Goal: Task Accomplishment & Management: Manage account settings

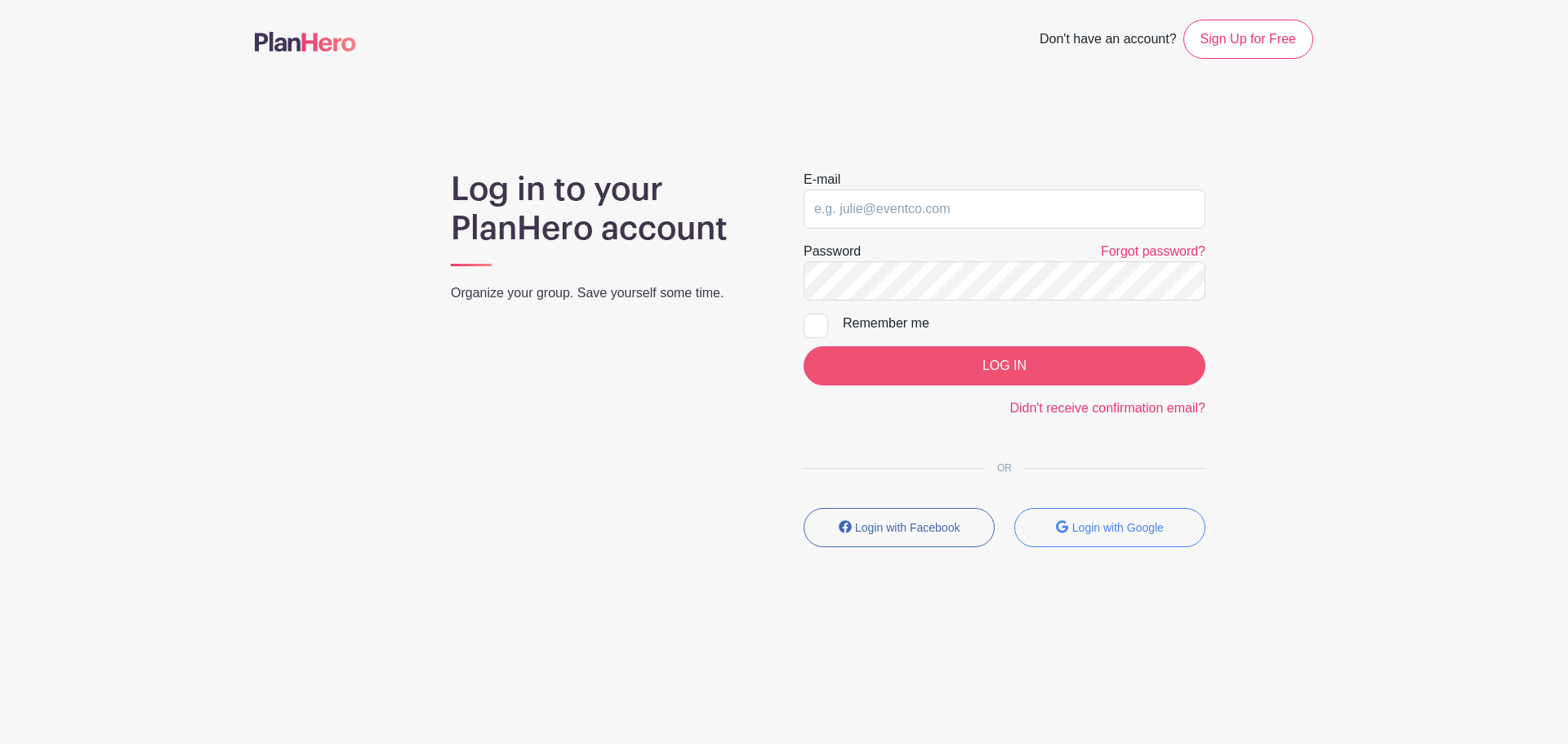
type input "Coralyn.musser@meiusa.com"
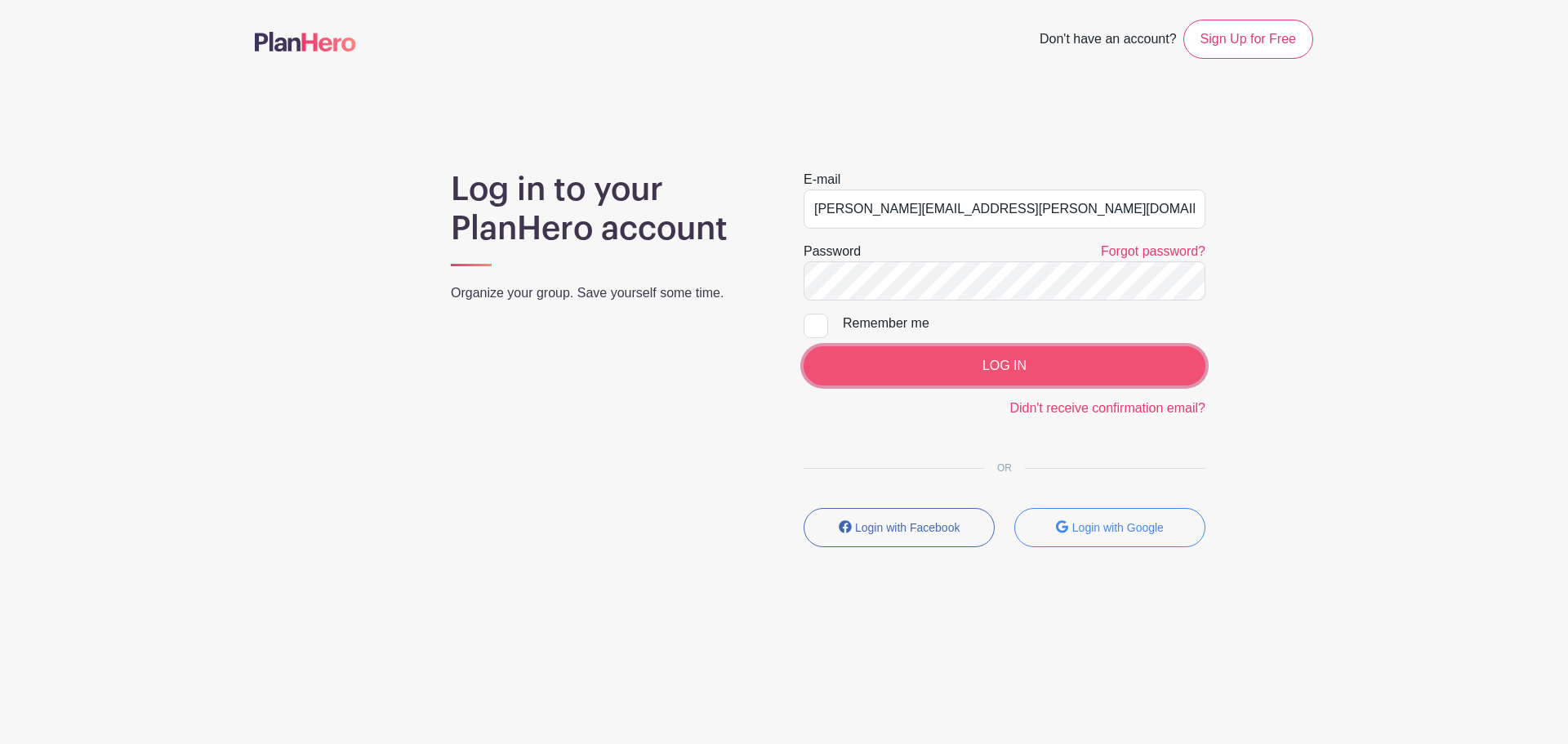
click at [928, 367] on input "LOG IN" at bounding box center [1005, 365] width 402 height 39
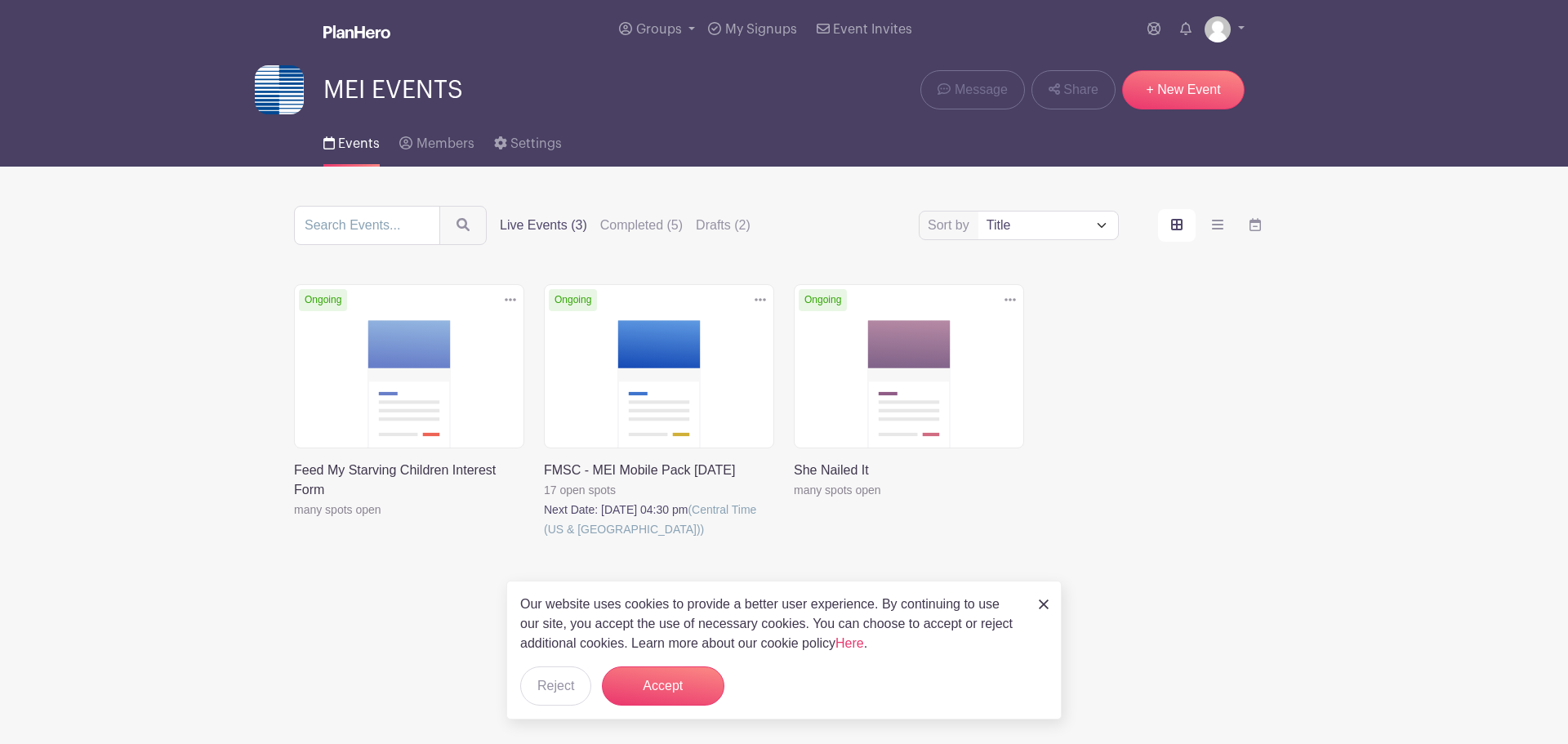
click at [846, 552] on div "Delete Event Are you sure? This event has signups associated with it. All signu…" at bounding box center [909, 430] width 250 height 294
click at [1047, 603] on img at bounding box center [1044, 604] width 10 height 10
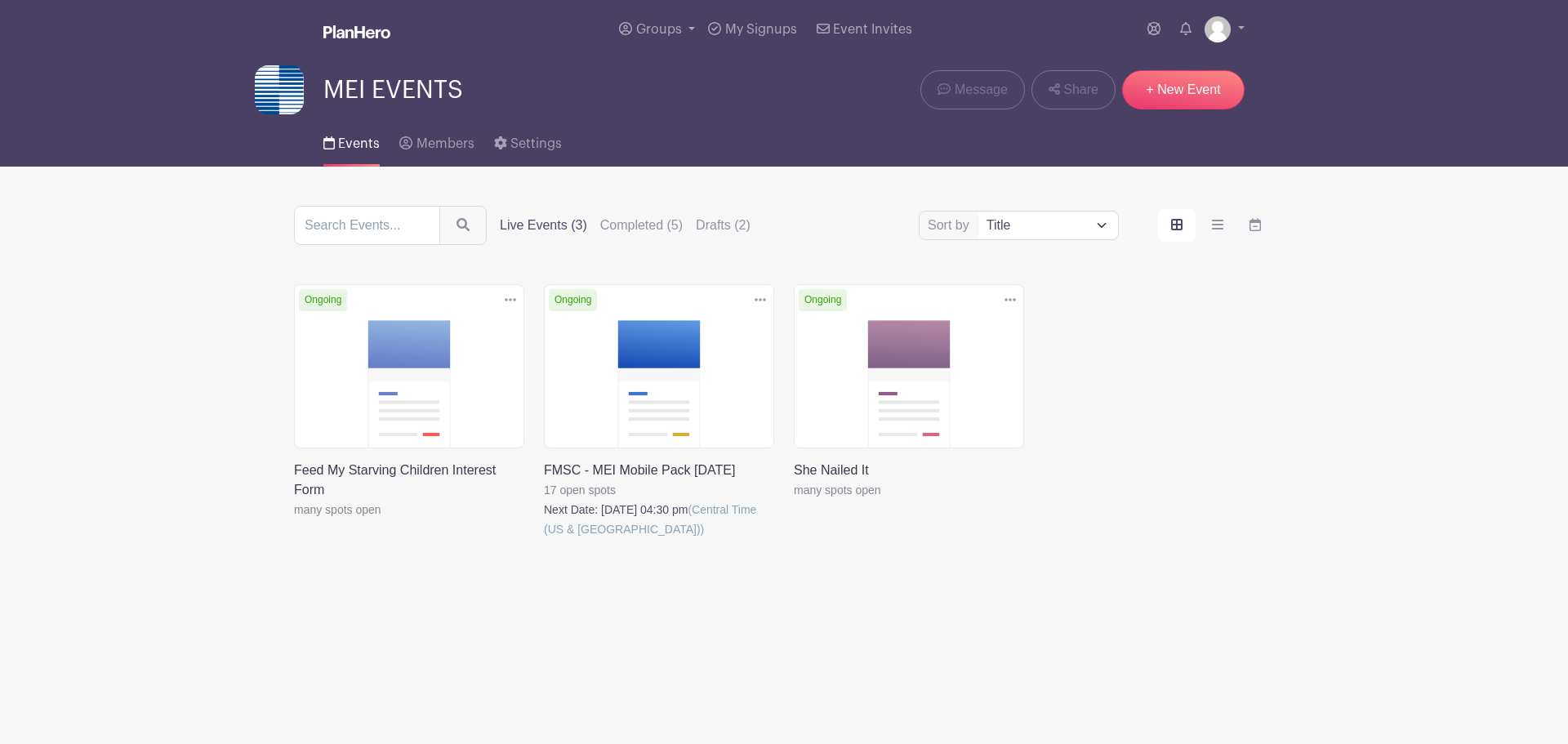
click at [544, 538] on link at bounding box center [544, 538] width 0 height 0
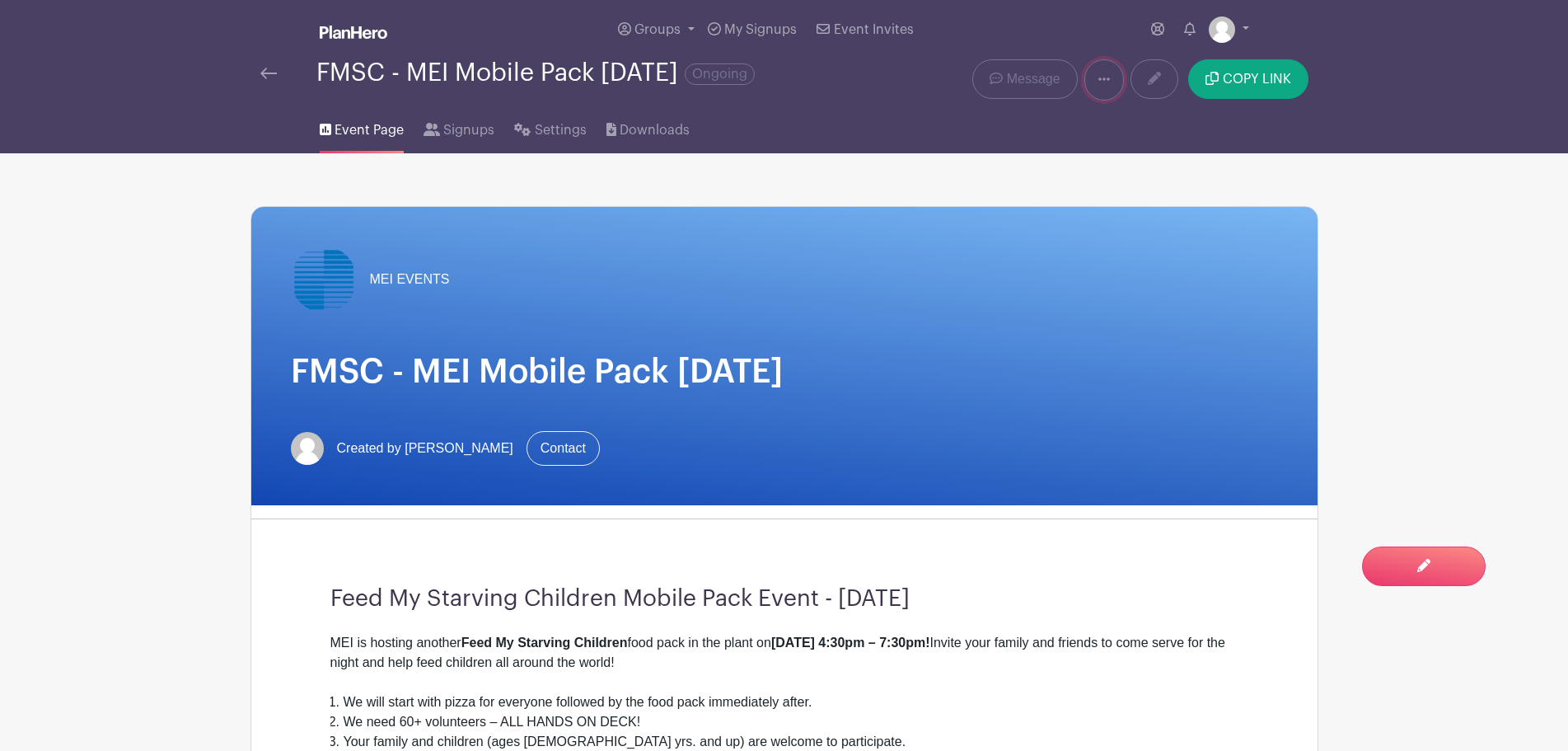
click at [1106, 82] on icon at bounding box center [1104, 79] width 12 height 14
click at [1136, 72] on link at bounding box center [1154, 78] width 48 height 40
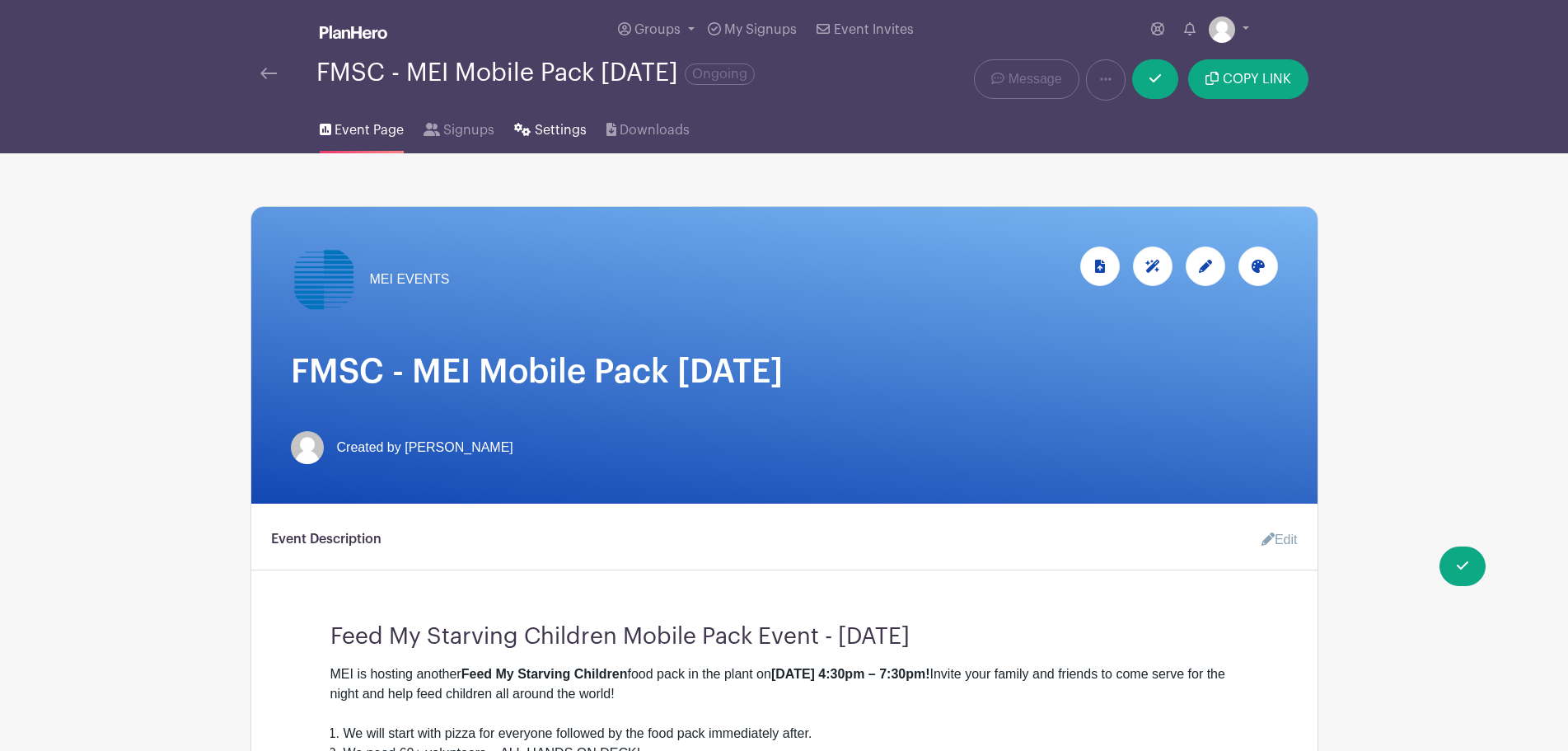
click at [526, 130] on icon at bounding box center [523, 129] width 16 height 14
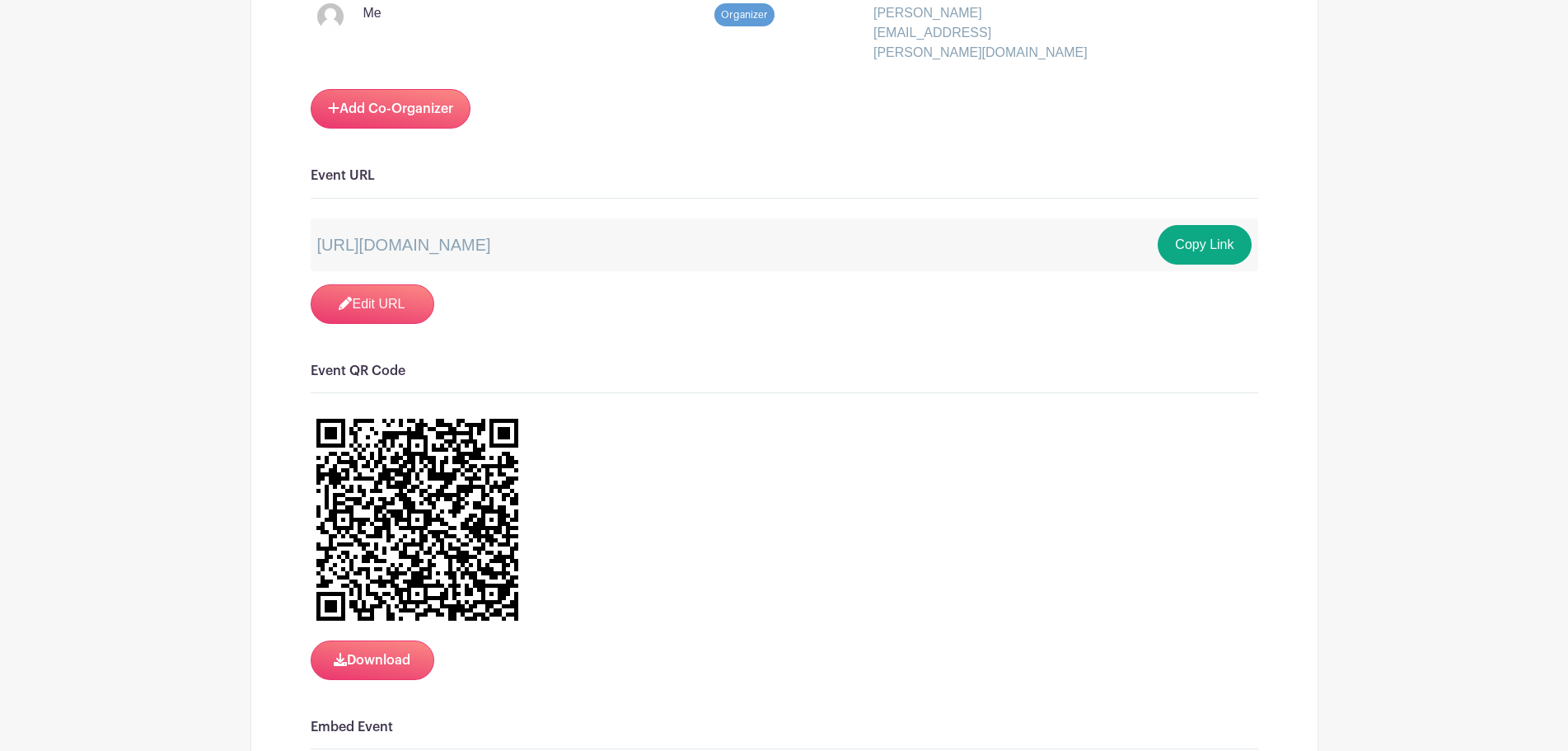
scroll to position [1401, 0]
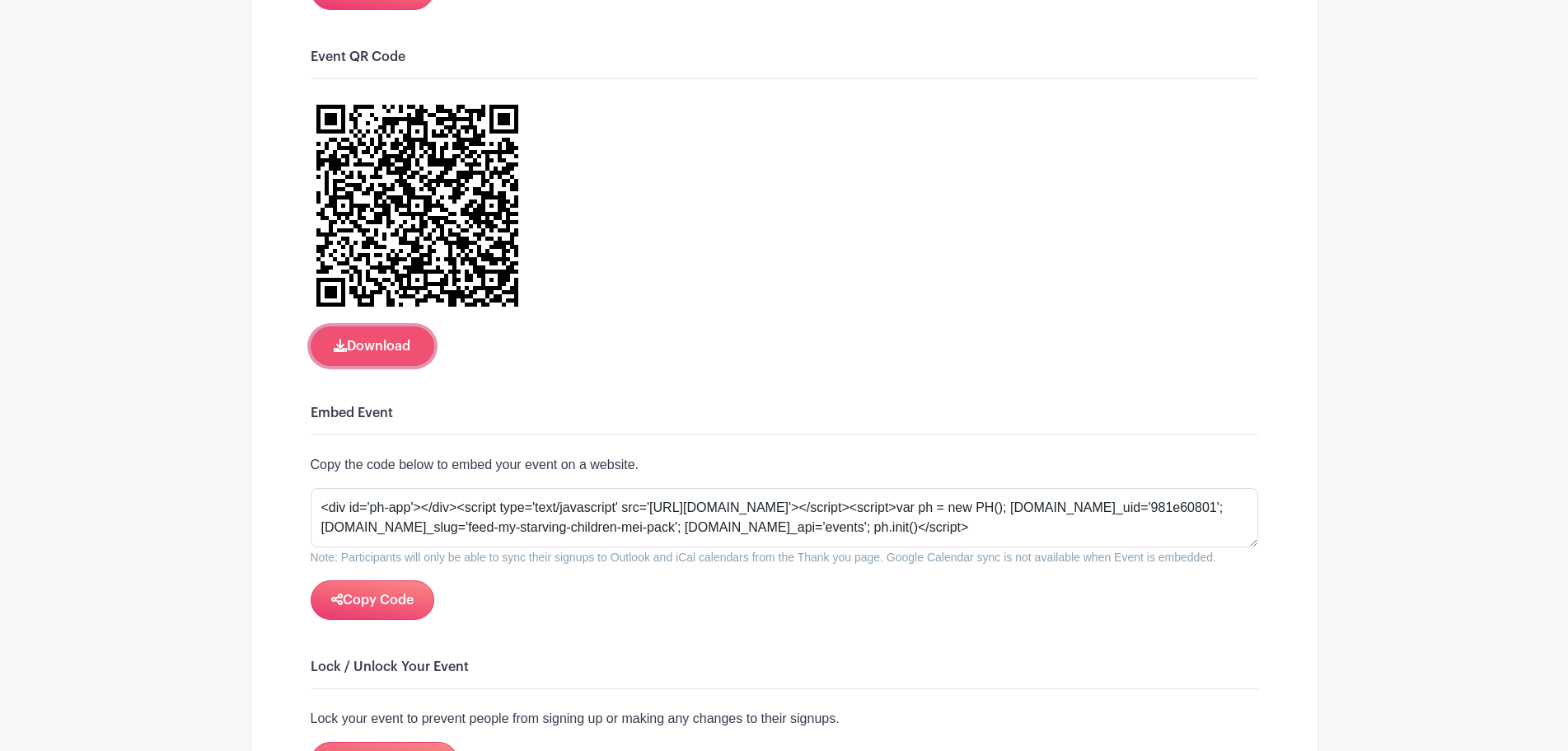
click at [371, 326] on button "Download" at bounding box center [372, 346] width 124 height 40
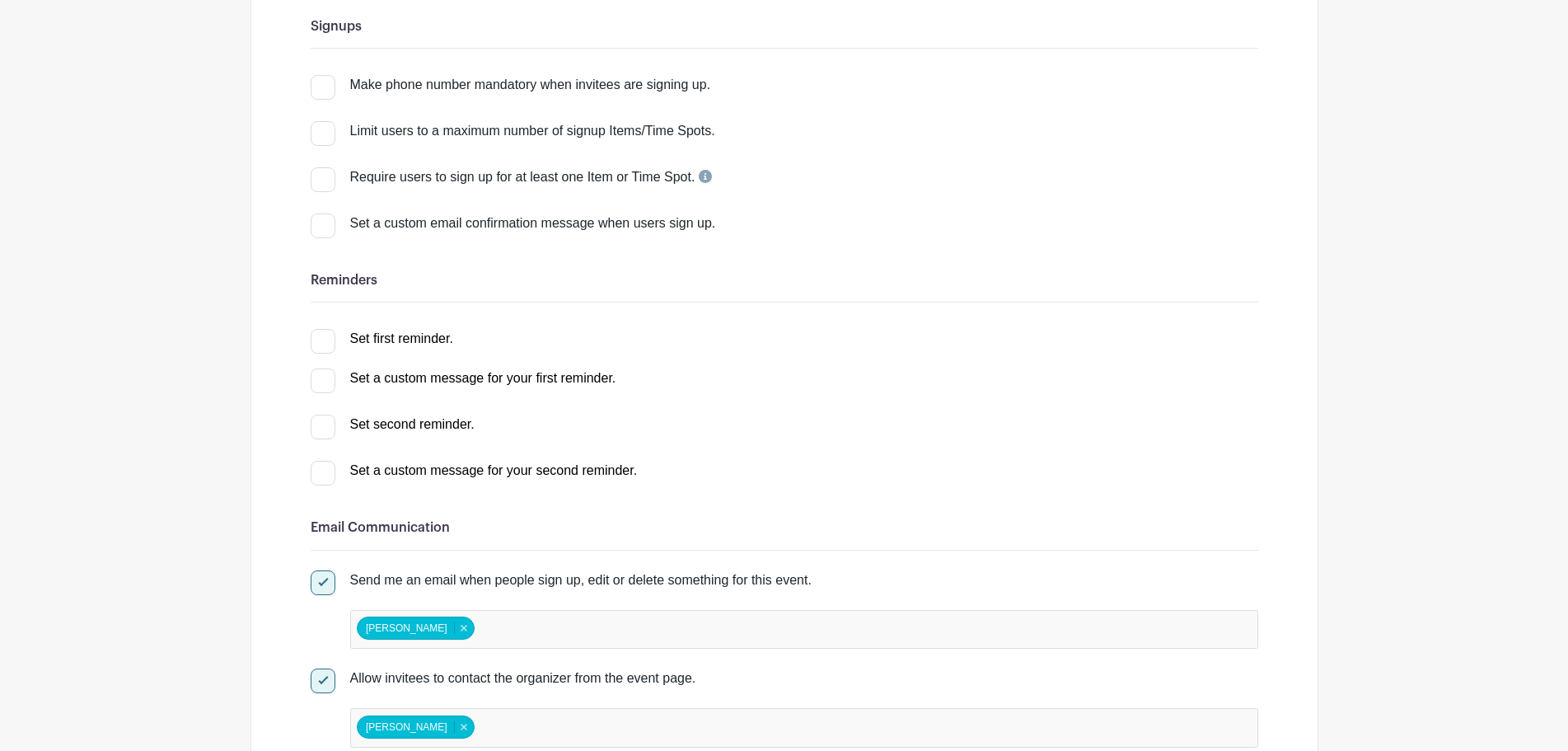
scroll to position [0, 0]
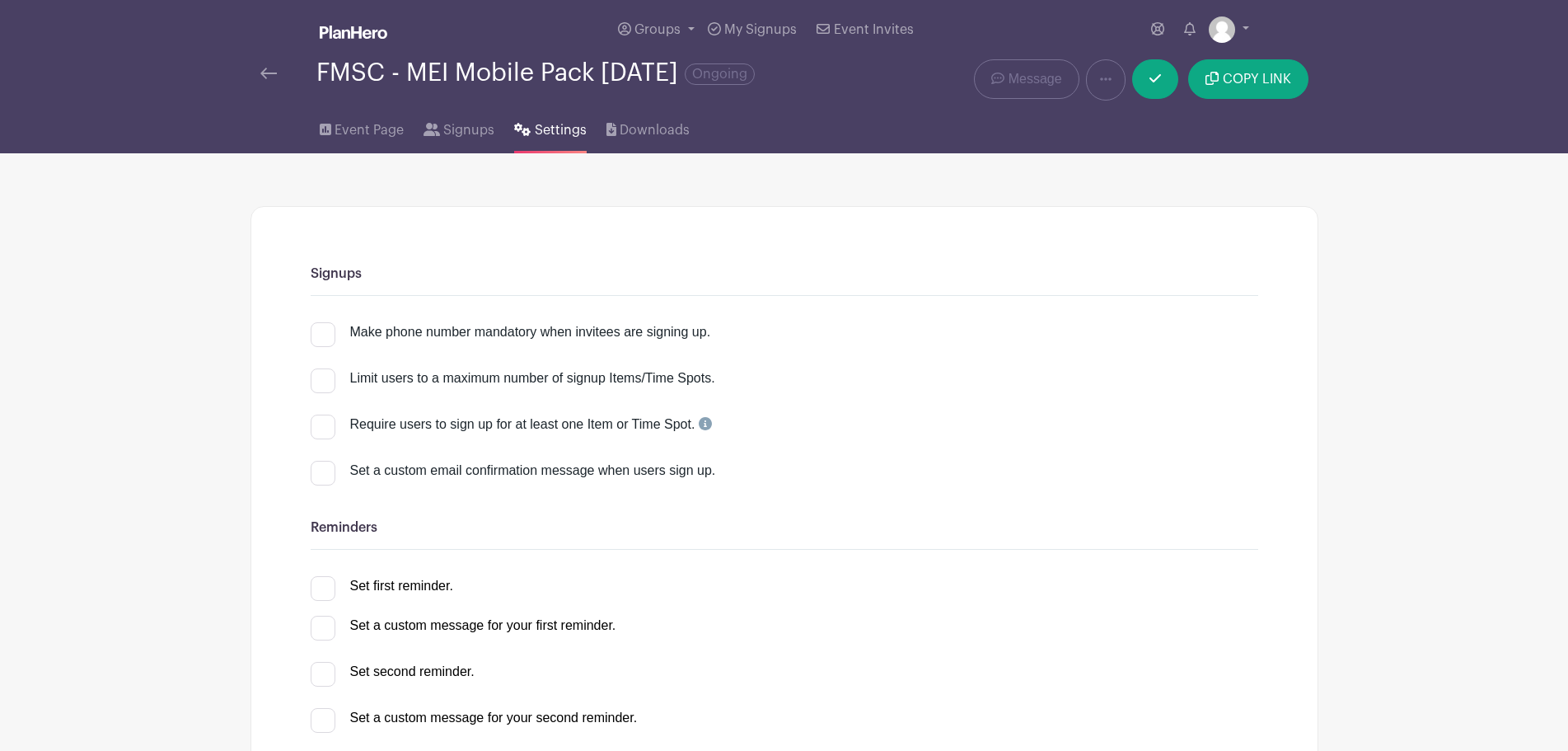
click at [261, 67] on link at bounding box center [268, 73] width 16 height 19
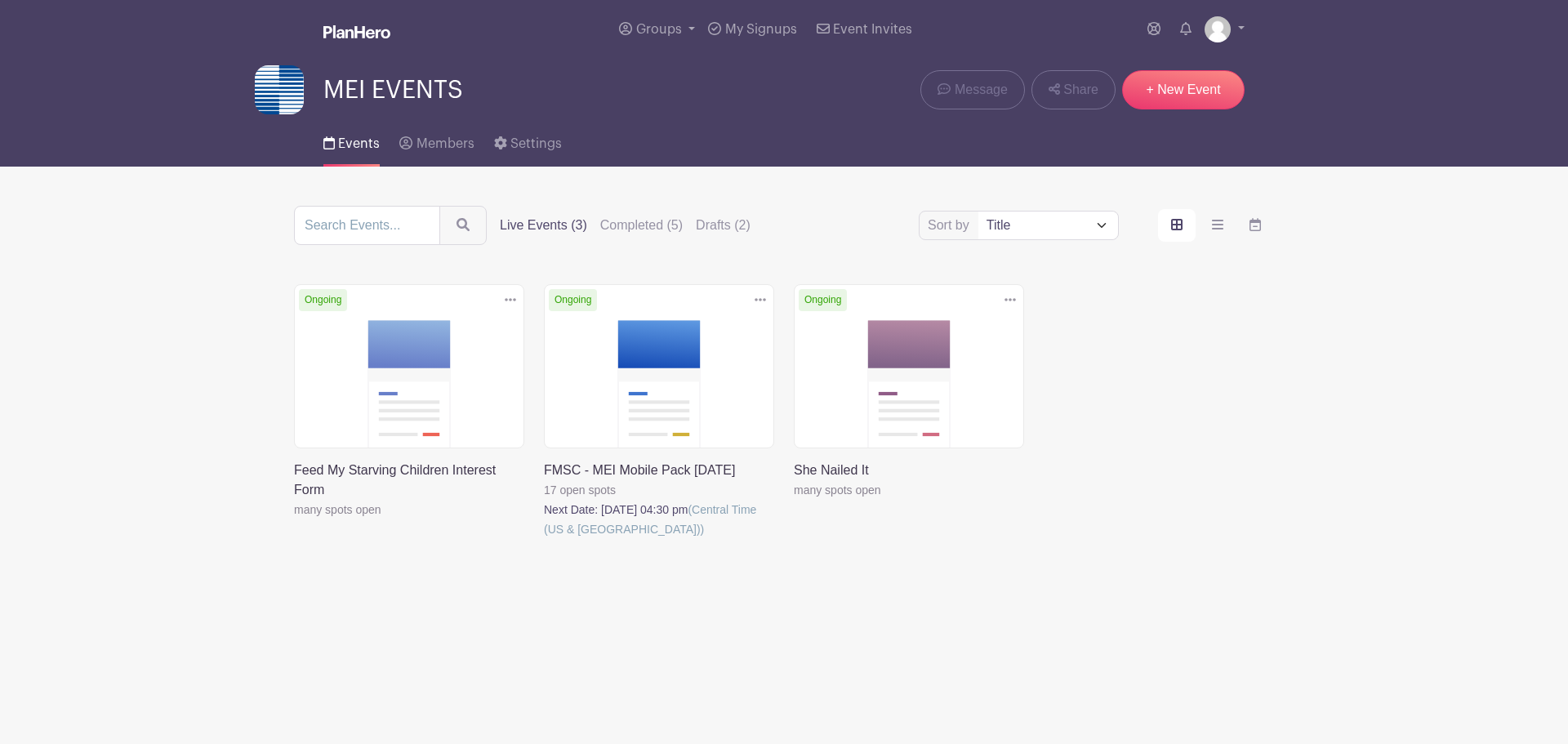
click at [294, 519] on link at bounding box center [294, 519] width 0 height 0
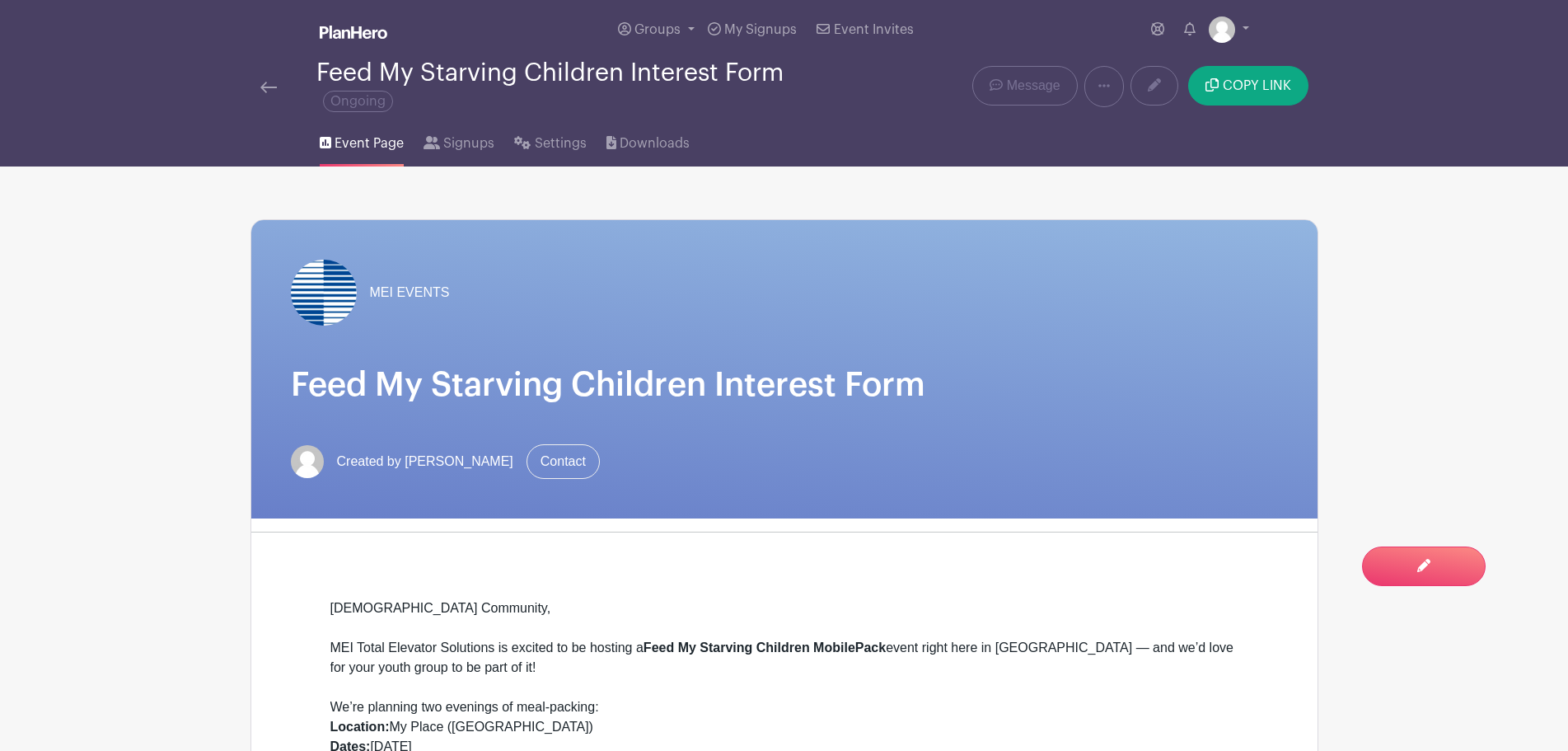
click at [264, 90] on img at bounding box center [268, 88] width 16 height 12
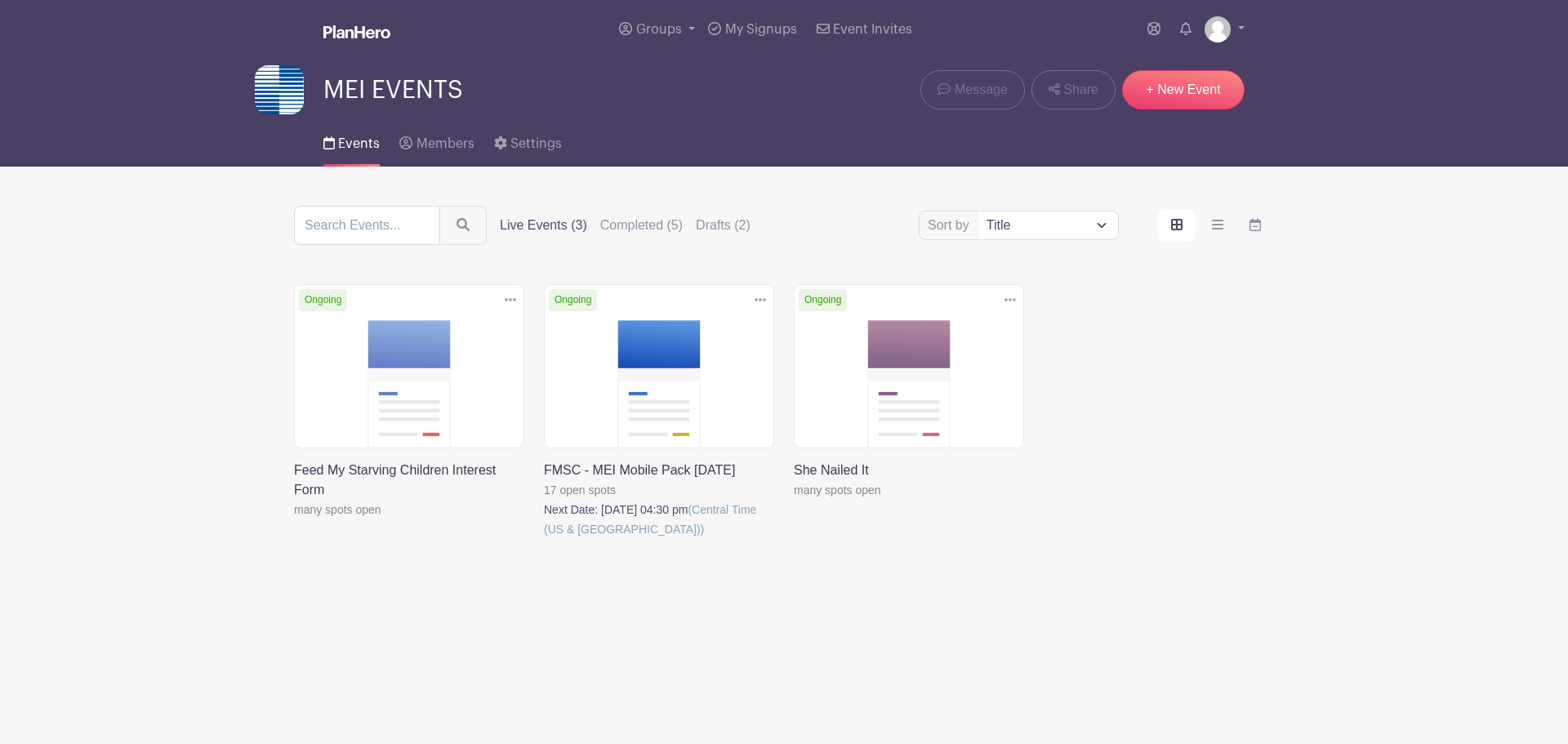
click at [544, 538] on link at bounding box center [544, 538] width 0 height 0
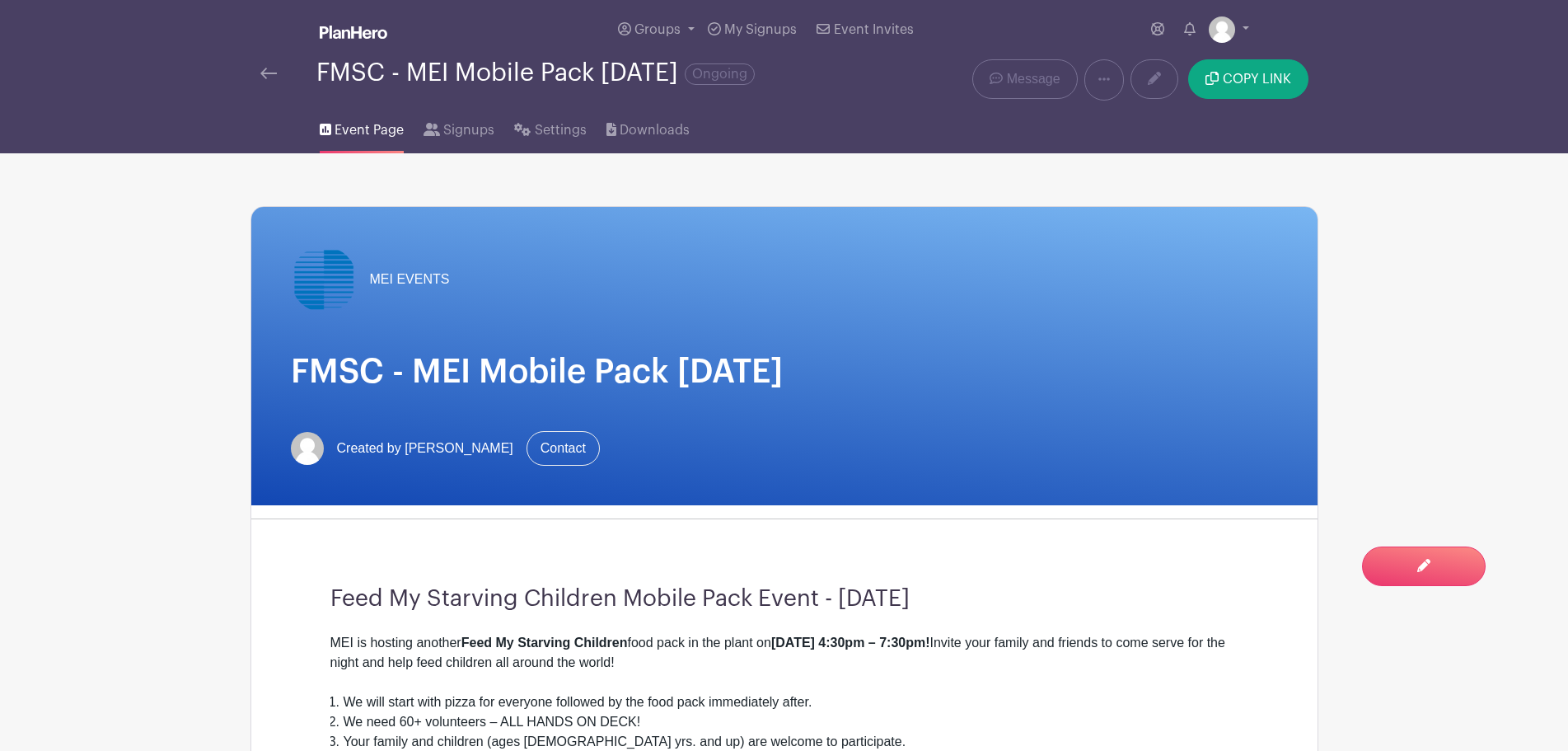
click at [258, 73] on div "FMSC - MEI Mobile Pack Sept 2025 Ongoing" at bounding box center [562, 79] width 622 height 42
click at [266, 66] on link at bounding box center [268, 73] width 16 height 19
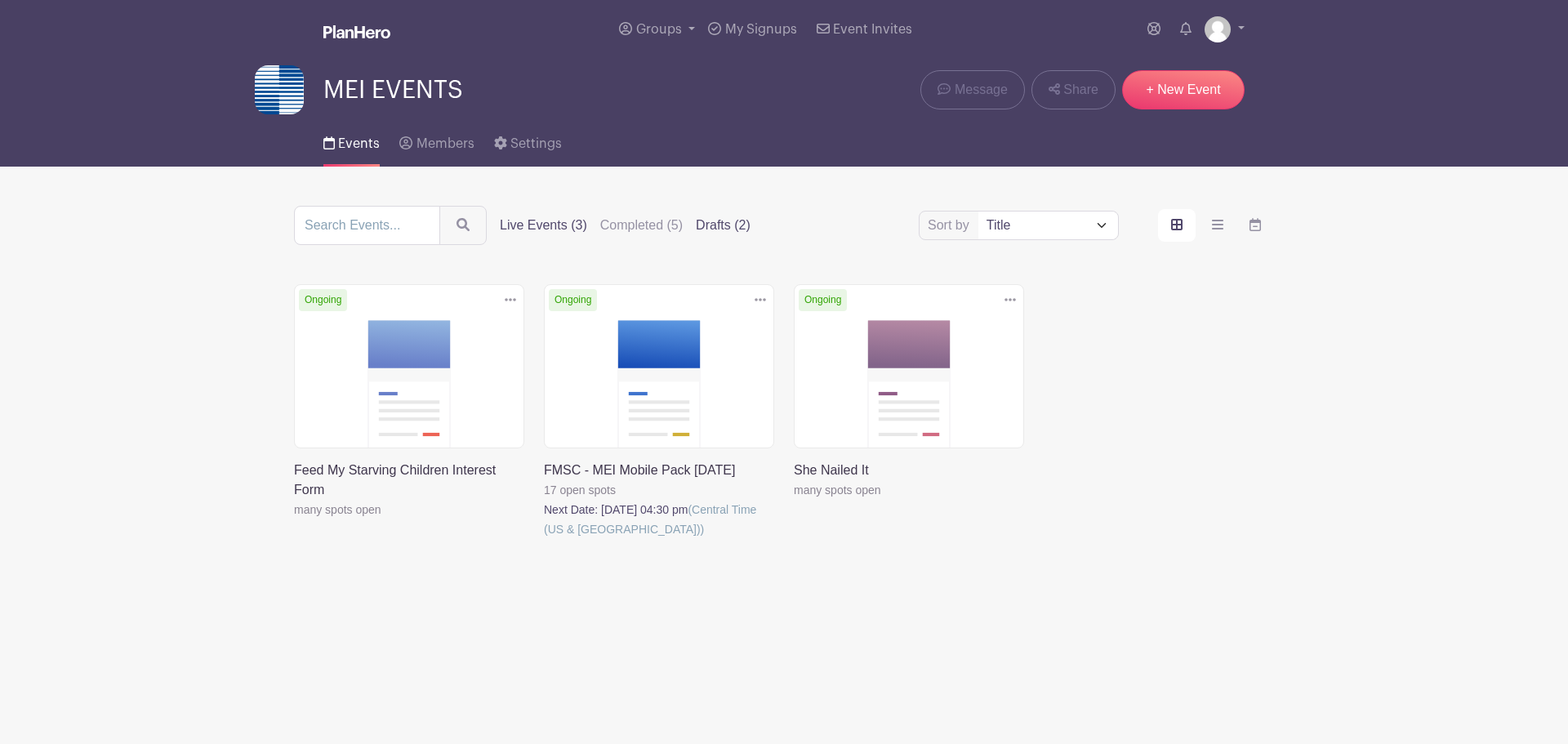
click at [741, 220] on label "Drafts (2)" at bounding box center [722, 225] width 55 height 19
click at [0, 0] on input "Drafts (2)" at bounding box center [0, 0] width 0 height 0
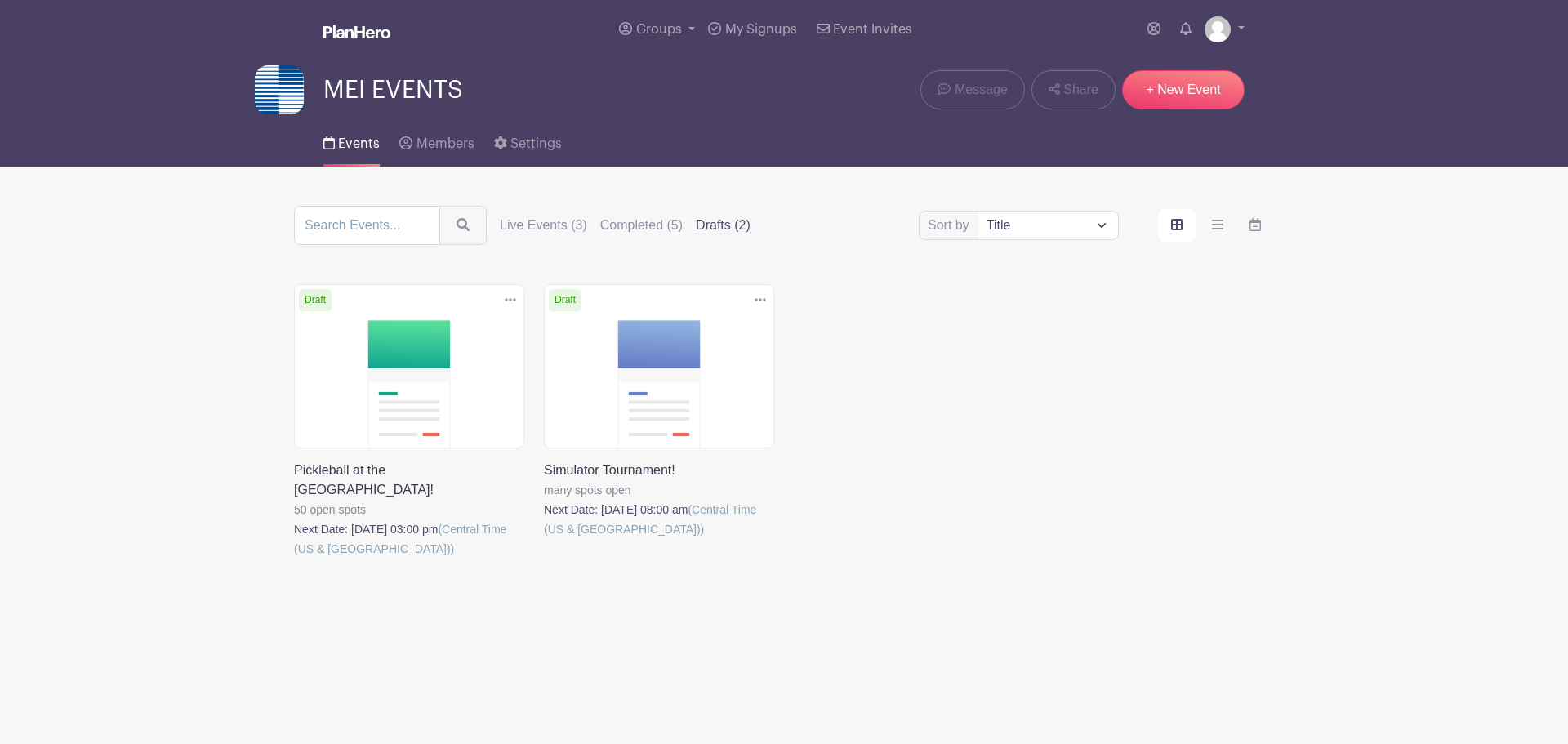
click at [544, 538] on link at bounding box center [544, 538] width 0 height 0
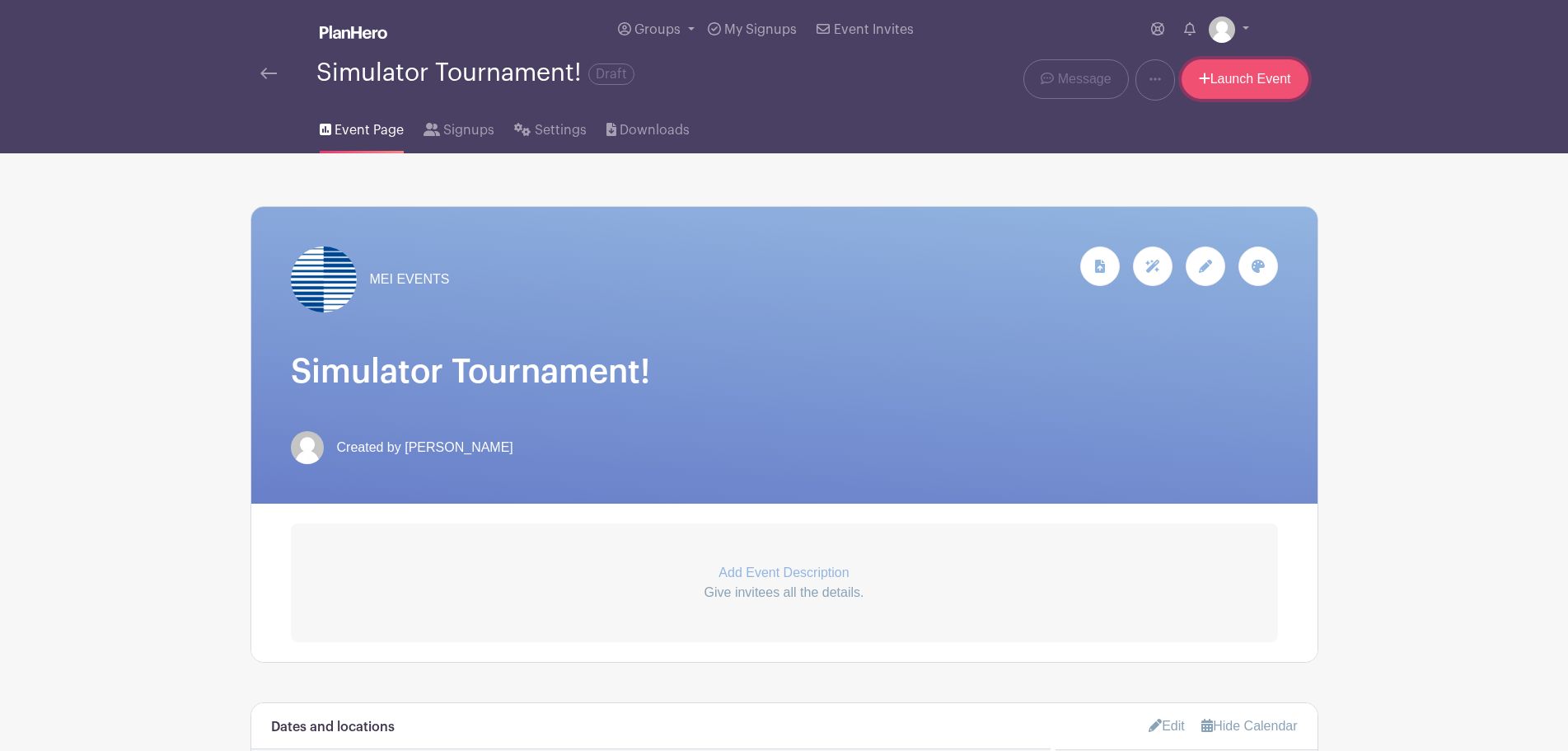
click at [1227, 81] on link "Launch Event" at bounding box center [1244, 78] width 126 height 40
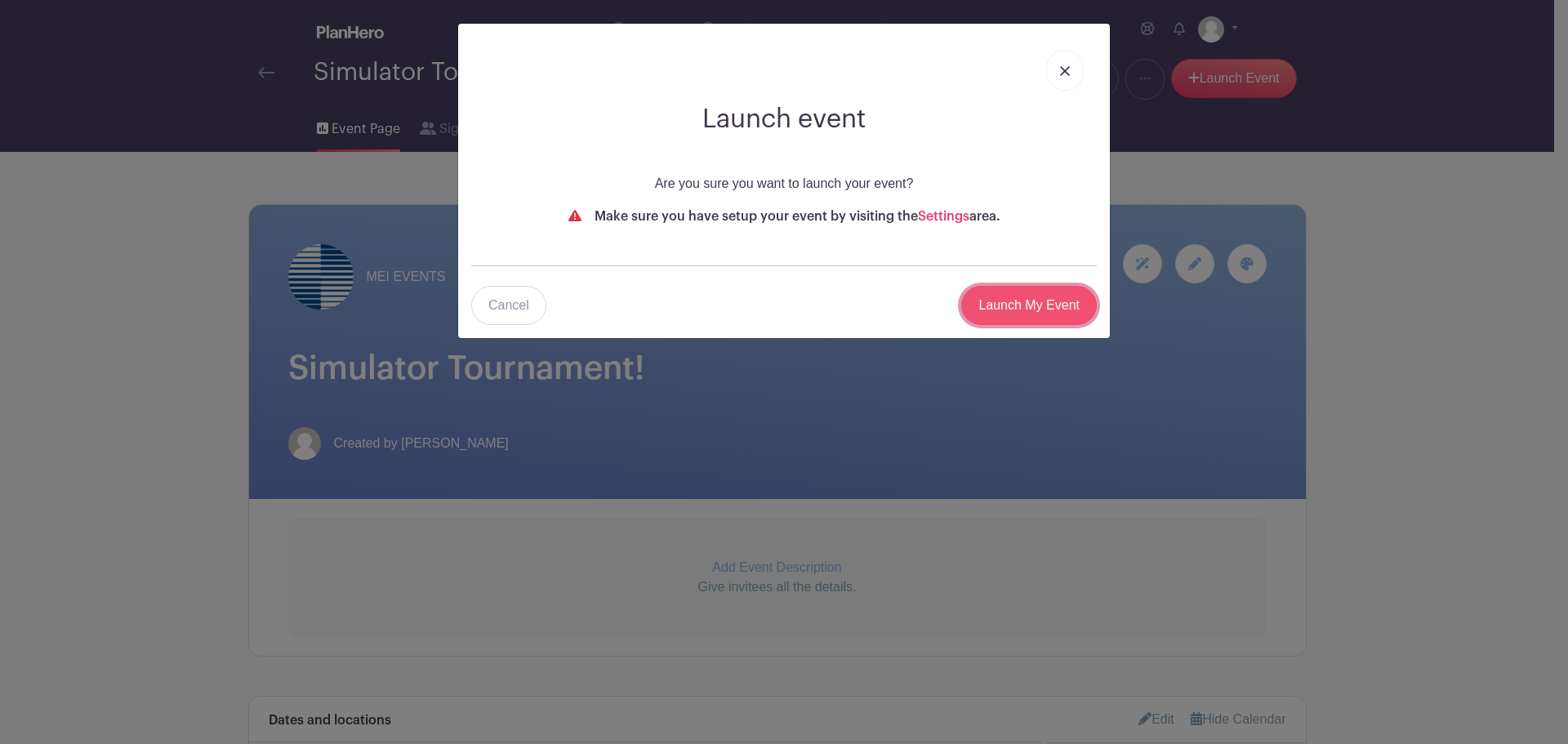
click at [1041, 304] on input "Launch My Event" at bounding box center [1029, 305] width 136 height 39
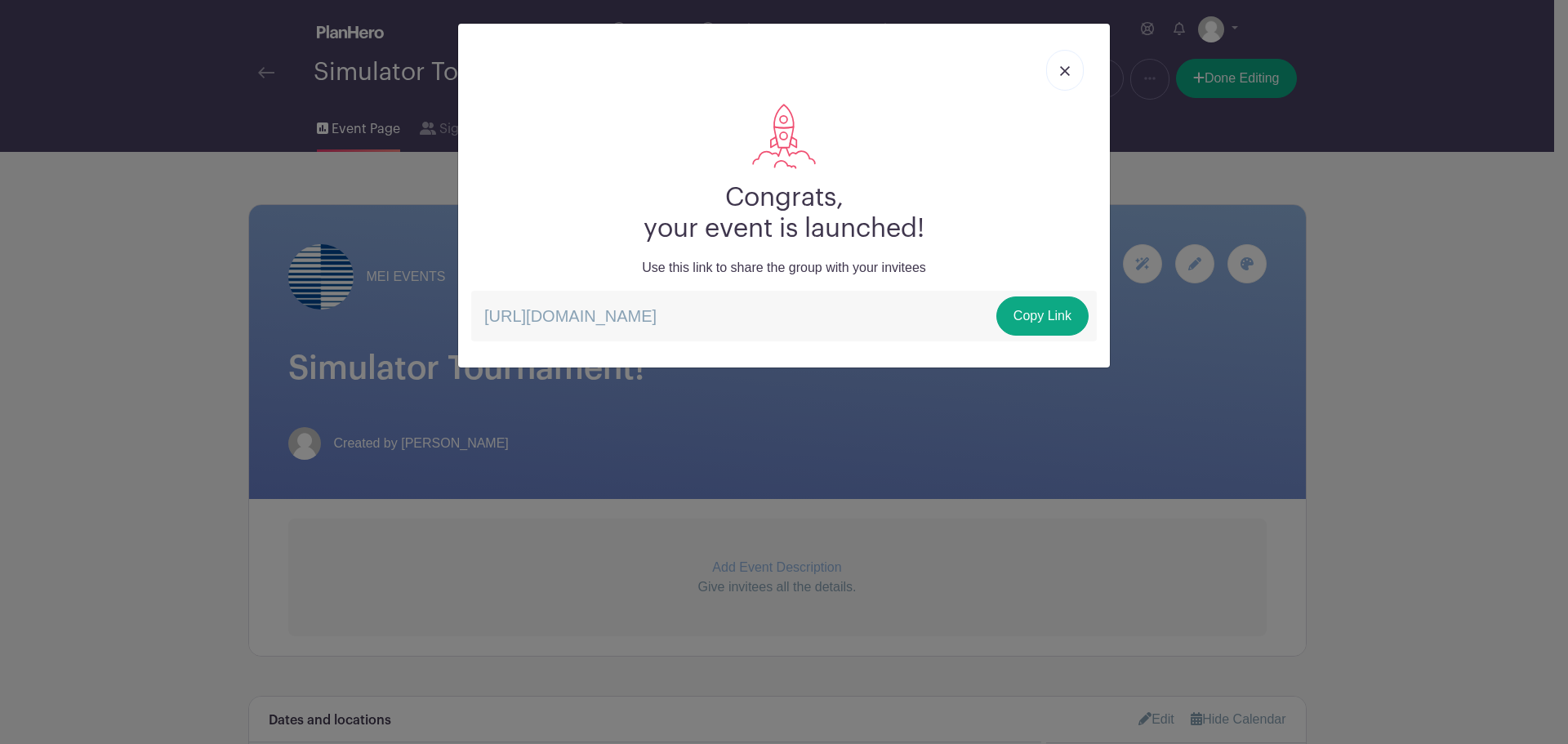
click at [1058, 60] on link at bounding box center [1065, 70] width 37 height 41
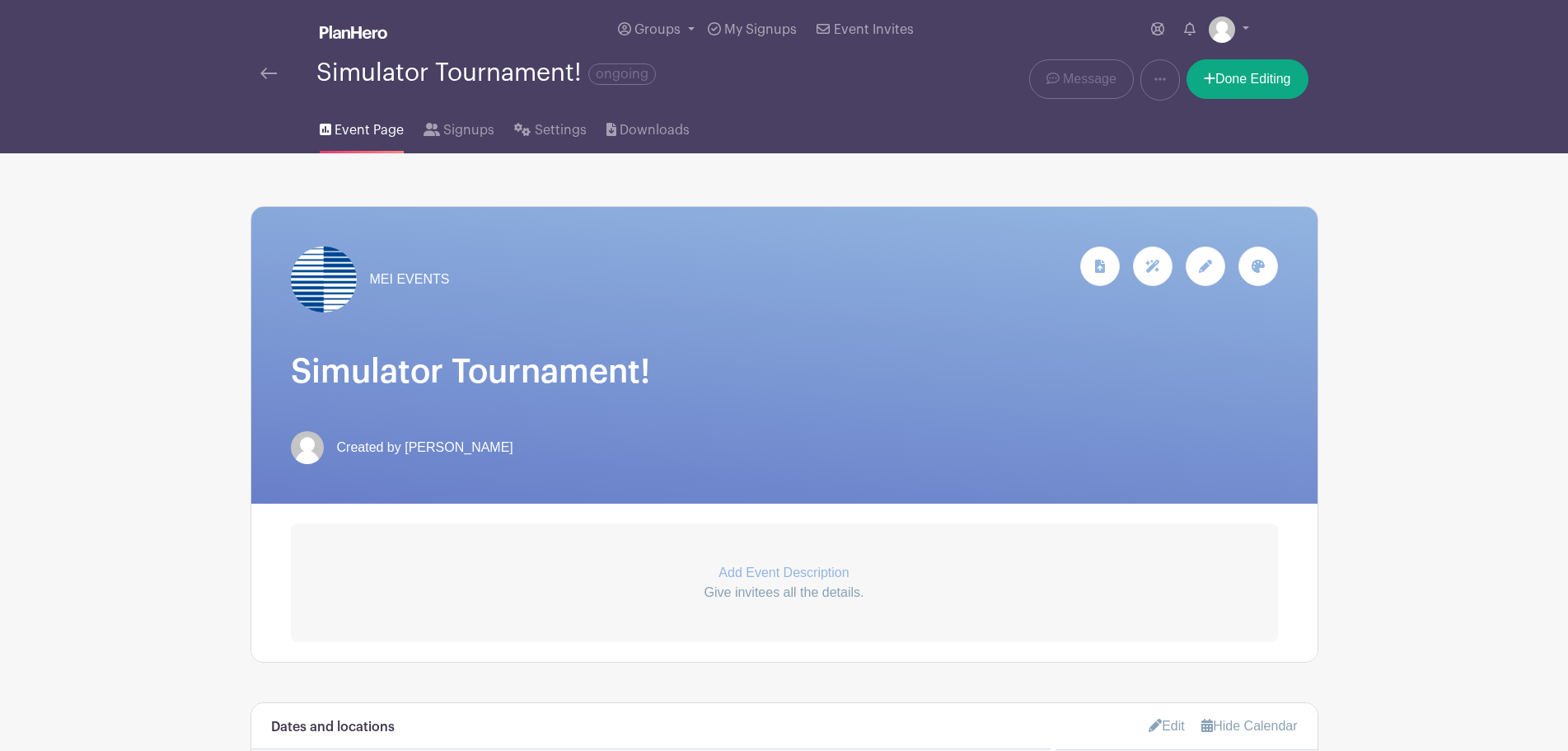
click at [260, 55] on div "Groups All Groups MEI EVENTS Add New Group My Signups Event Invites My account …" at bounding box center [784, 29] width 1087 height 59
click at [261, 75] on img at bounding box center [268, 73] width 16 height 12
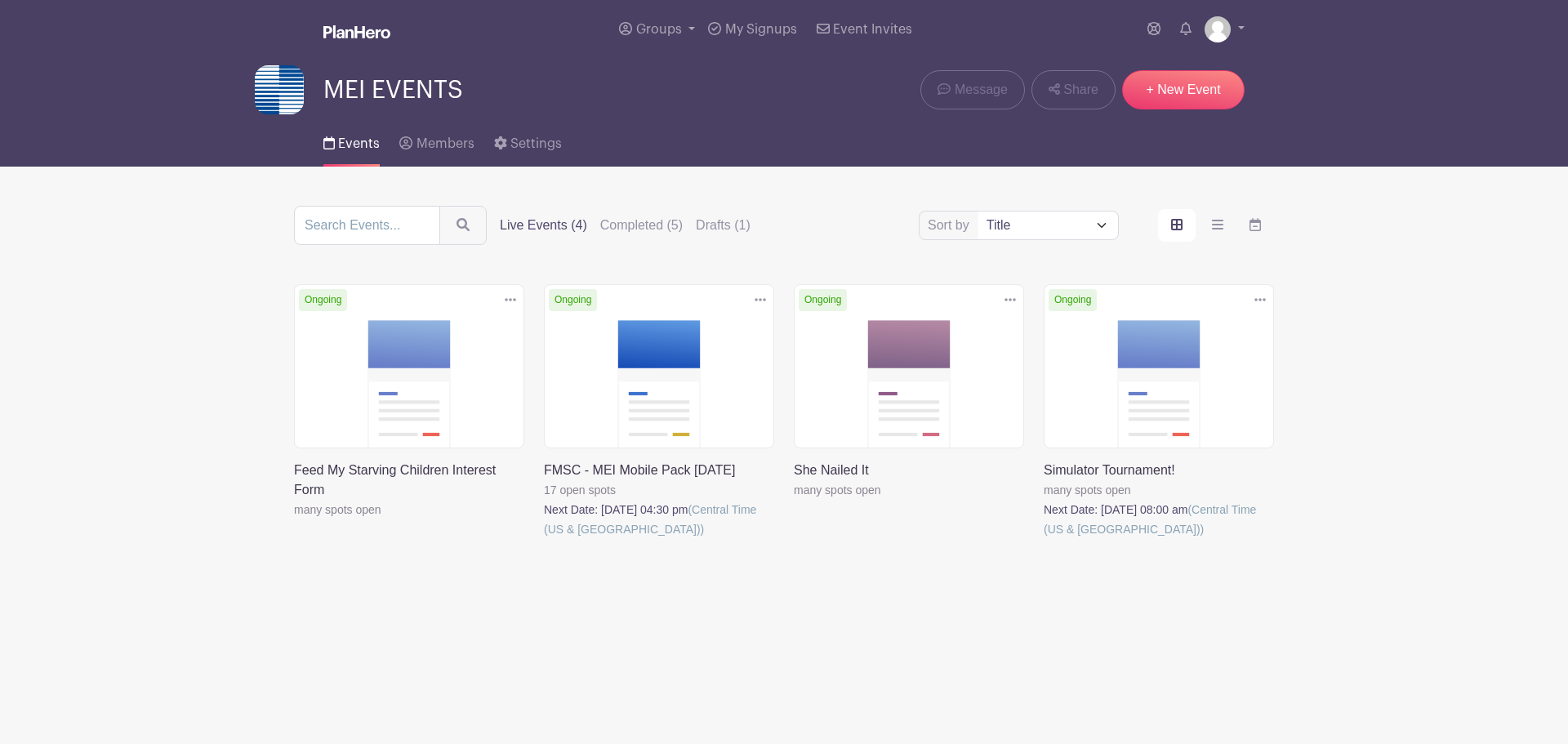
click at [1044, 538] on link at bounding box center [1044, 538] width 0 height 0
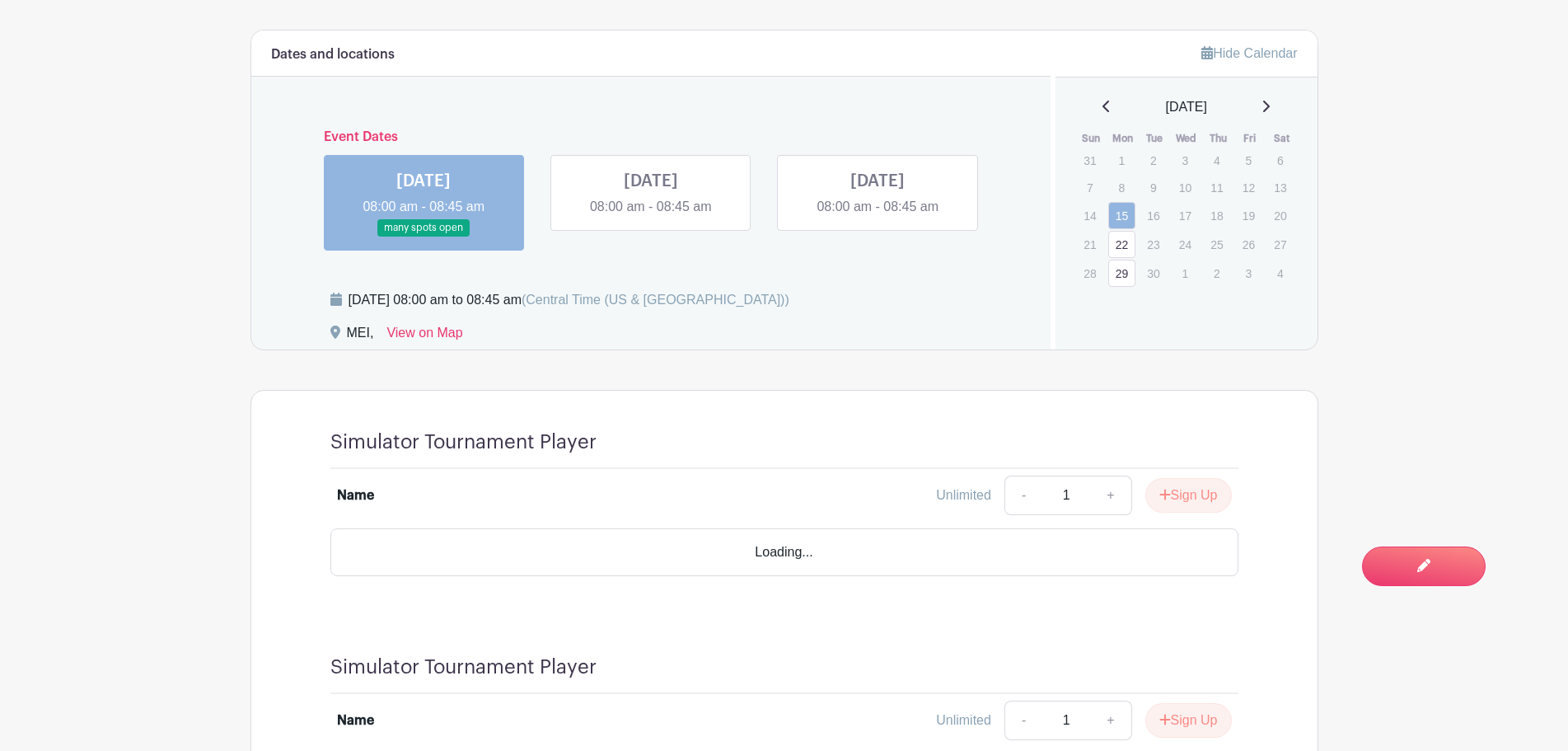
scroll to position [577, 0]
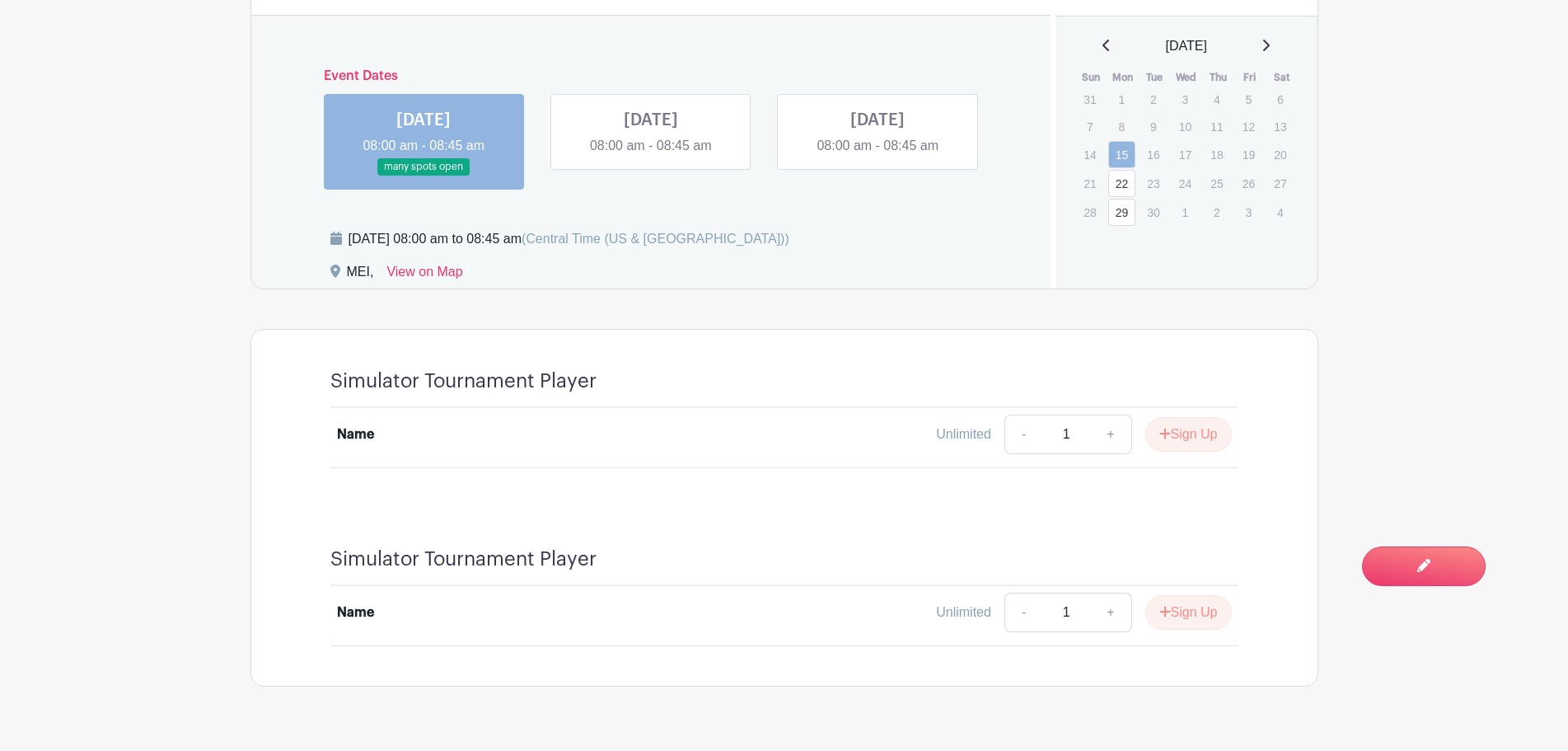
click at [650, 155] on link at bounding box center [650, 155] width 0 height 0
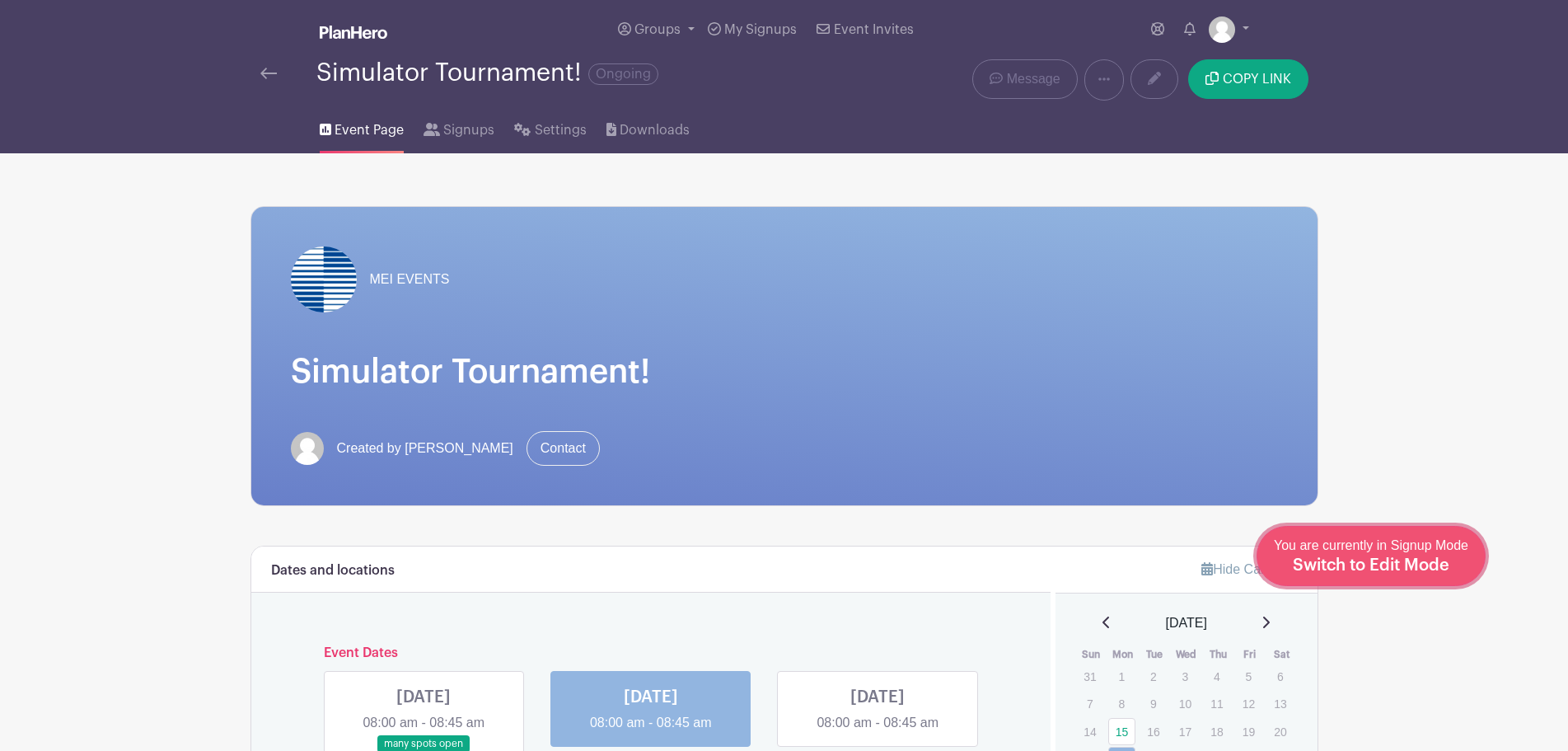
click at [1394, 570] on span "Switch to Edit Mode" at bounding box center [1370, 565] width 156 height 16
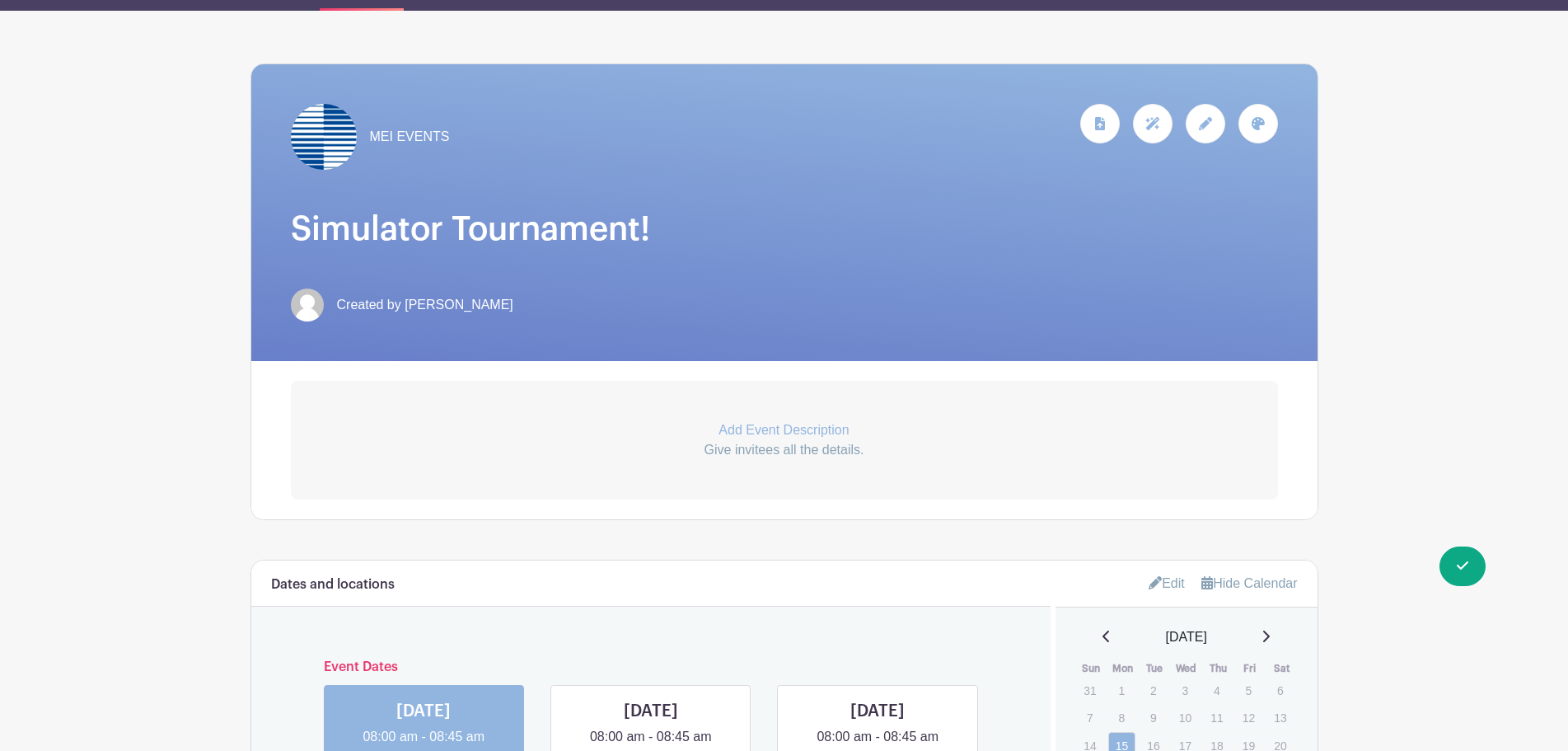
scroll to position [577, 0]
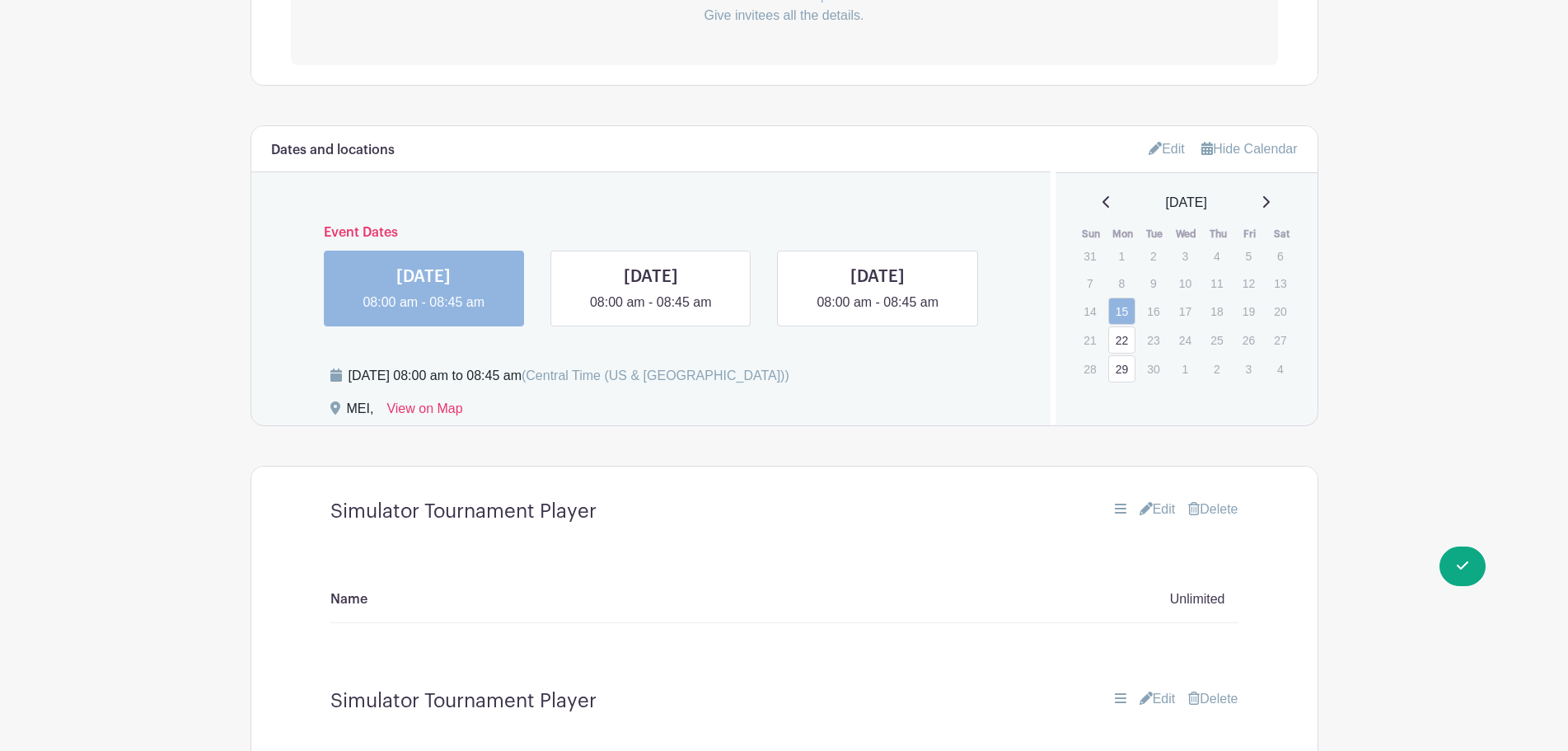
click at [1150, 144] on icon at bounding box center [1155, 149] width 14 height 14
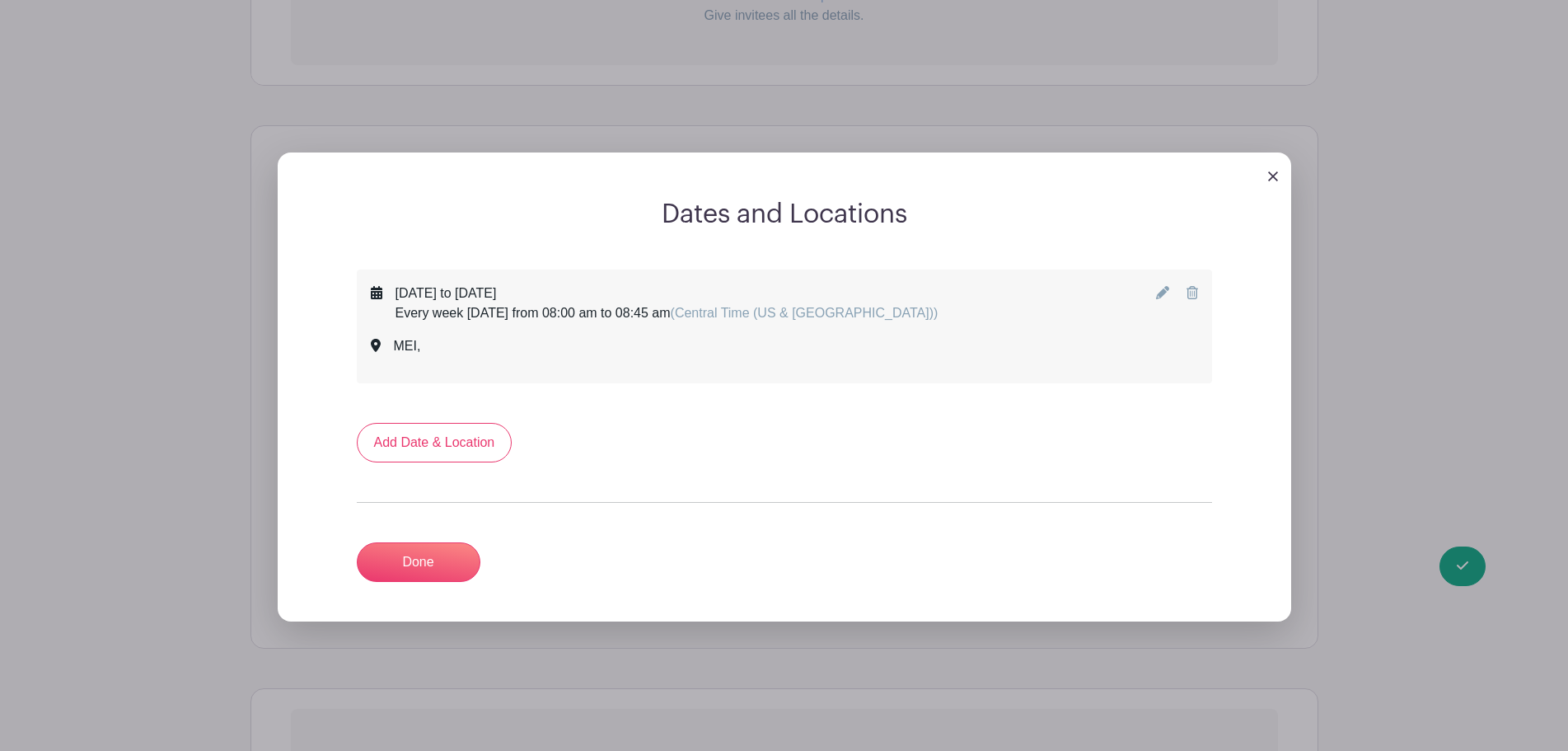
click at [1194, 294] on icon at bounding box center [1192, 292] width 12 height 14
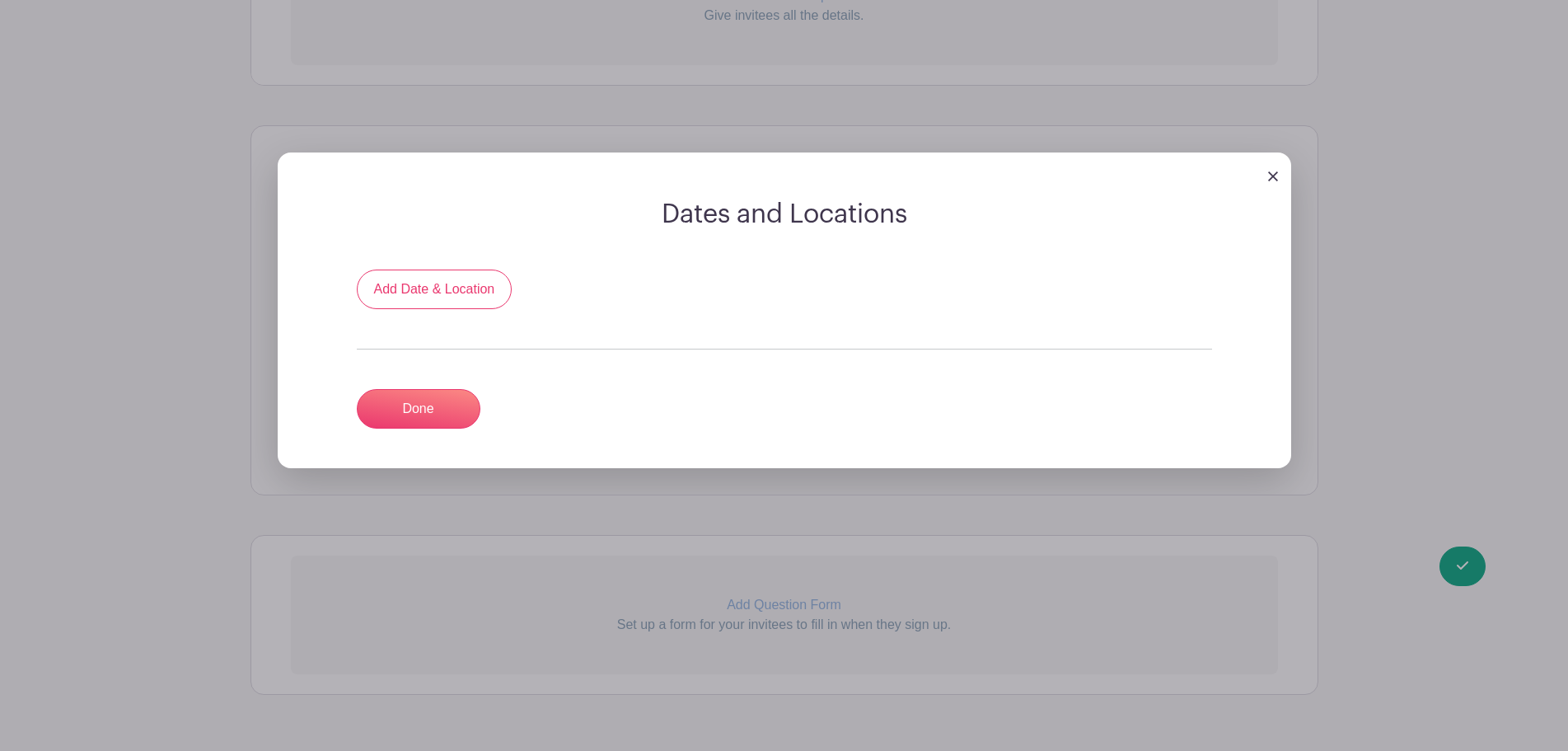
click at [1264, 173] on div at bounding box center [784, 176] width 1013 height 46
click at [1277, 173] on img at bounding box center [1273, 177] width 10 height 10
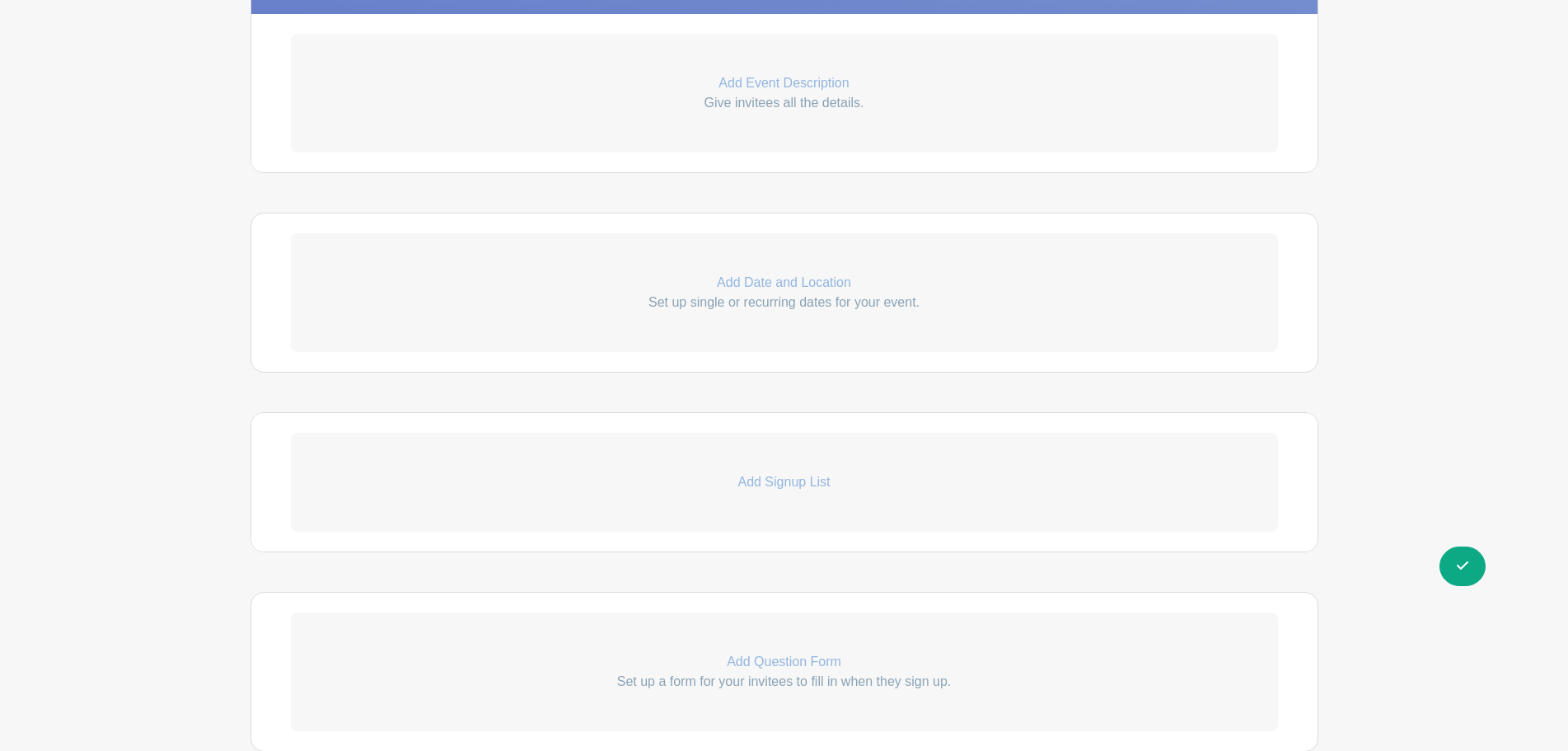
scroll to position [594, 0]
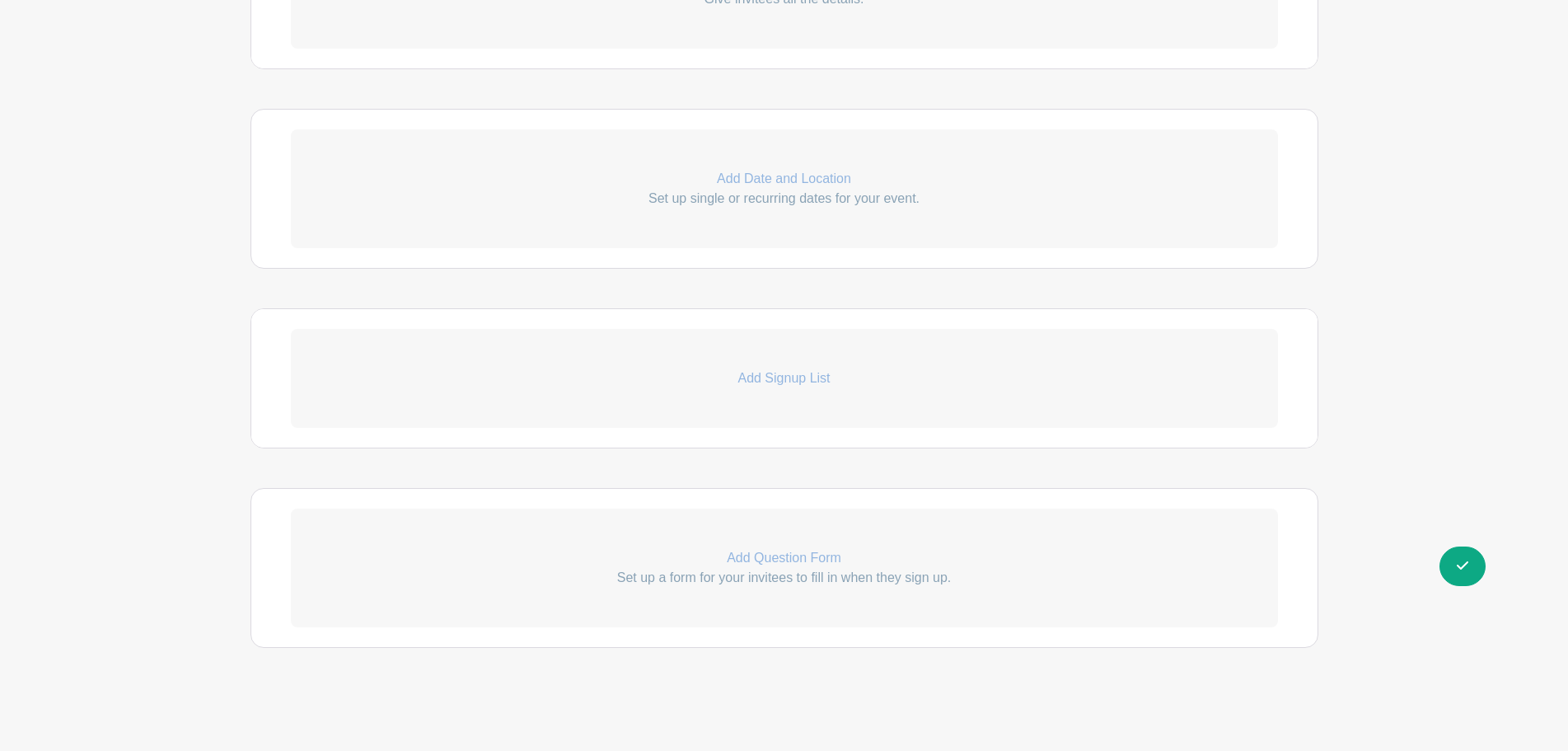
click at [804, 376] on p "Add Signup List" at bounding box center [784, 378] width 987 height 19
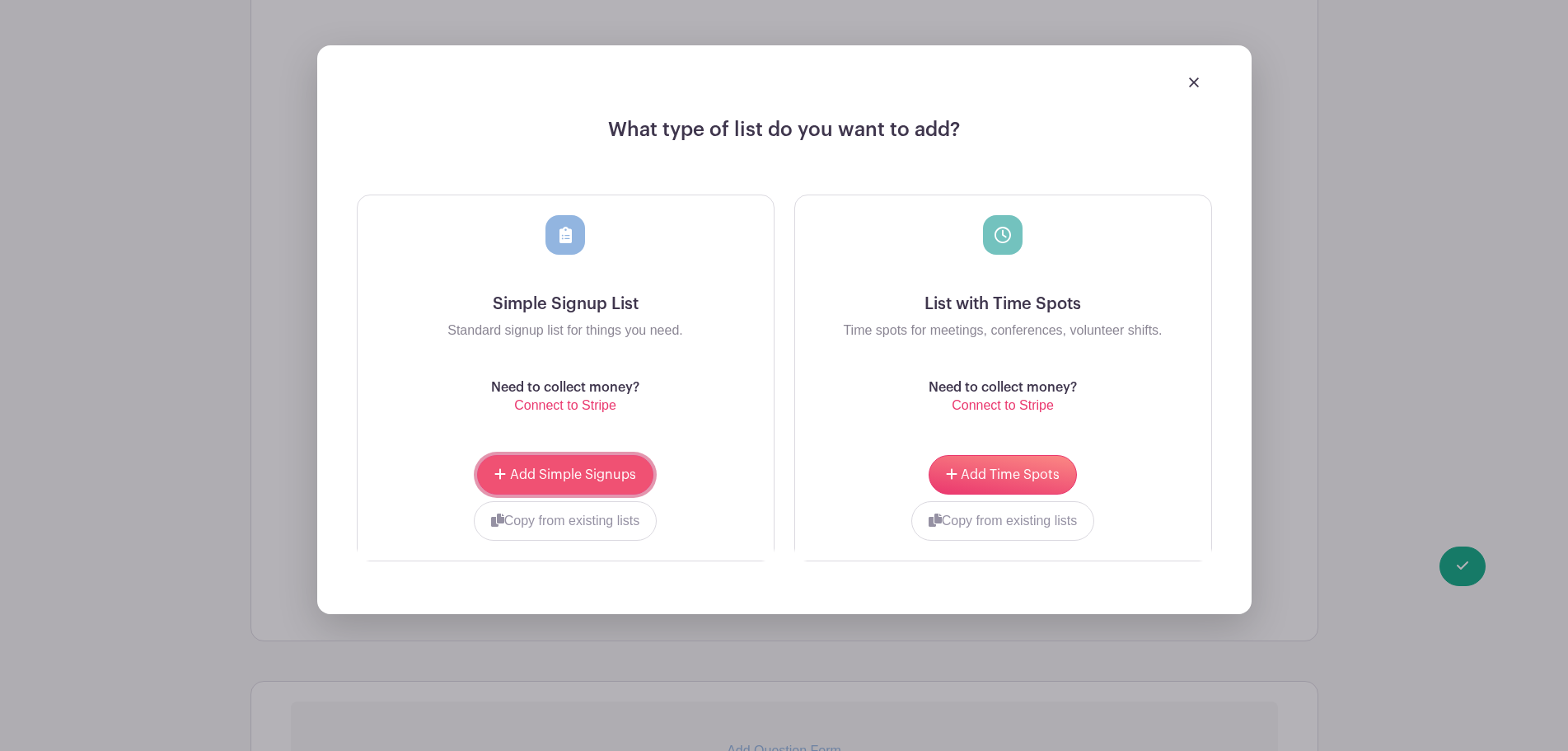
click at [598, 478] on span "Add Simple Signups" at bounding box center [572, 475] width 126 height 14
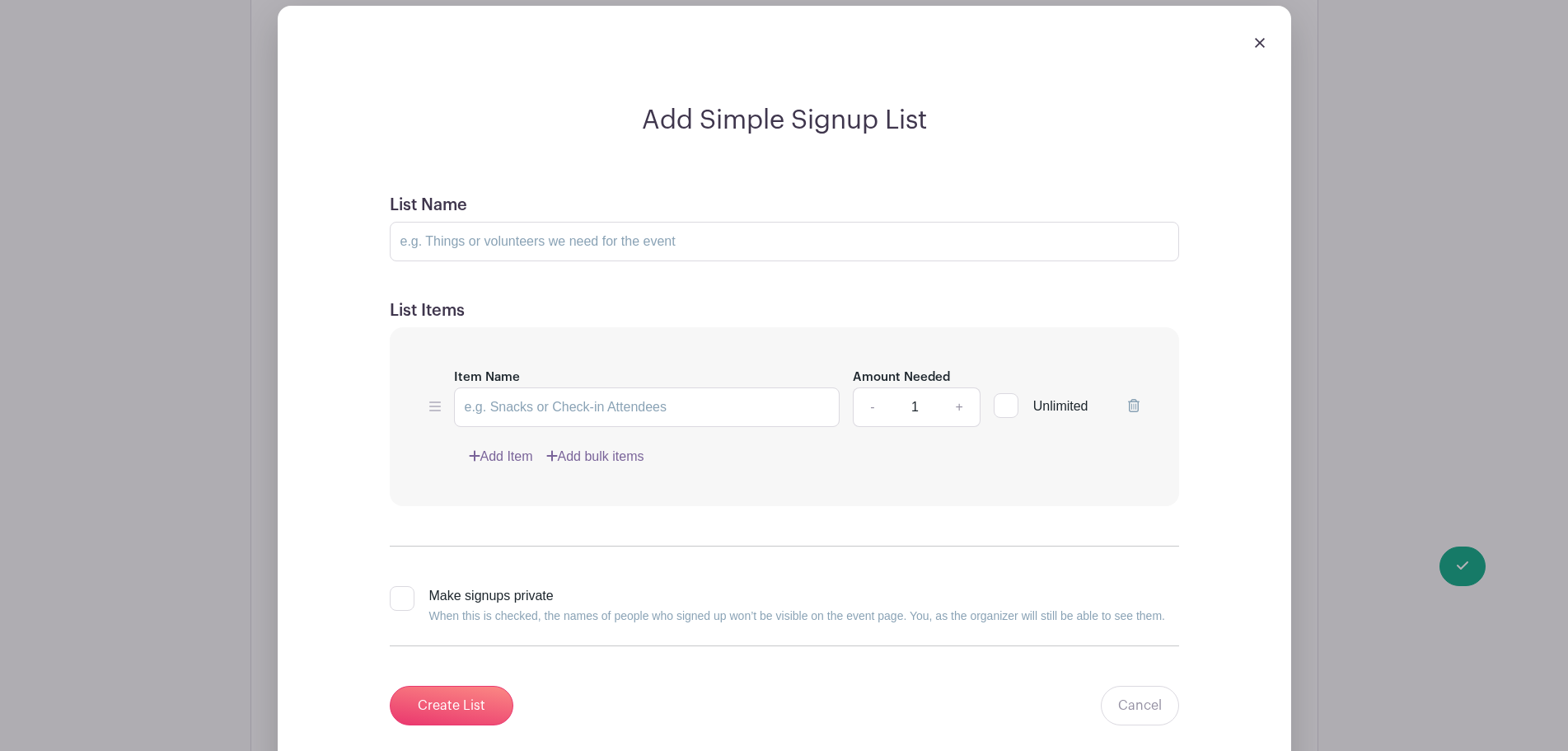
click at [1000, 403] on input "Unlimited" at bounding box center [999, 402] width 11 height 11
checkbox input "true"
click at [688, 411] on input "Item Name" at bounding box center [646, 406] width 386 height 40
click at [663, 239] on input "List Name" at bounding box center [784, 241] width 789 height 40
type input "Simulator Tournament Player"
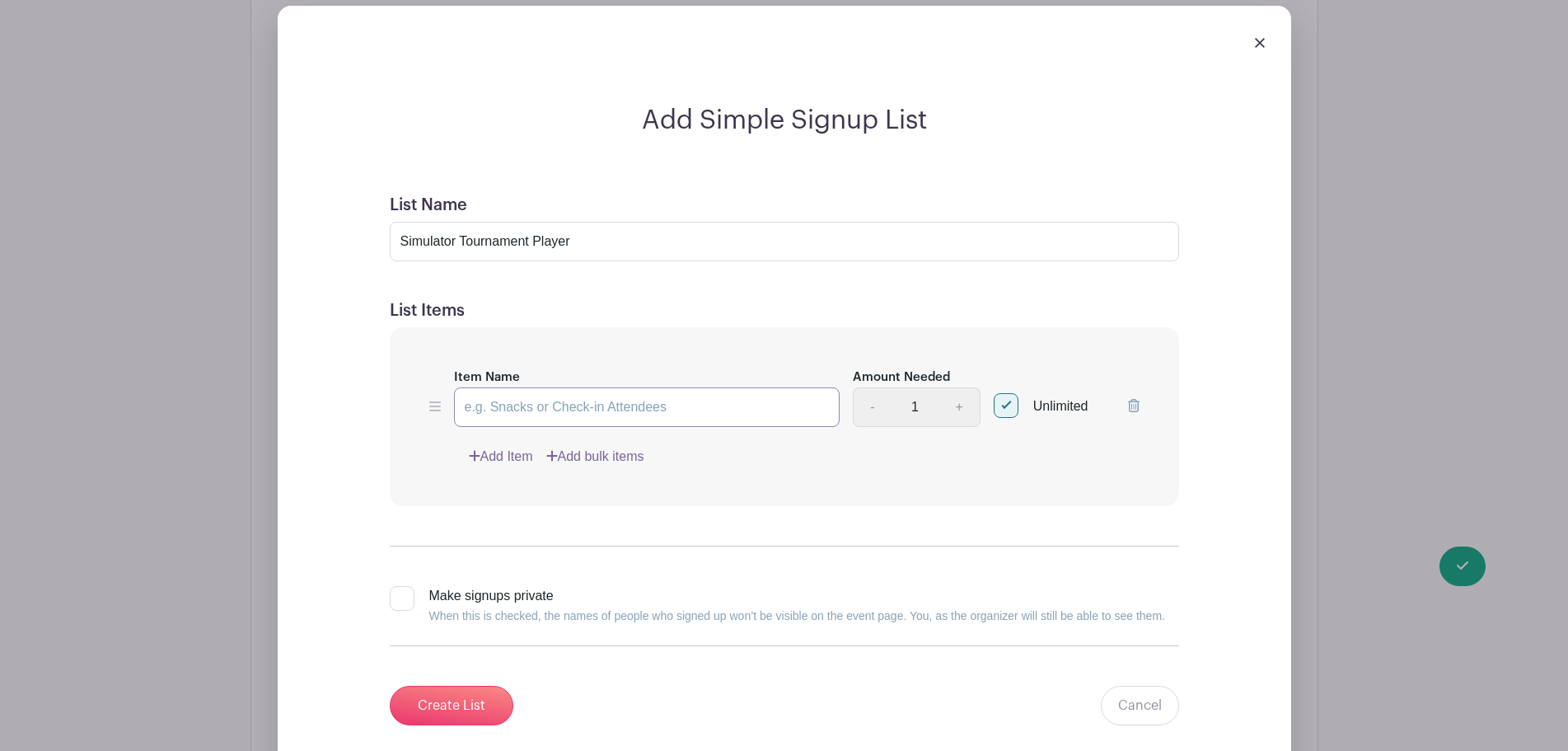
click at [559, 395] on input "Item Name" at bounding box center [646, 406] width 386 height 40
type input "B"
type input "Name"
click at [461, 687] on input "Create List" at bounding box center [452, 705] width 124 height 40
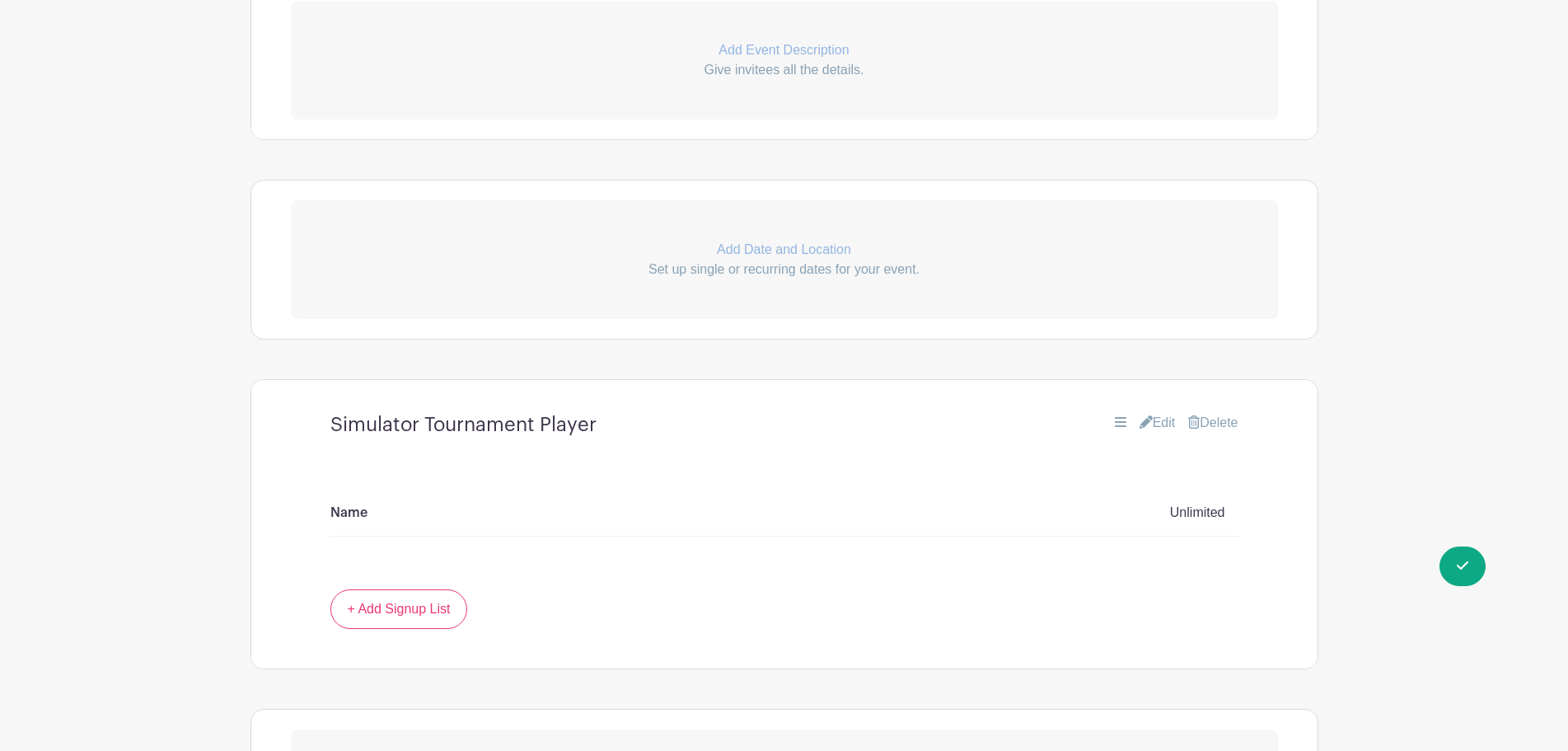
scroll to position [414, 0]
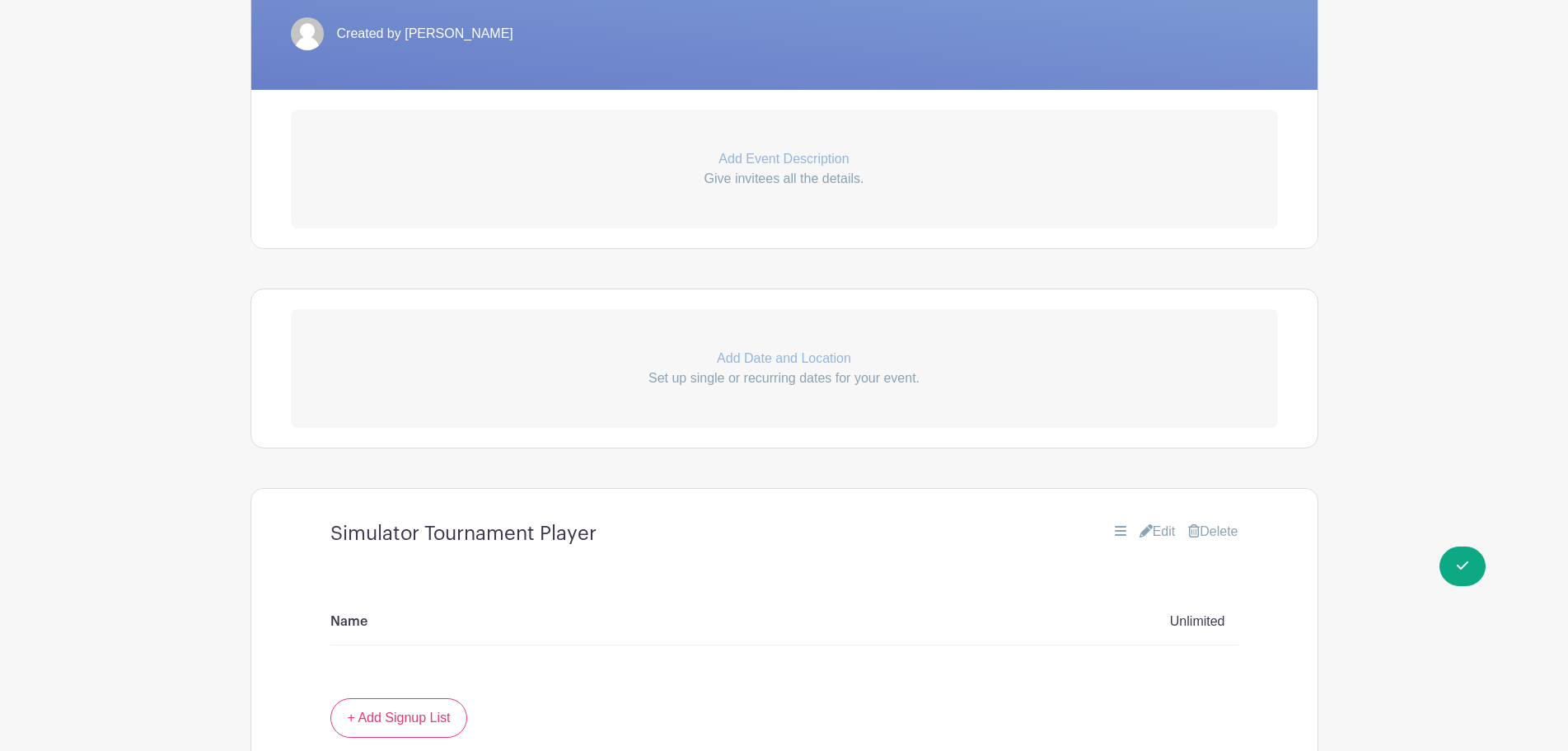
click at [762, 348] on p "Add Date and Location" at bounding box center [784, 358] width 987 height 19
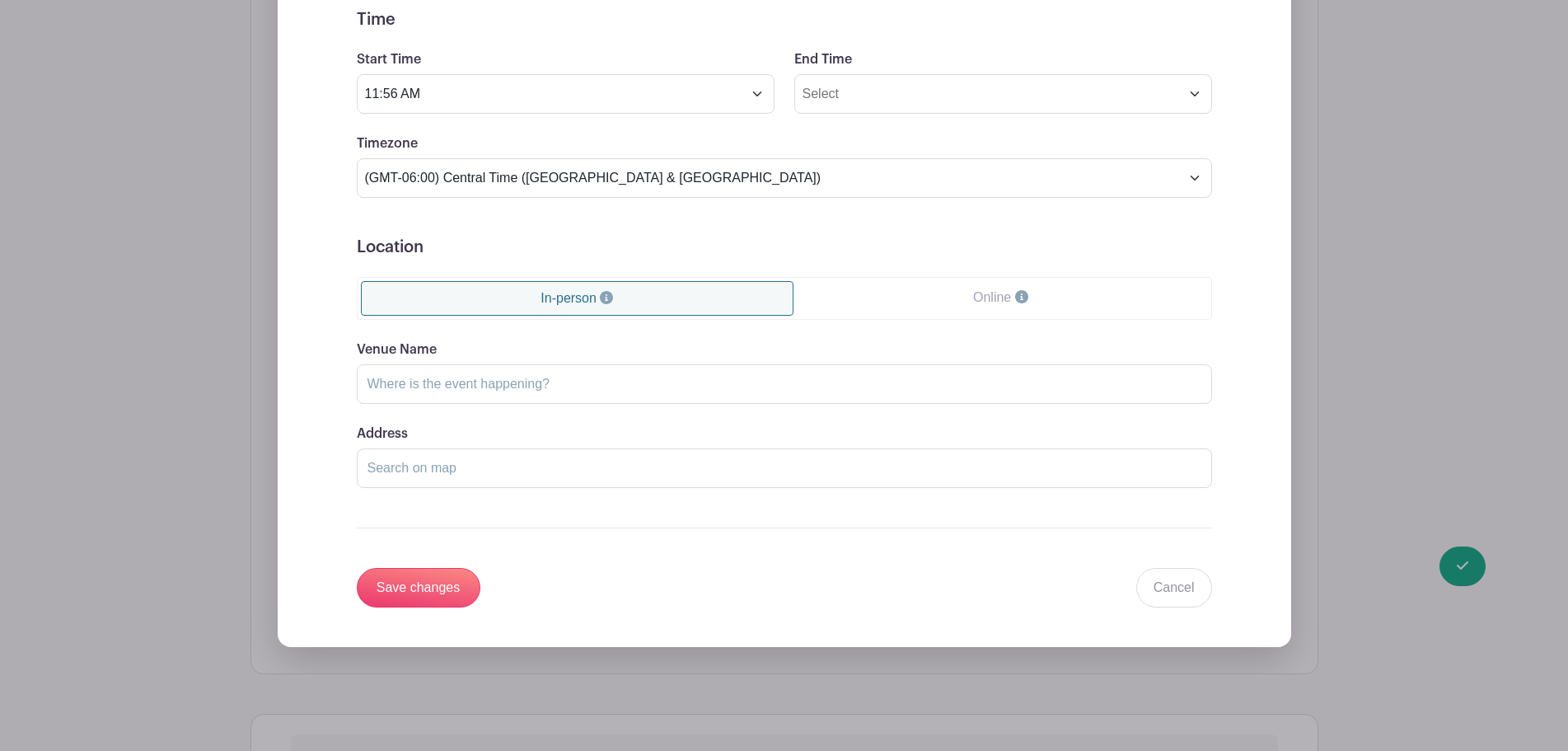
scroll to position [1072, 0]
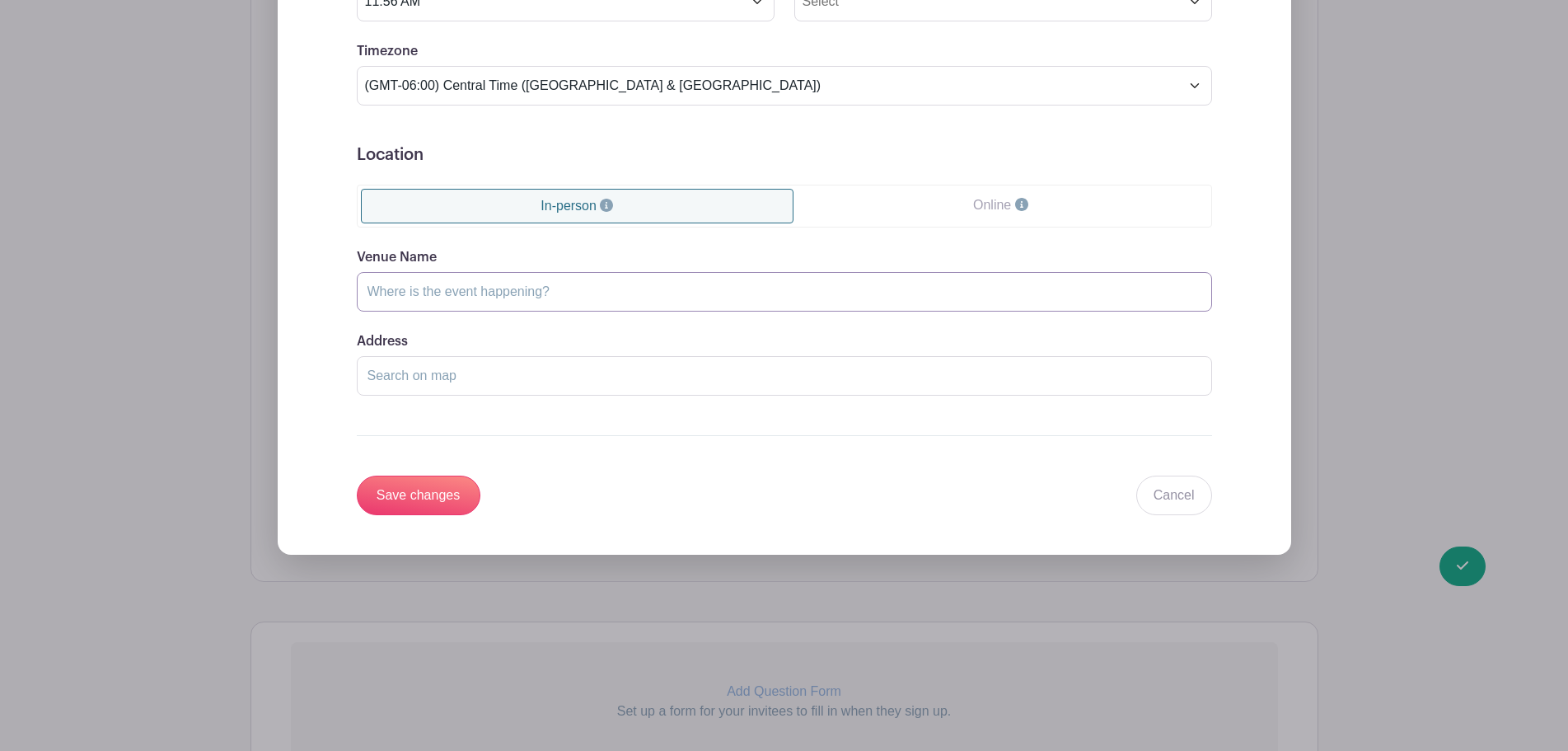
click at [567, 294] on input "Venue Name" at bounding box center [784, 292] width 855 height 40
type input "Fitness Center"
click at [419, 506] on input "Save changes" at bounding box center [419, 495] width 124 height 40
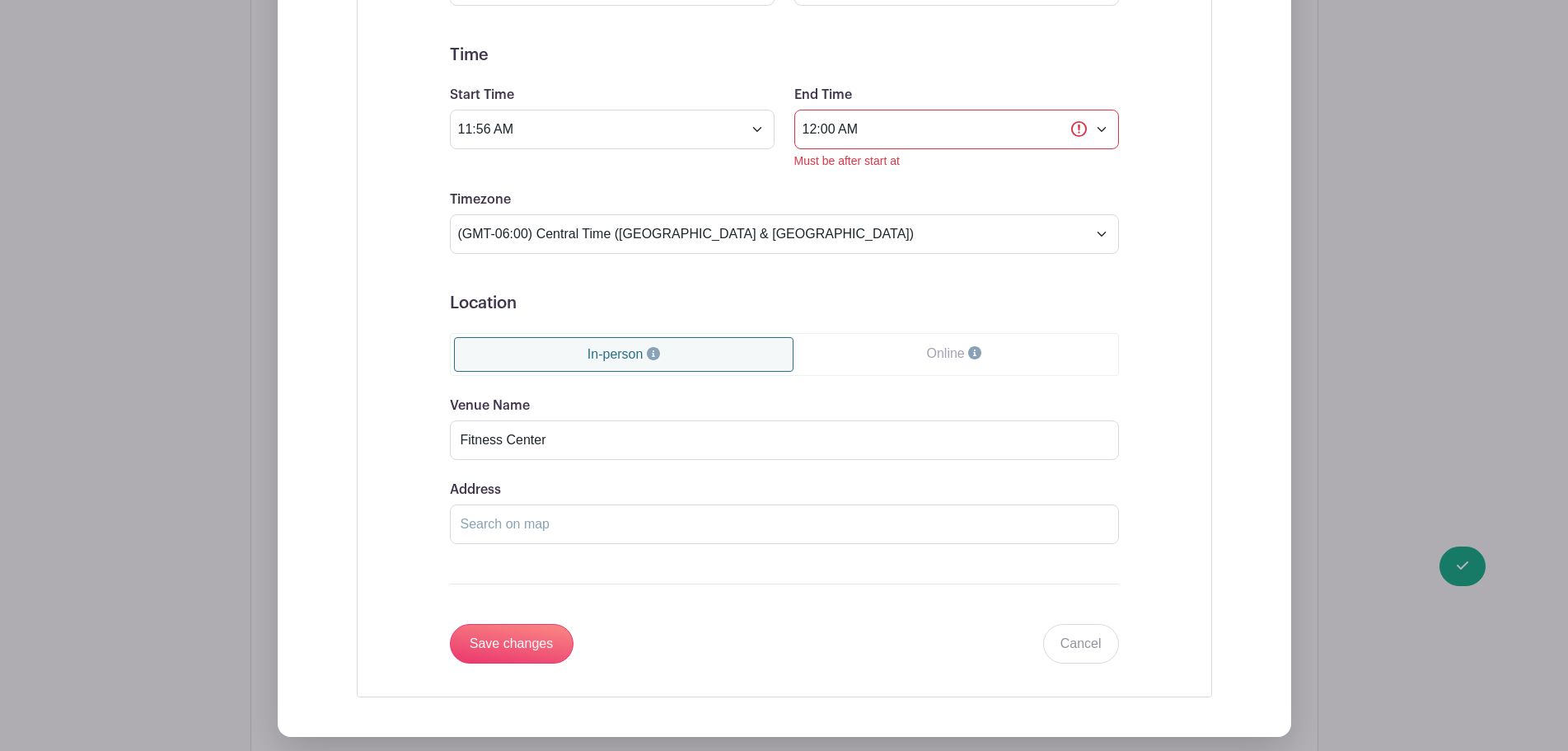
scroll to position [973, 0]
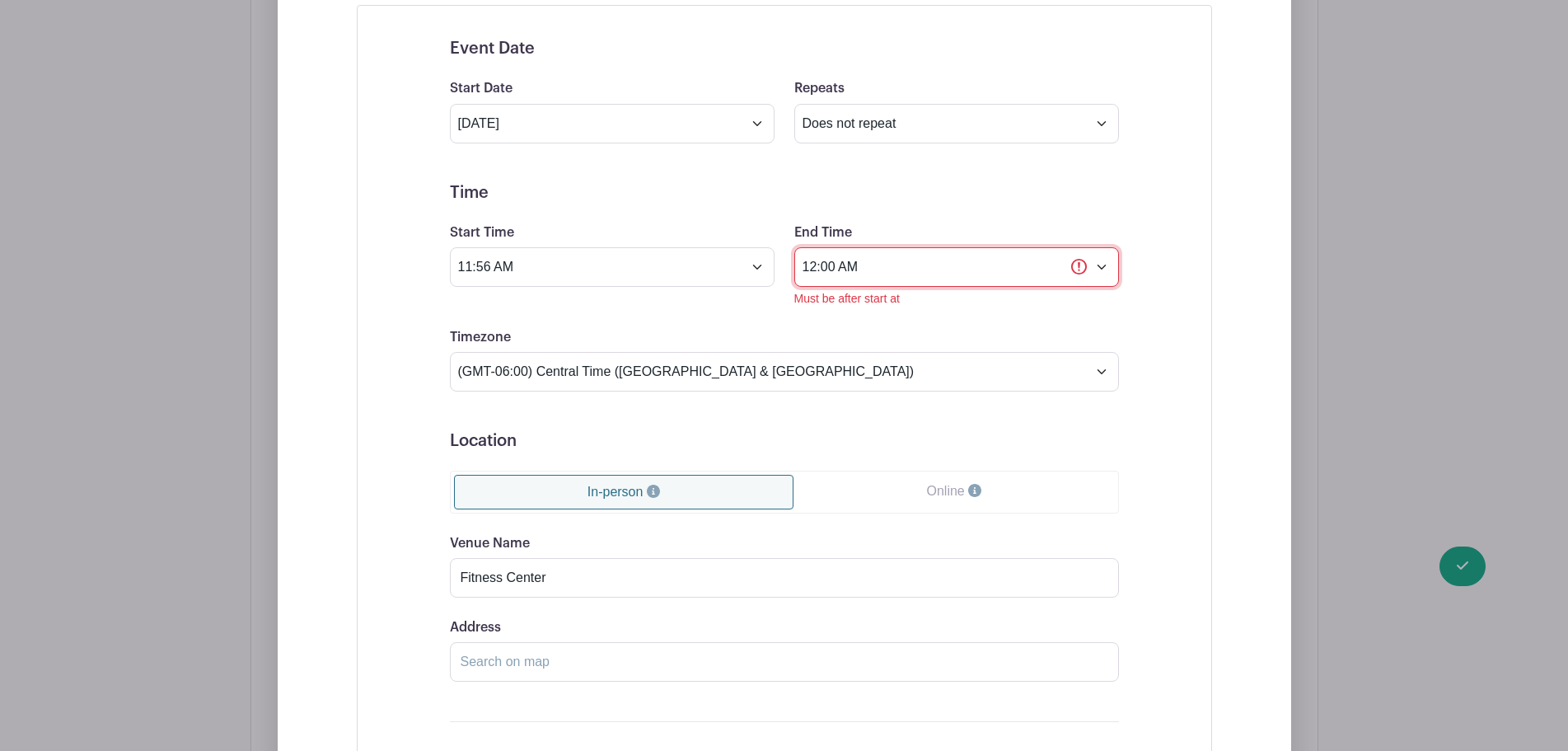
click at [932, 284] on input "12:00 AM" at bounding box center [956, 266] width 324 height 40
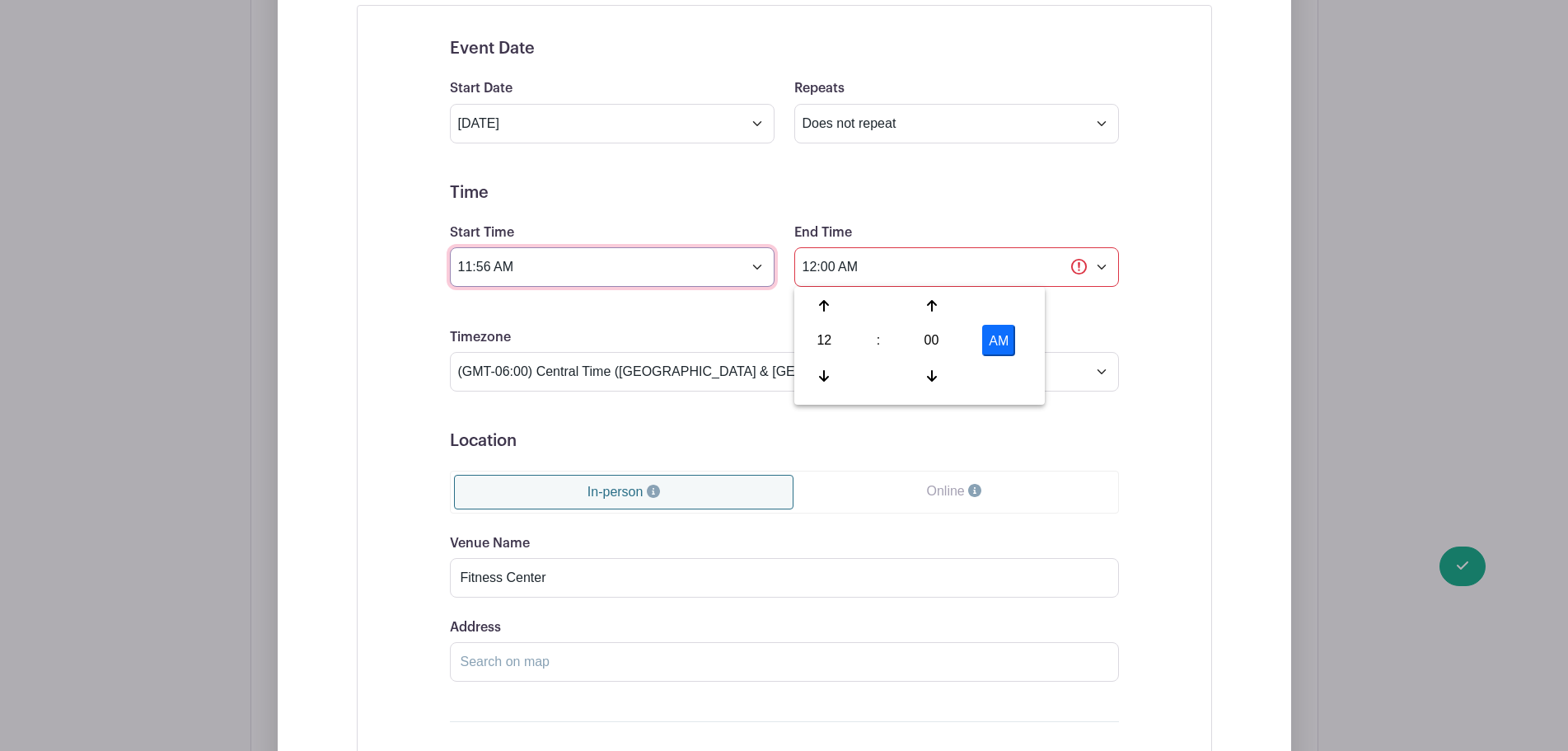
click at [761, 264] on input "11:56 AM" at bounding box center [612, 266] width 324 height 40
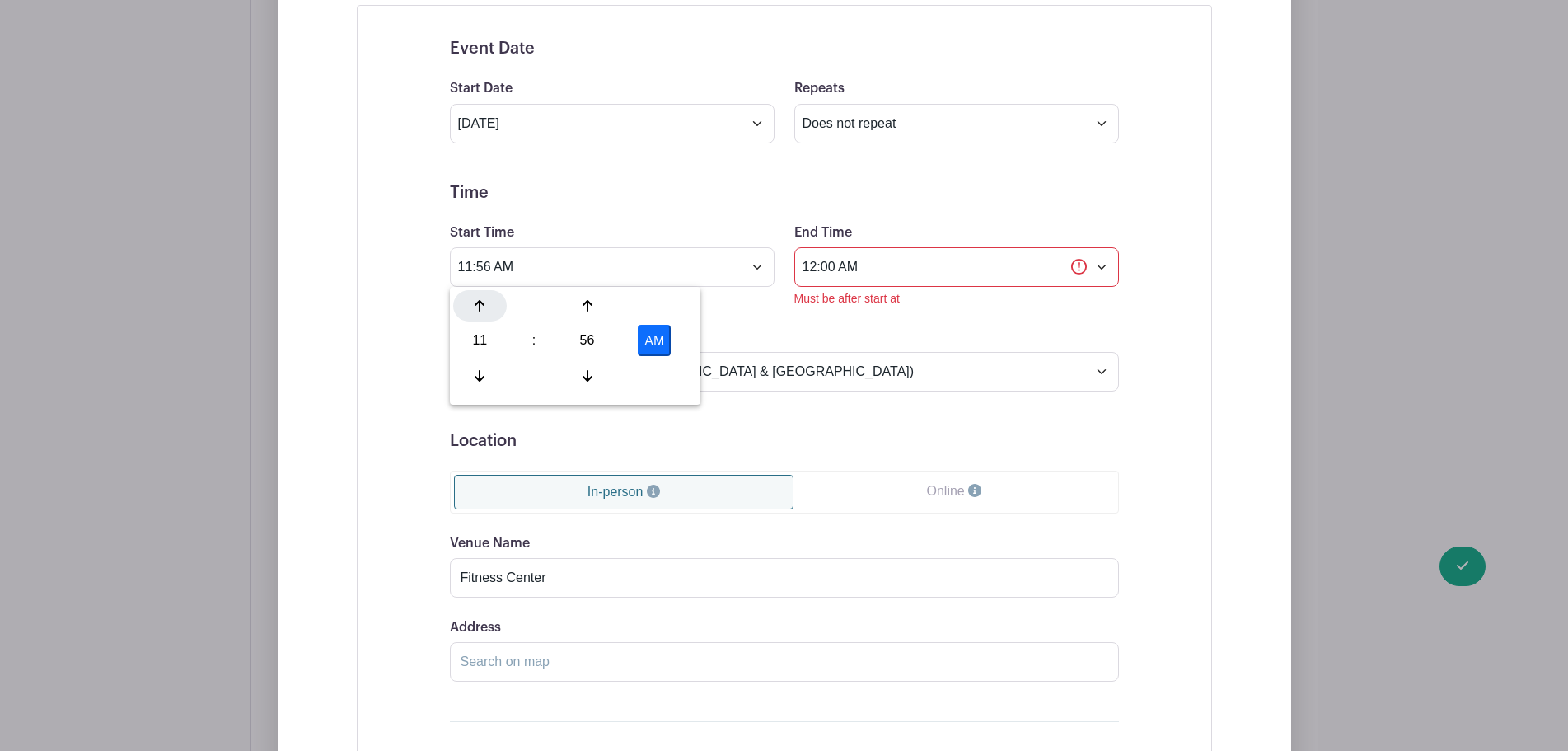
click at [473, 310] on div at bounding box center [480, 305] width 53 height 31
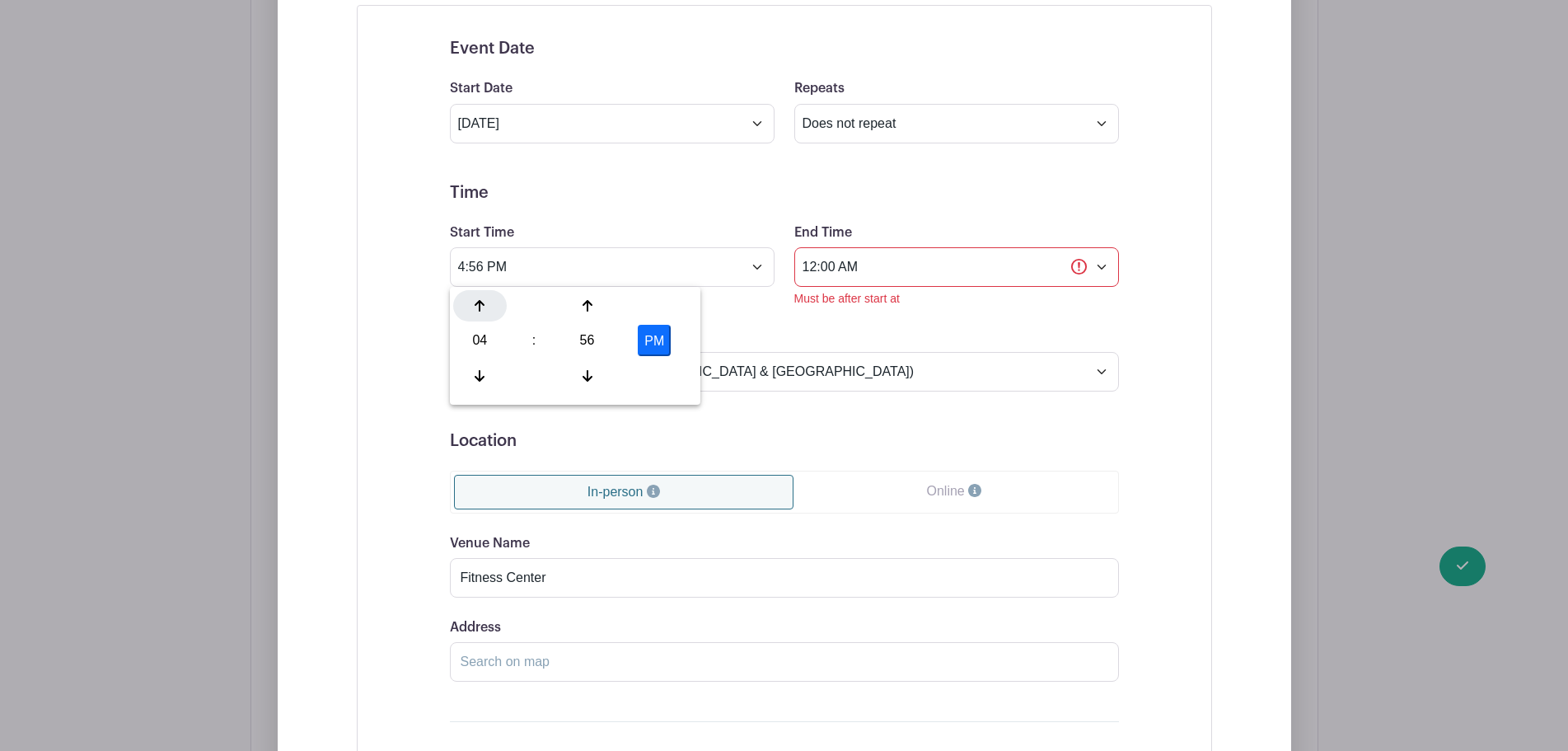
click at [473, 310] on div at bounding box center [480, 305] width 53 height 31
click at [571, 369] on div at bounding box center [586, 376] width 53 height 31
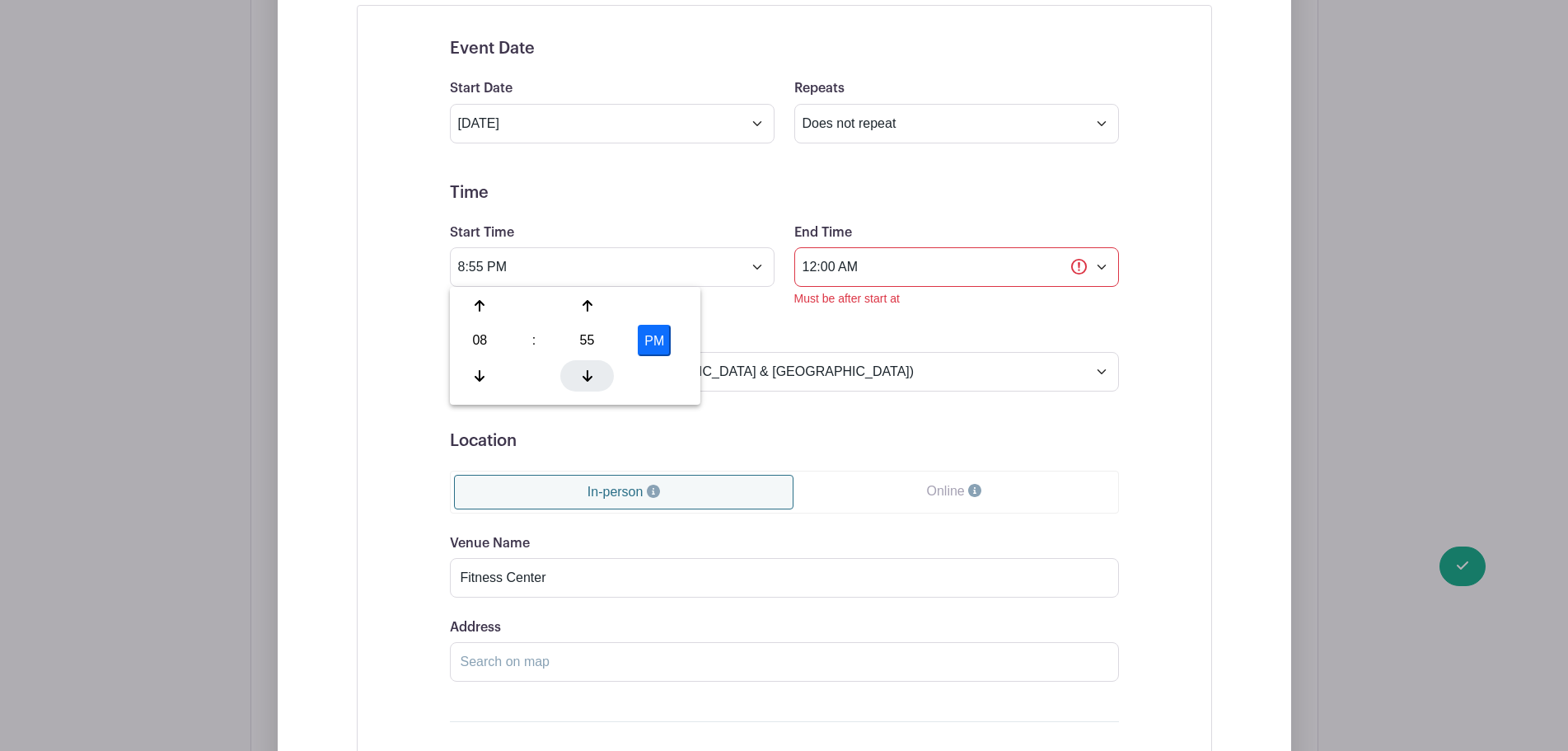
click at [571, 369] on div at bounding box center [586, 376] width 53 height 31
click at [584, 307] on icon at bounding box center [588, 306] width 10 height 14
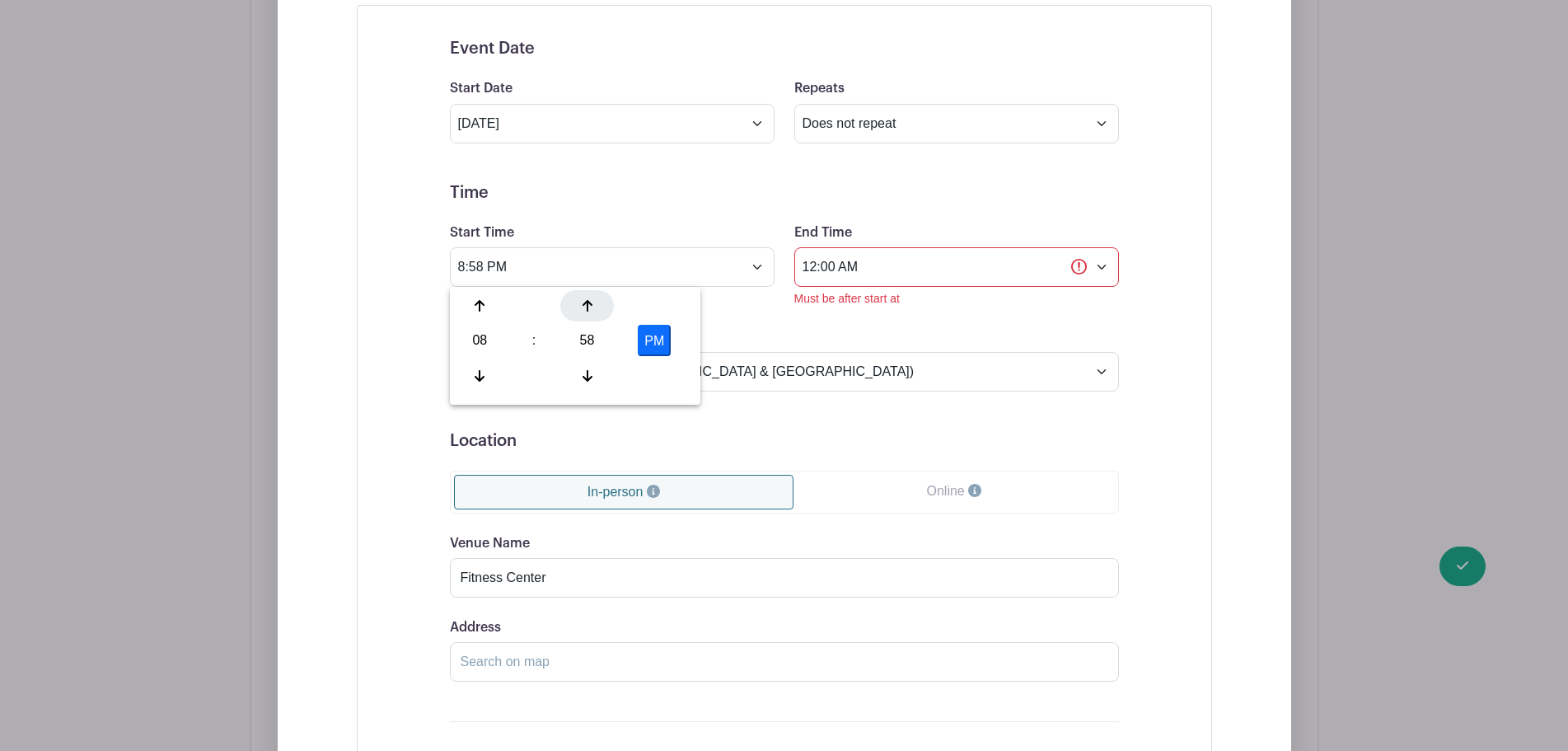
click at [584, 307] on icon at bounding box center [588, 306] width 10 height 14
drag, startPoint x: 473, startPoint y: 302, endPoint x: 482, endPoint y: 324, distance: 23.8
click at [476, 304] on div at bounding box center [480, 305] width 53 height 31
click at [471, 376] on div at bounding box center [480, 376] width 53 height 31
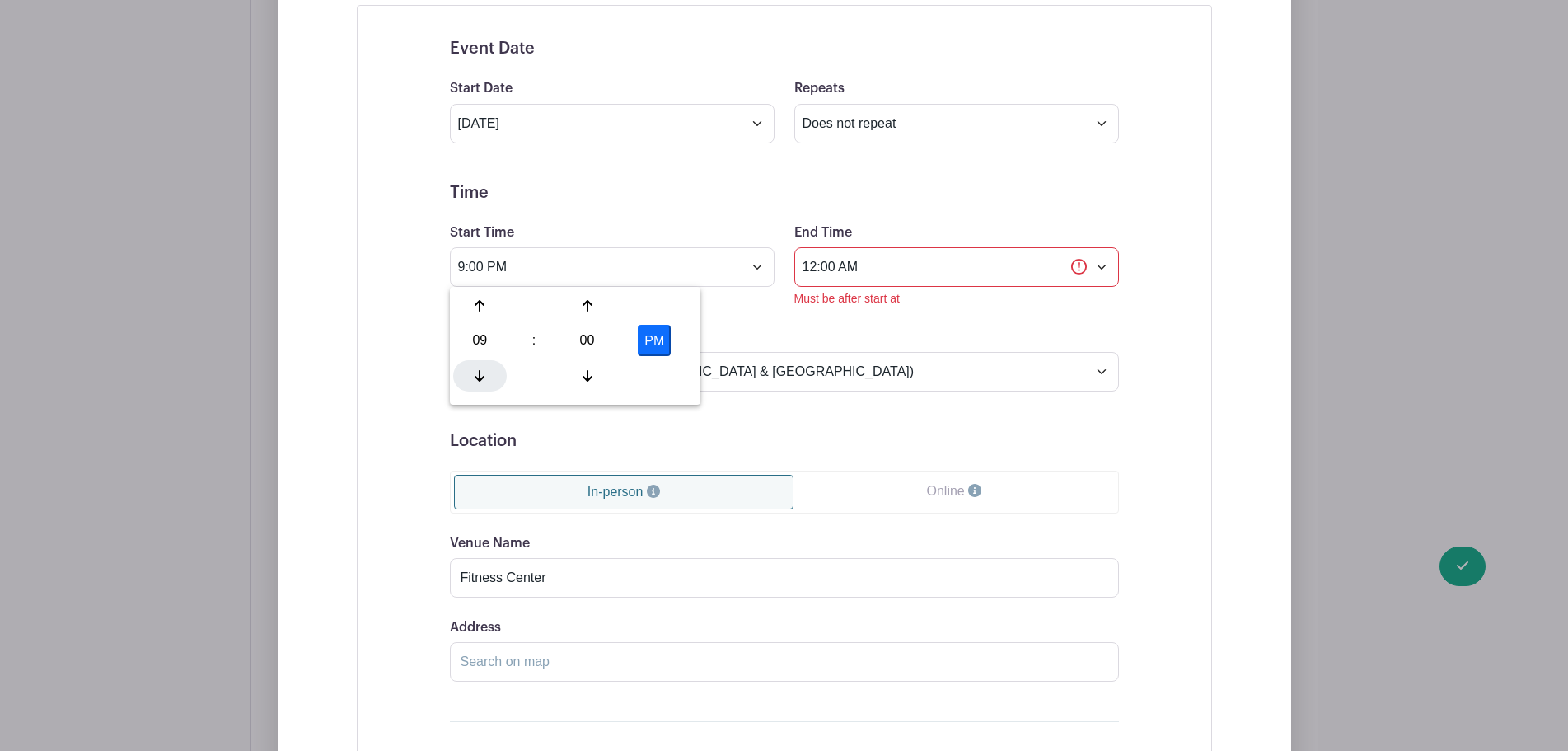
click at [471, 376] on div at bounding box center [480, 376] width 53 height 31
click at [648, 335] on button "PM" at bounding box center [654, 340] width 33 height 31
type input "8:00 AM"
click at [732, 330] on div "Timezone (GMT-12:00) International Date Line West (GMT-11:00) [US_STATE] (GMT-1…" at bounding box center [784, 359] width 689 height 65
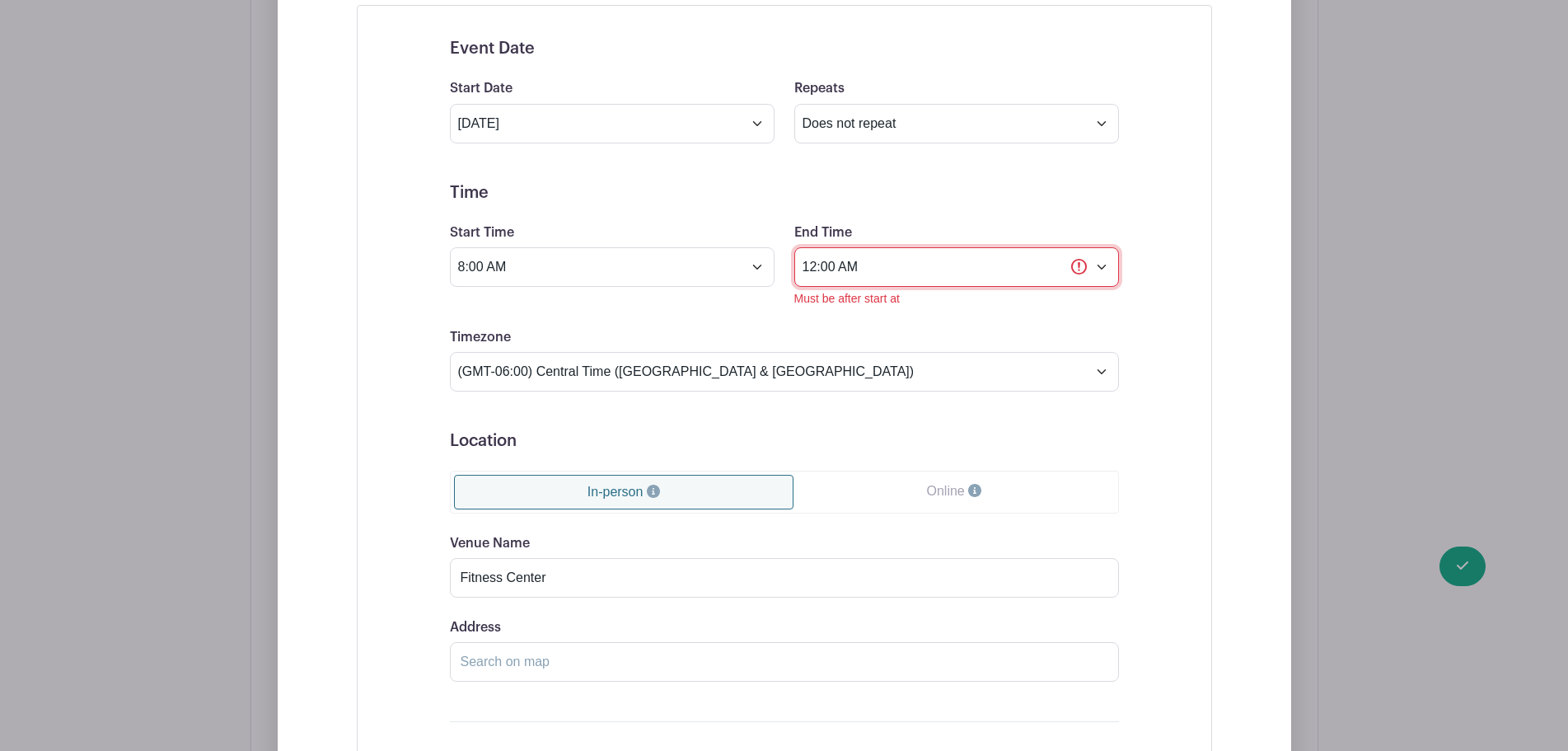
click at [909, 262] on input "12:00 AM" at bounding box center [956, 266] width 324 height 40
click at [817, 375] on div at bounding box center [823, 376] width 53 height 31
type input "11:00 PM"
click at [1072, 331] on div "Timezone (GMT-12:00) International Date Line West (GMT-11:00) [US_STATE] (GMT-1…" at bounding box center [784, 359] width 689 height 65
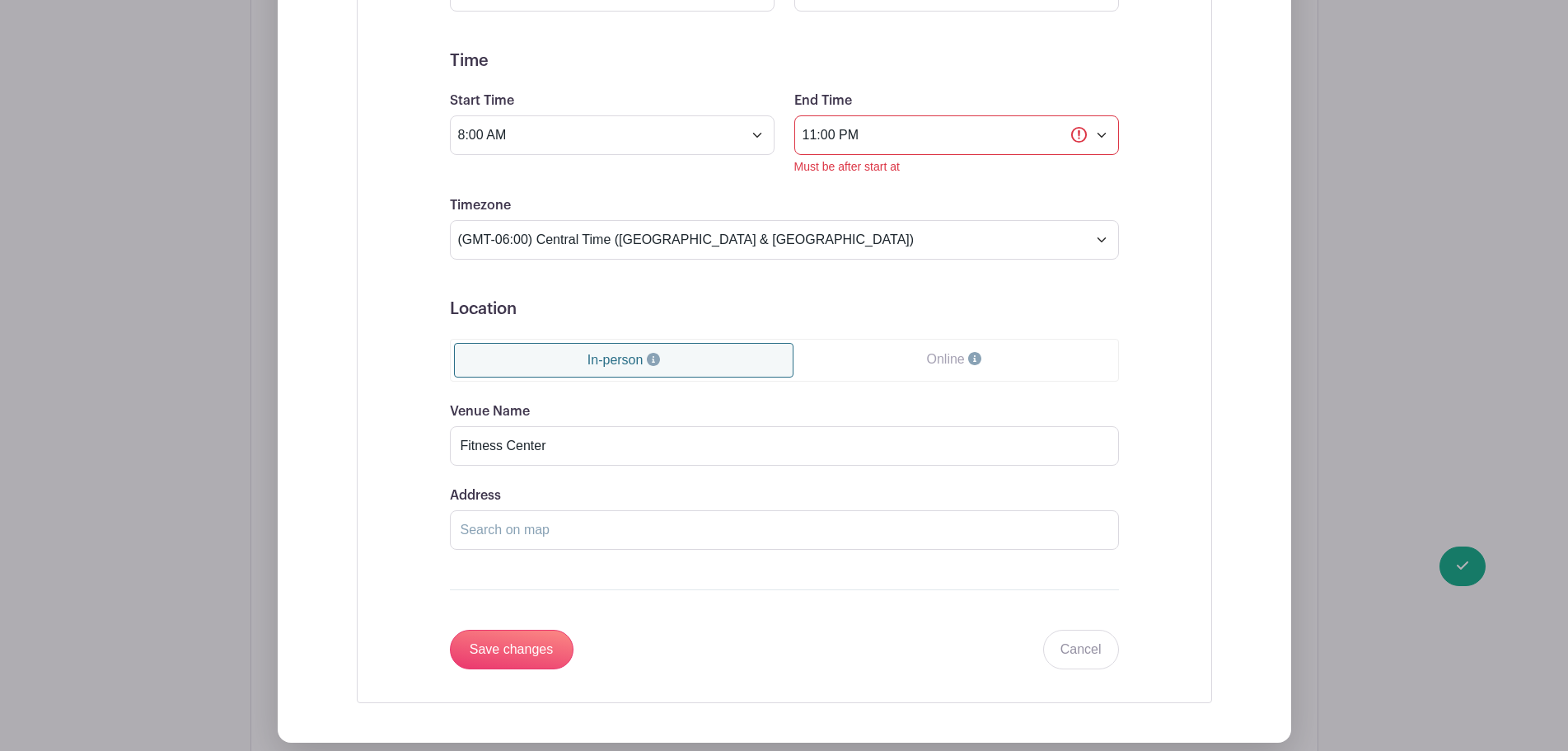
scroll to position [767, 0]
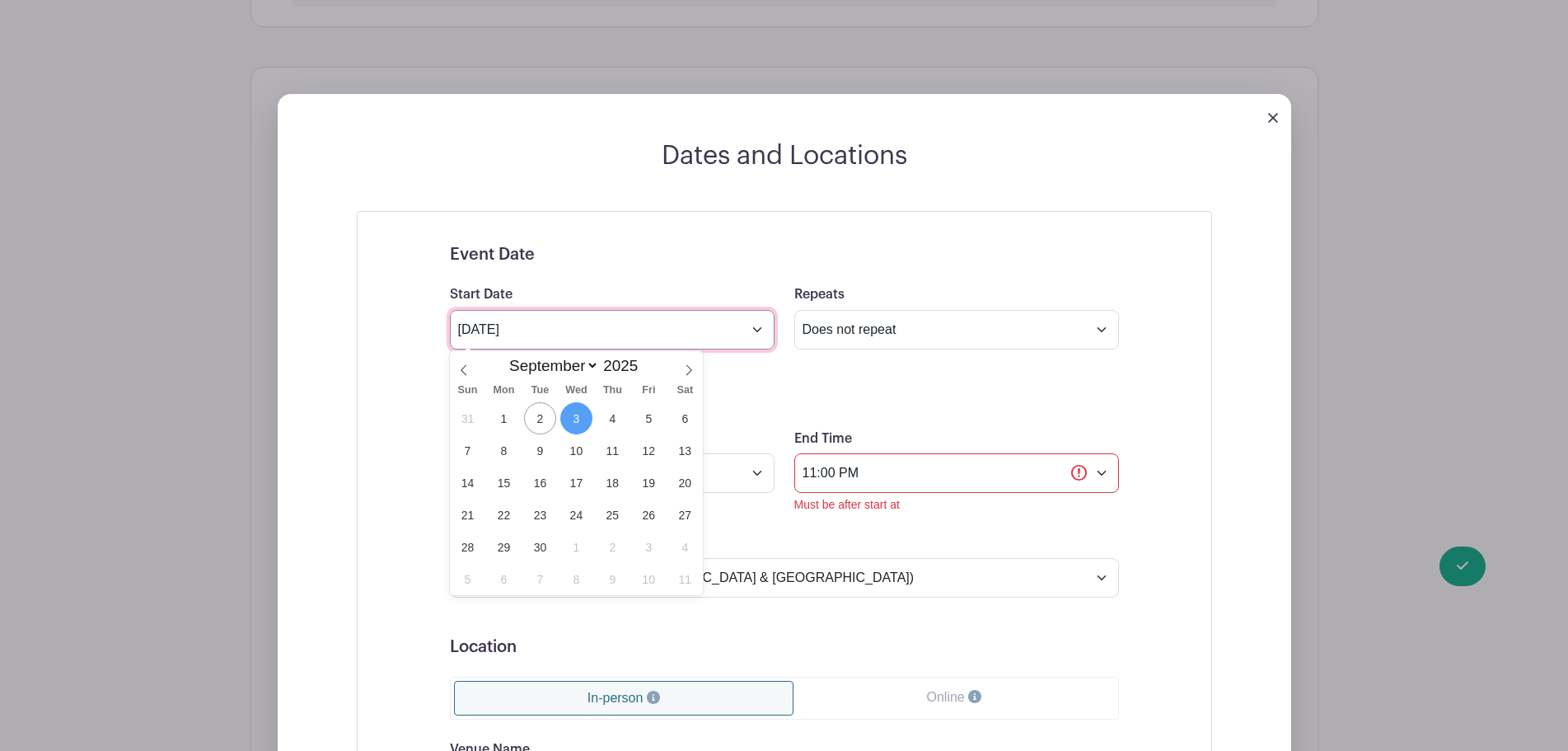
click at [568, 329] on input "[DATE]" at bounding box center [612, 329] width 324 height 40
click at [588, 371] on select "January February March April May June July August September October November De…" at bounding box center [550, 366] width 97 height 19
select select "9"
click at [502, 356] on select "January February March April May June July August September October November De…" at bounding box center [550, 366] width 97 height 19
click at [506, 448] on span "6" at bounding box center [503, 450] width 32 height 32
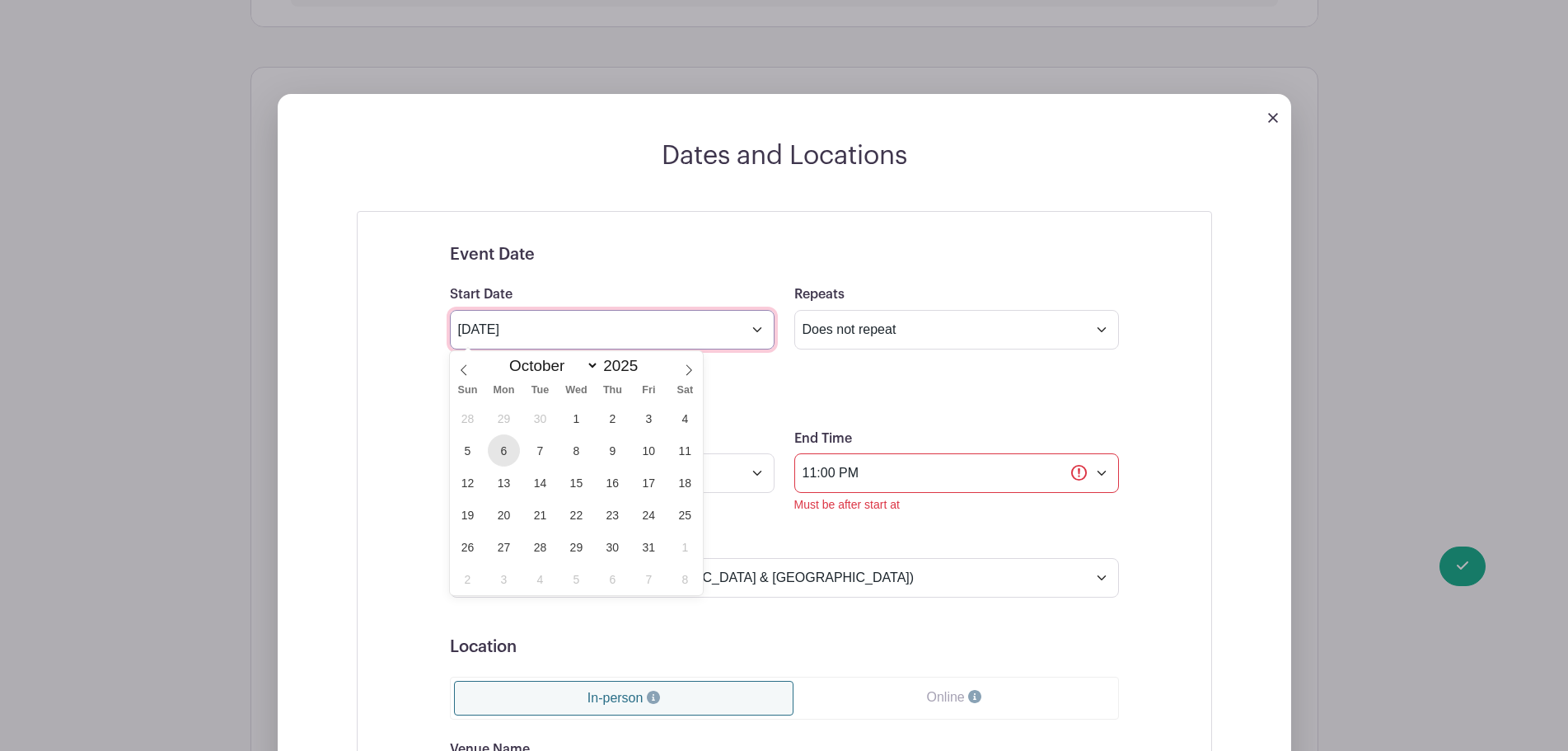
type input "[DATE]"
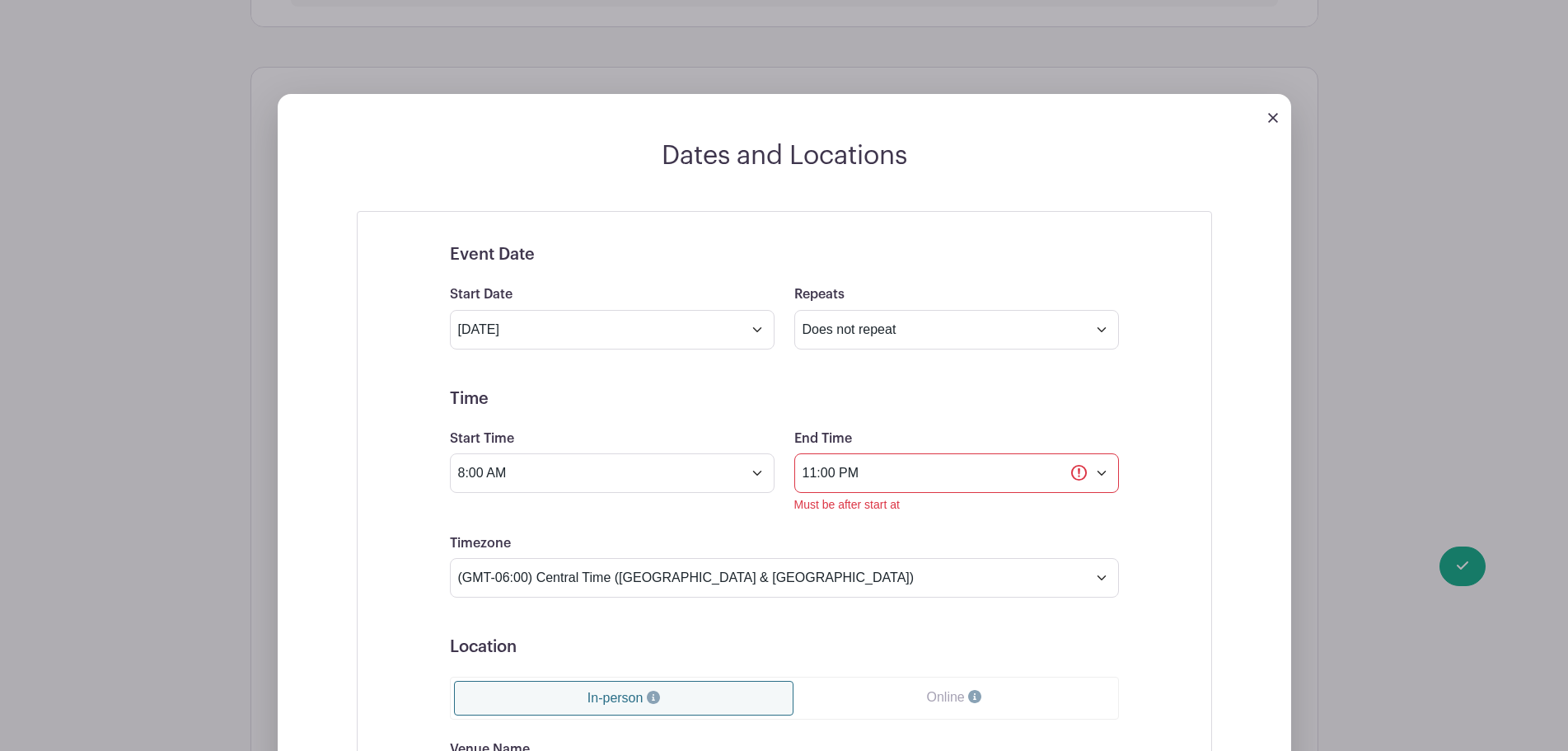
click at [830, 363] on form "Event Date Start Date [DATE] Repeats Does not repeat Daily Weekly Monthly on da…" at bounding box center [784, 626] width 669 height 763
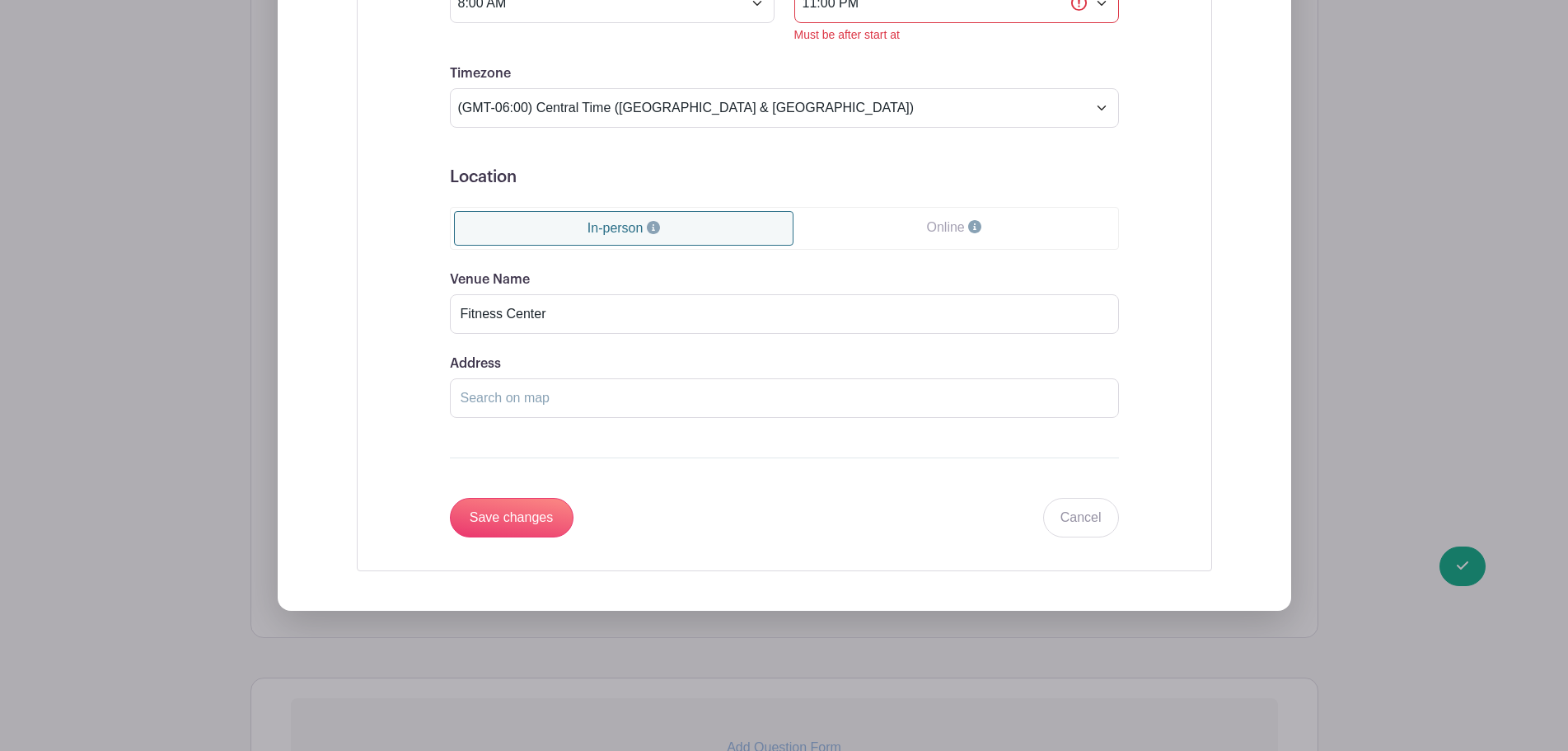
scroll to position [1344, 0]
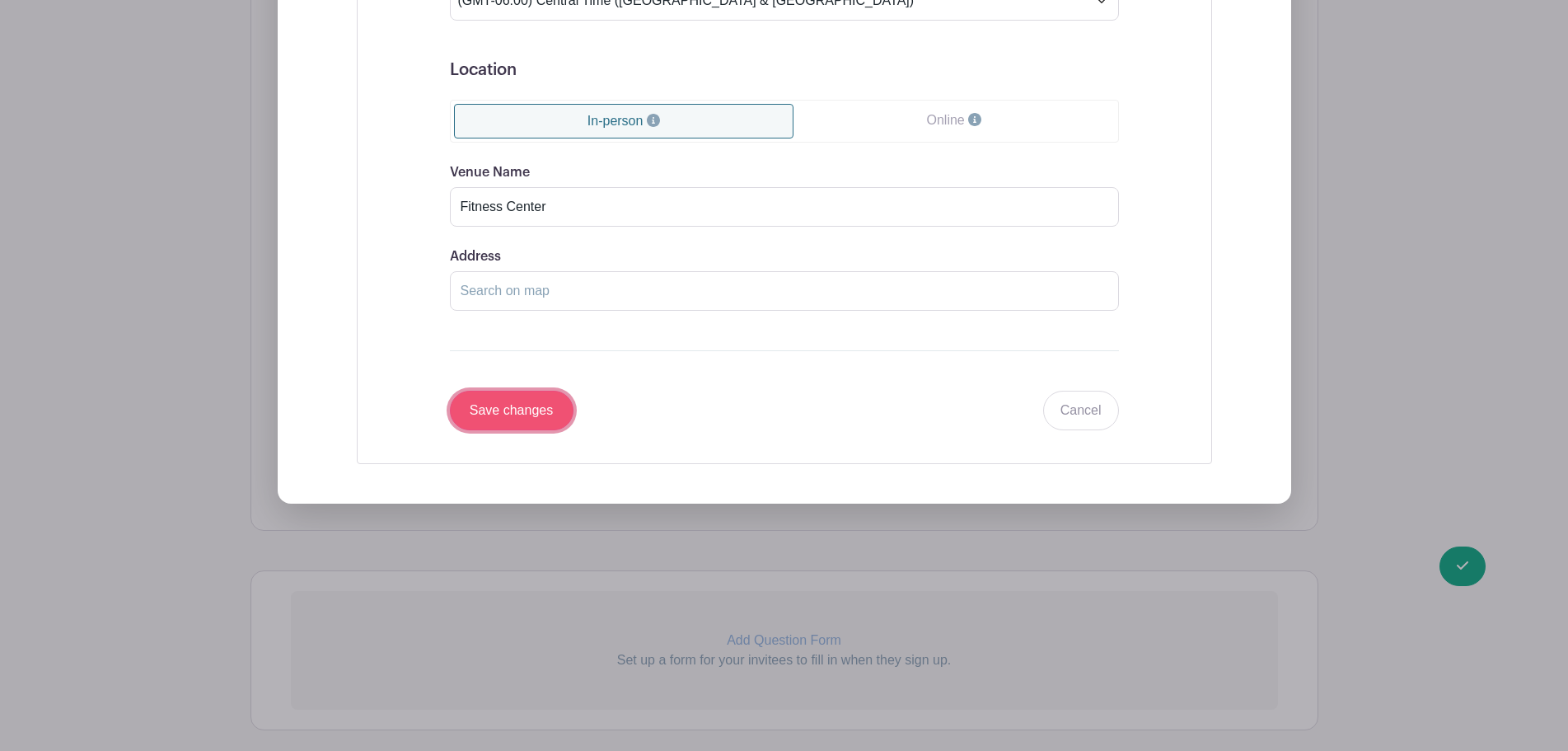
click at [555, 410] on input "Save changes" at bounding box center [511, 410] width 124 height 40
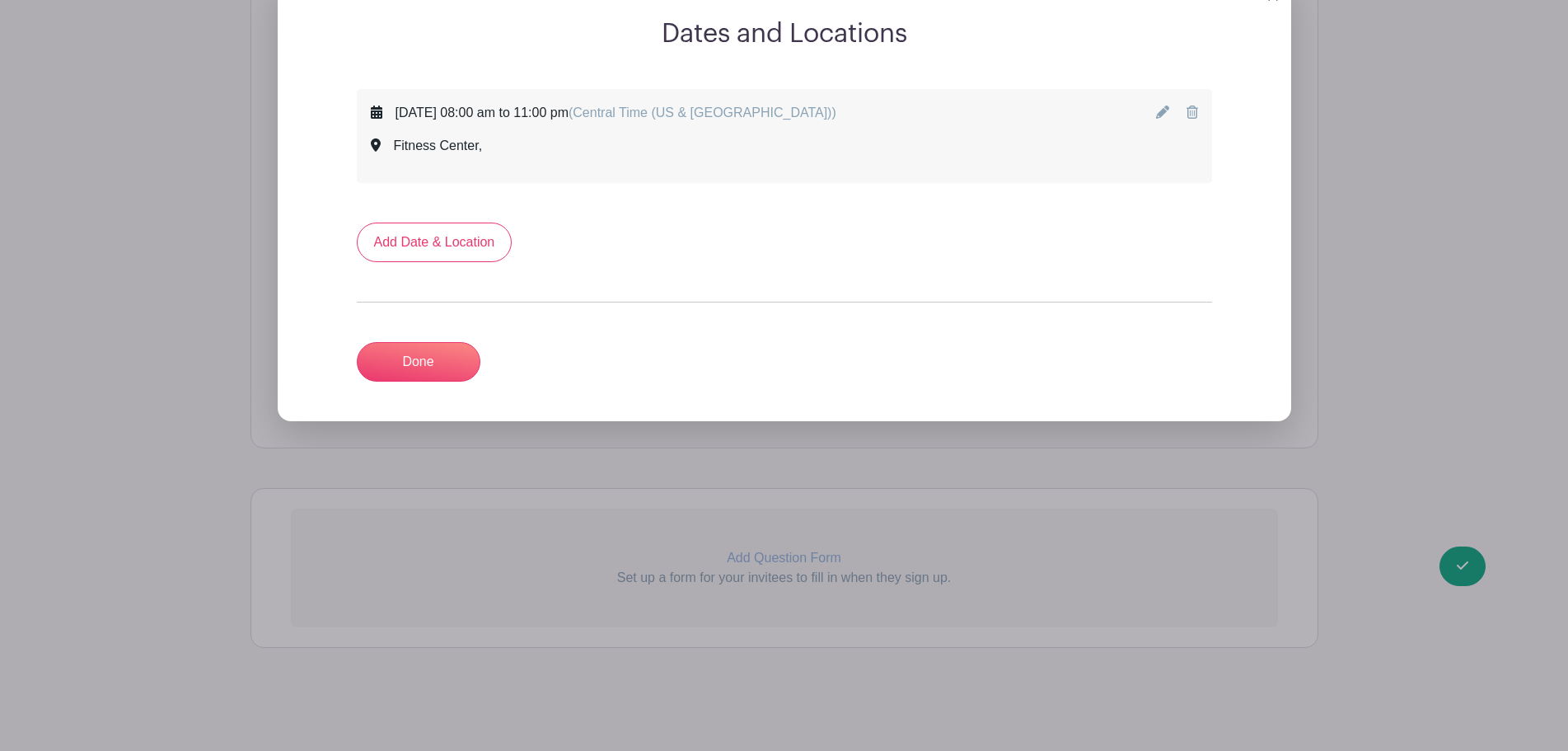
scroll to position [758, 0]
click at [442, 365] on link "Done" at bounding box center [419, 361] width 124 height 40
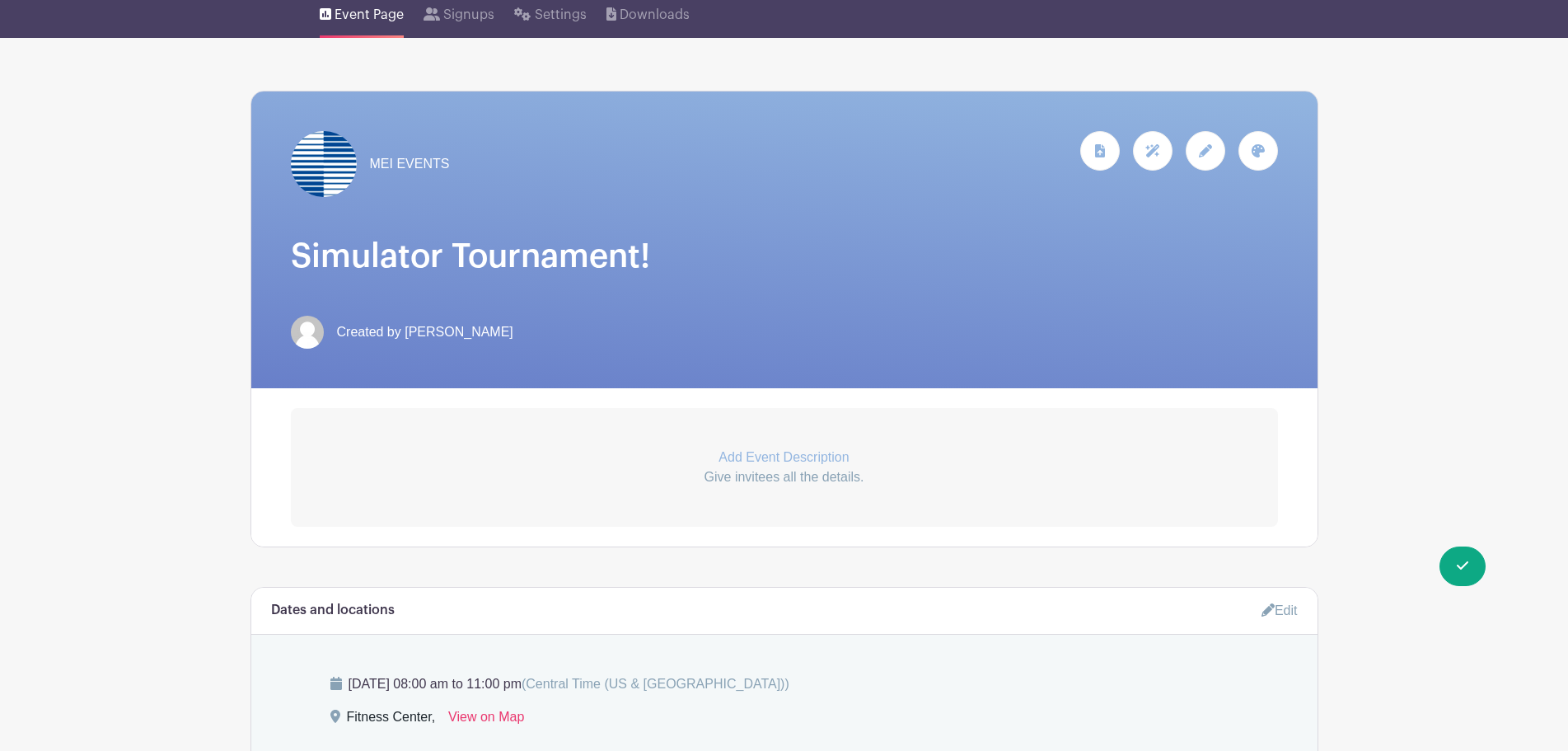
scroll to position [111, 0]
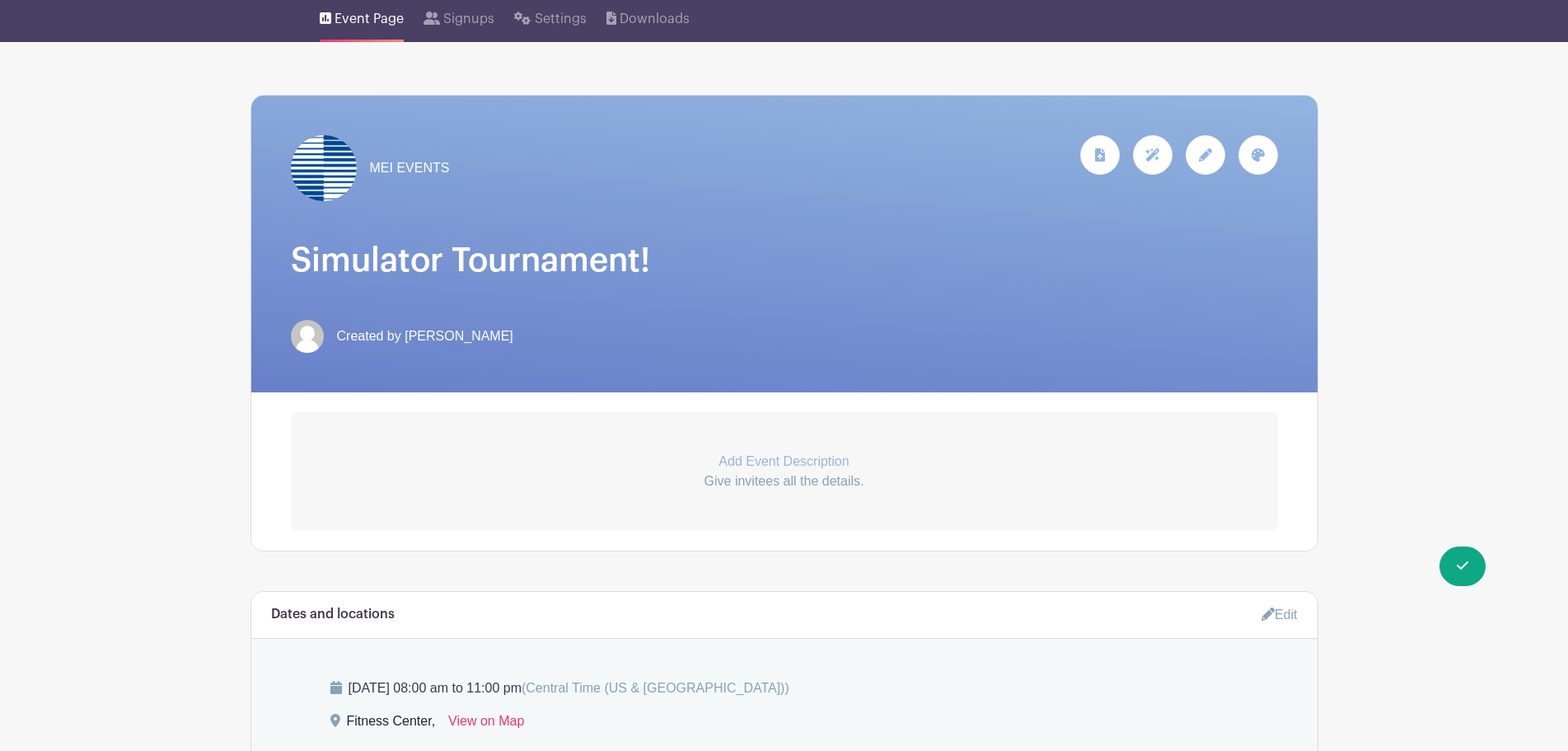
click at [771, 450] on link "Add Event Description Give invitees all the details." at bounding box center [784, 471] width 987 height 119
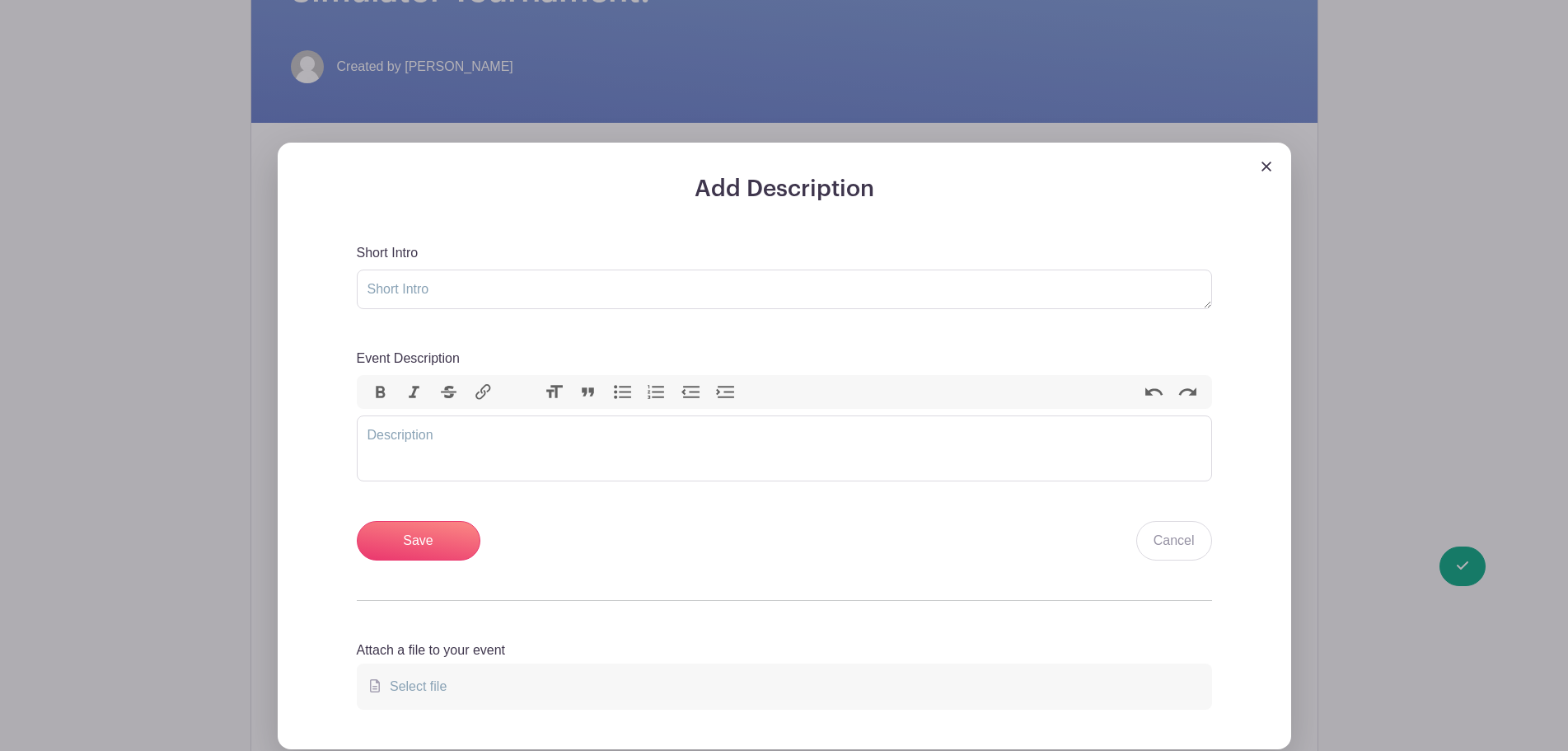
scroll to position [441, 0]
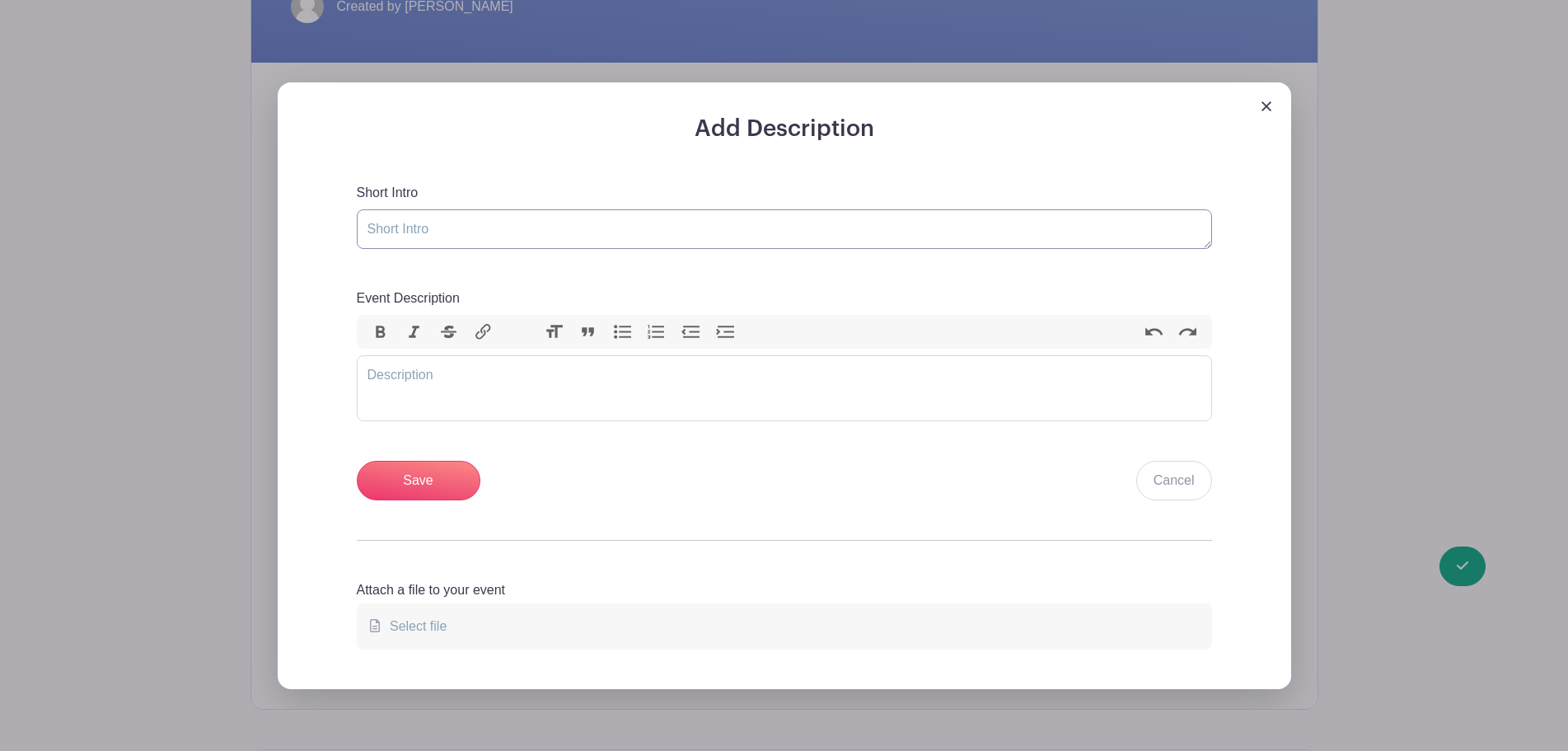
click at [631, 244] on textarea "Short Intro" at bounding box center [784, 229] width 855 height 40
type textarea "SIMULATOR TOURNAMENT!!"
click at [617, 278] on div "Short Intro SIMULATOR TOURNAMENT!! Event Description Bold Italic Strikethrough …" at bounding box center [784, 343] width 855 height 319
click at [893, 393] on trix-editor "Event Description" at bounding box center [784, 388] width 855 height 66
click at [455, 370] on trix-editor "Event Description" at bounding box center [784, 388] width 855 height 66
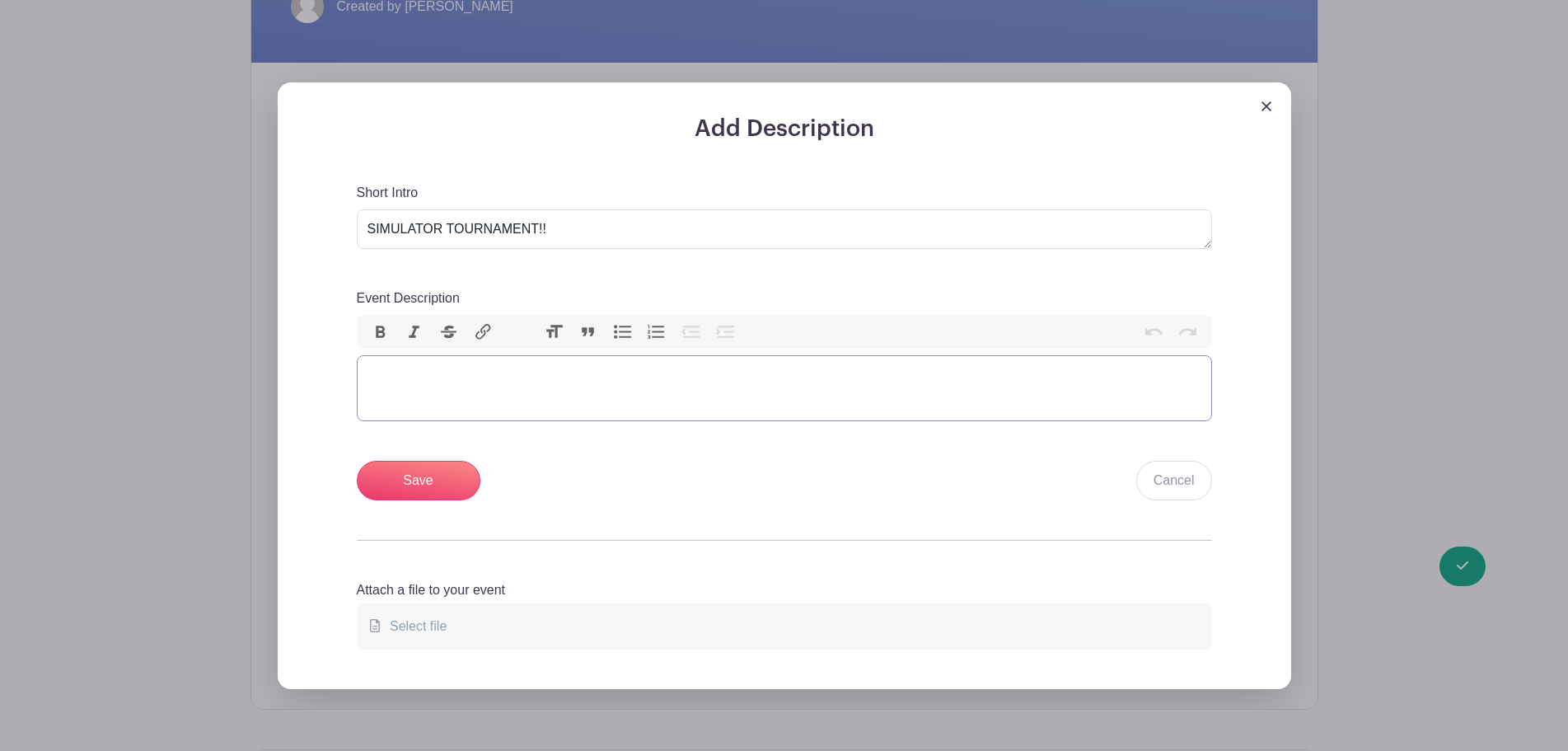
paste trix-editor "<div>We will be doing the simulator tournament once again starting on <strong>D…"
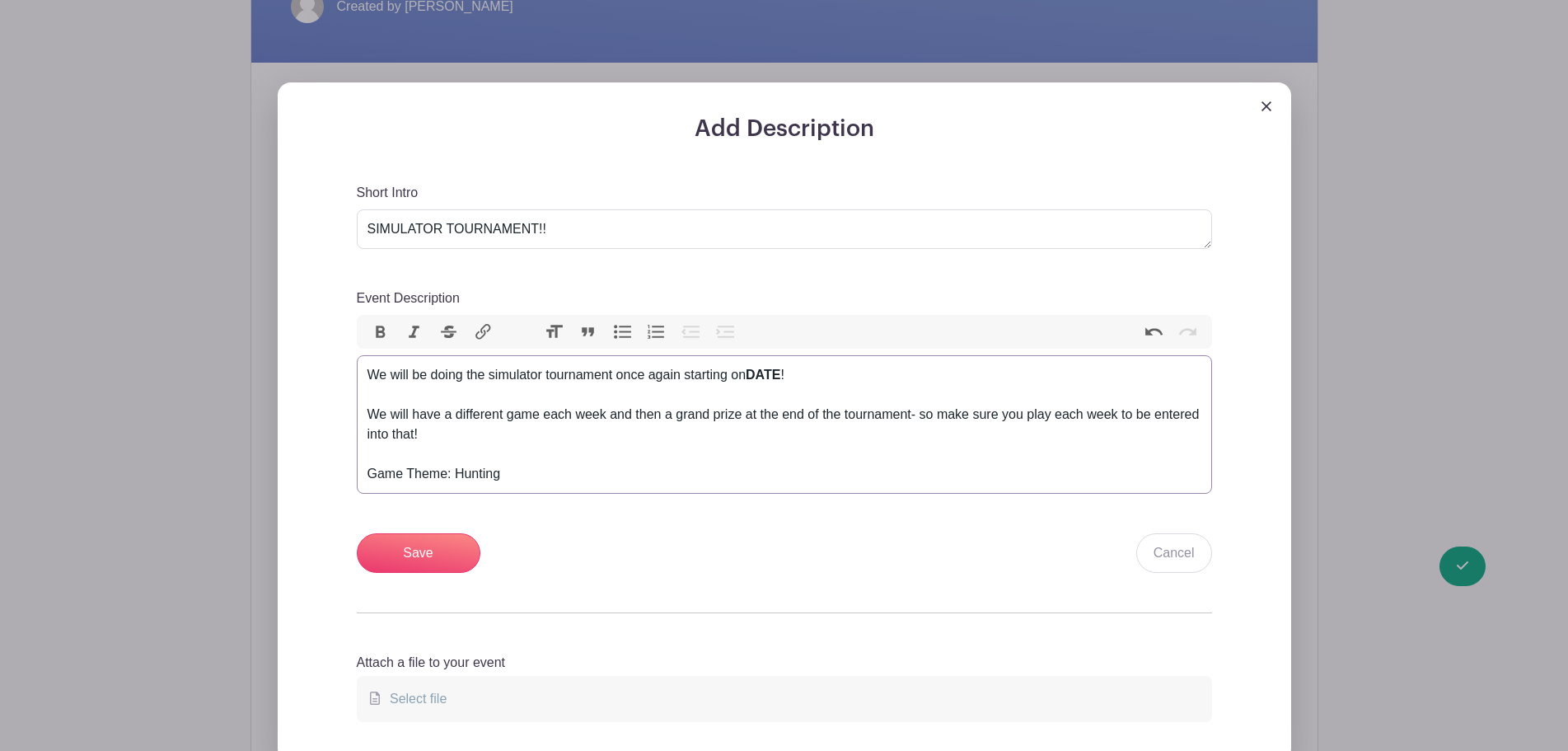
type trix-editor "<div>We will be doing the simulator tournament once again starting on <strong>D…"
click at [426, 553] on input "Save" at bounding box center [419, 552] width 124 height 40
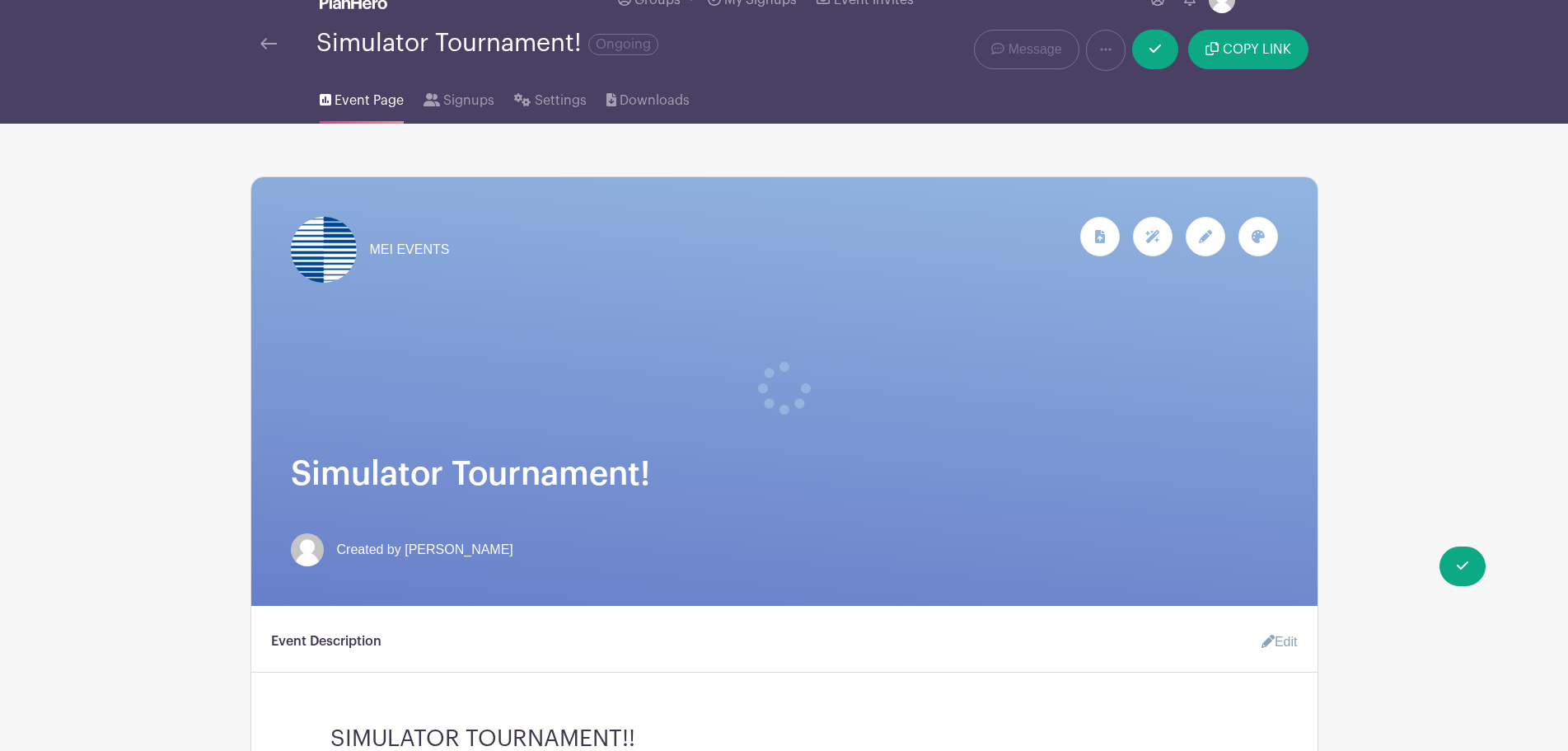
scroll to position [0, 0]
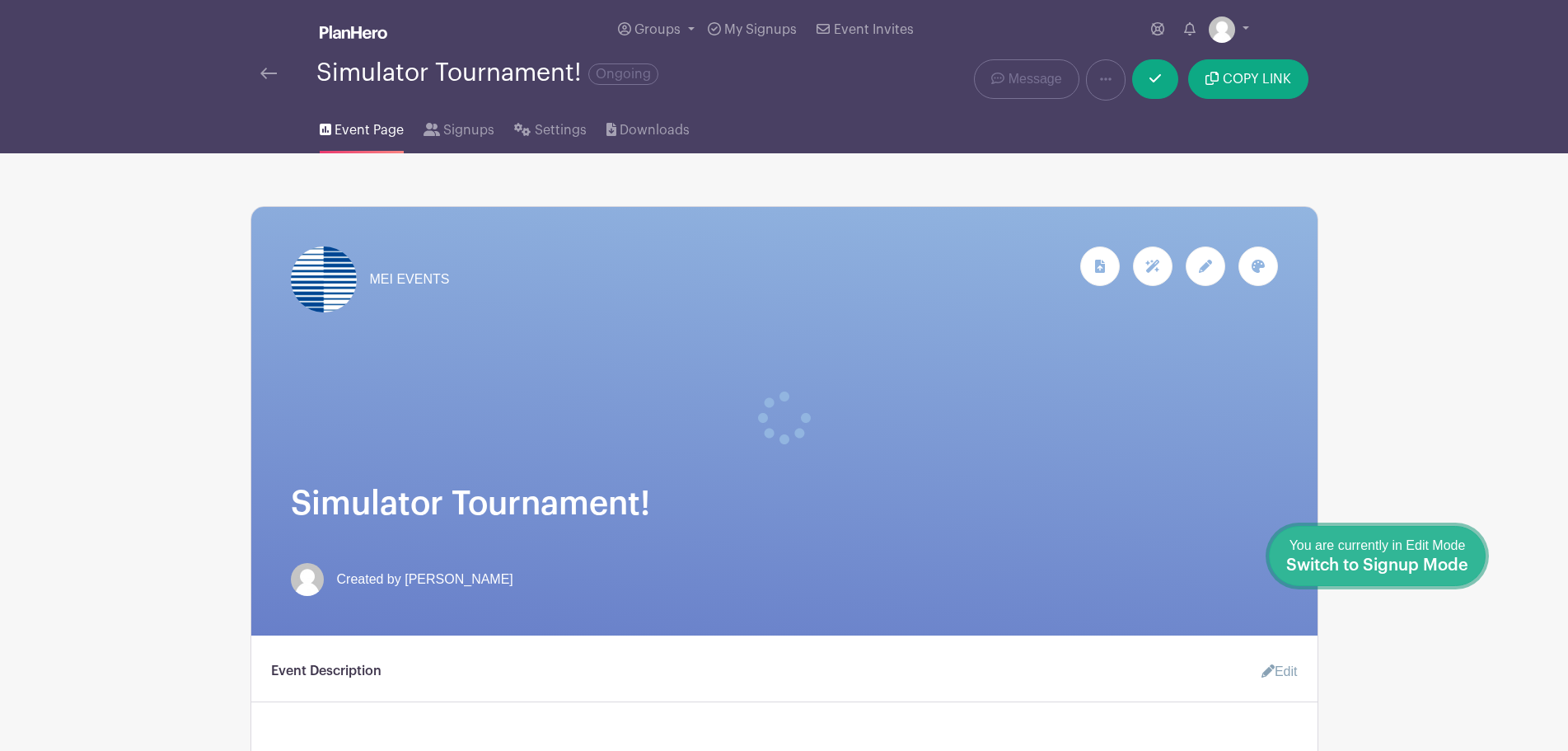
click at [1467, 562] on span "Switch to Signup Mode" at bounding box center [1377, 565] width 182 height 16
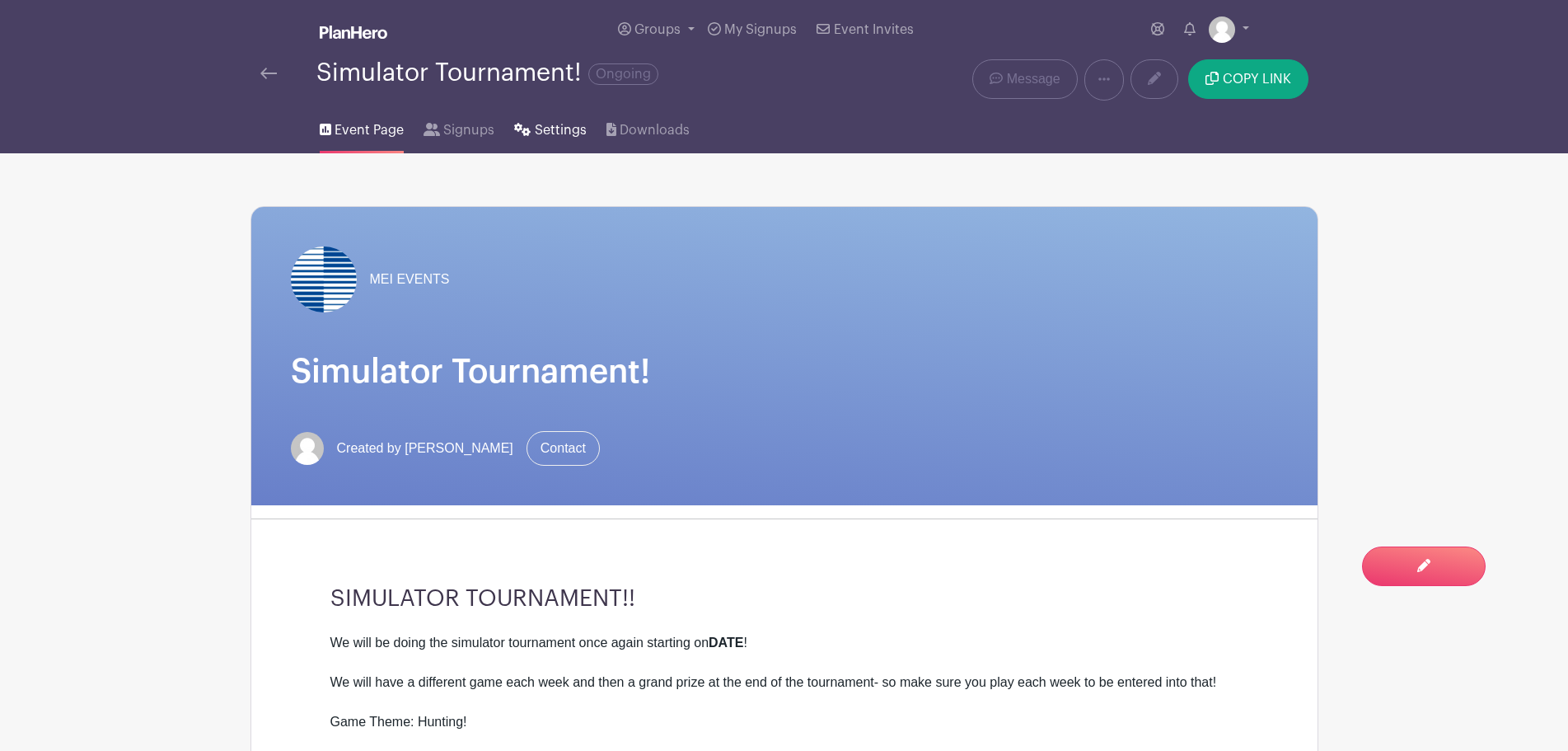
click at [564, 131] on span "Settings" at bounding box center [561, 130] width 52 height 19
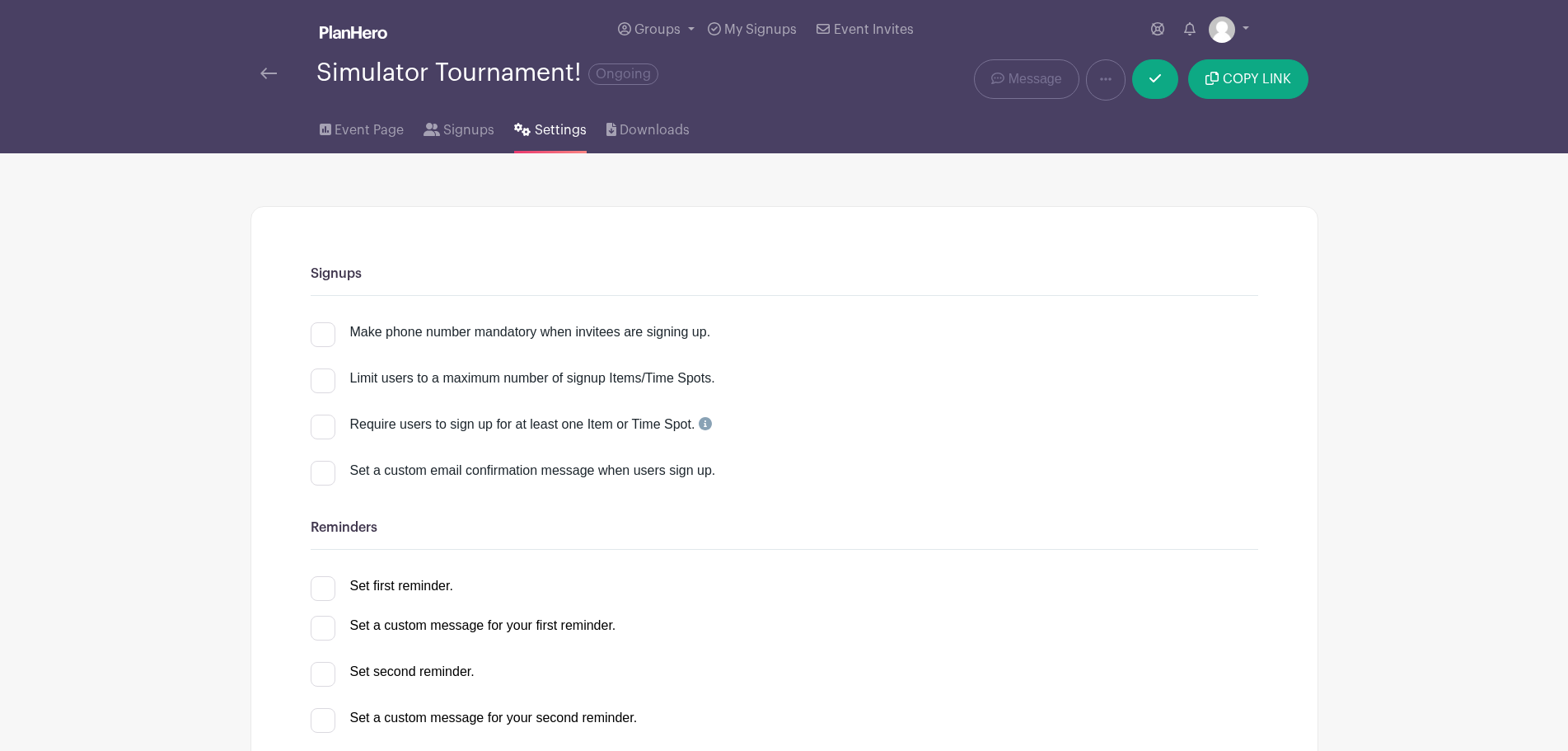
click at [261, 78] on img at bounding box center [268, 73] width 16 height 12
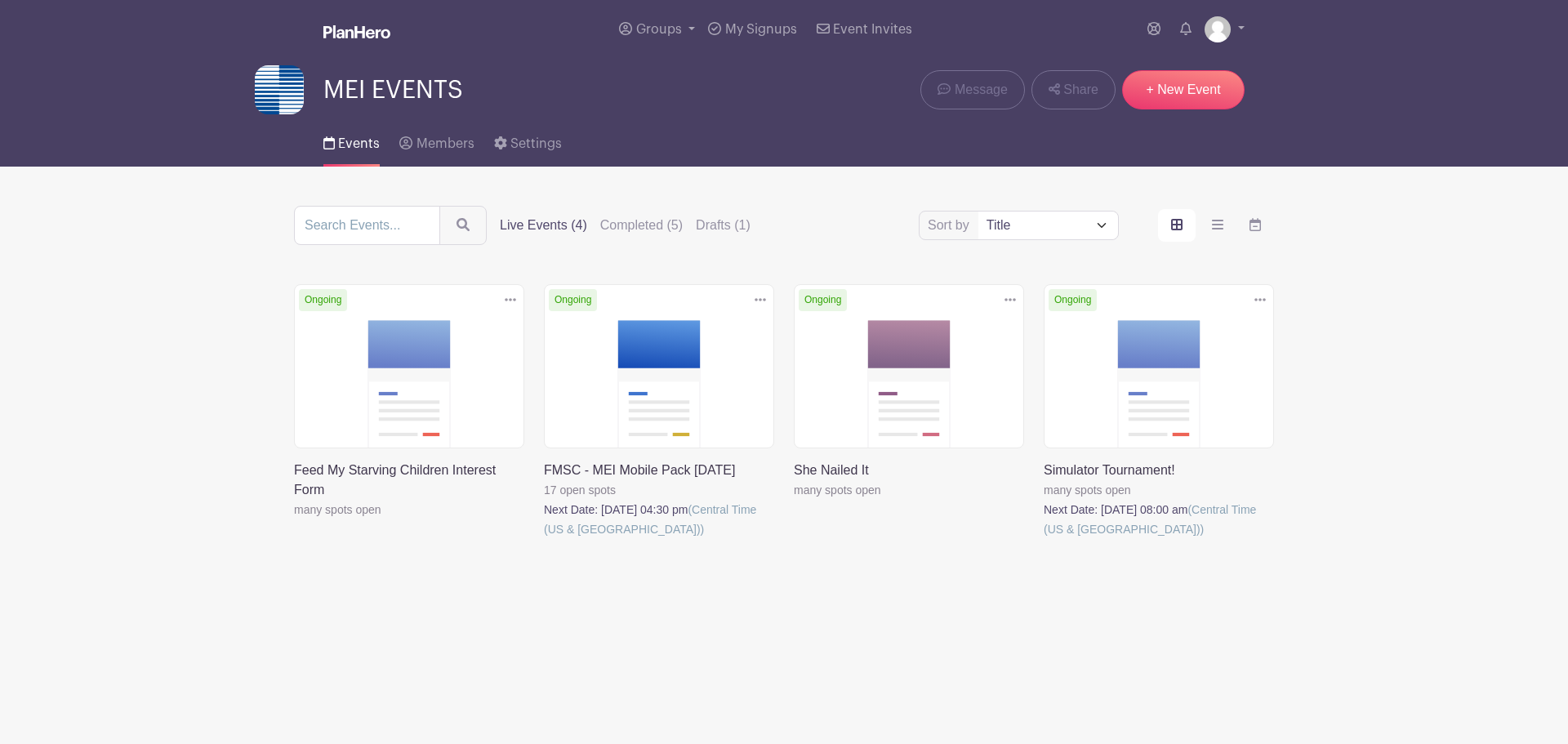
click at [1259, 300] on icon at bounding box center [1260, 299] width 11 height 13
click at [1244, 332] on link "Duplicate" at bounding box center [1206, 335] width 129 height 26
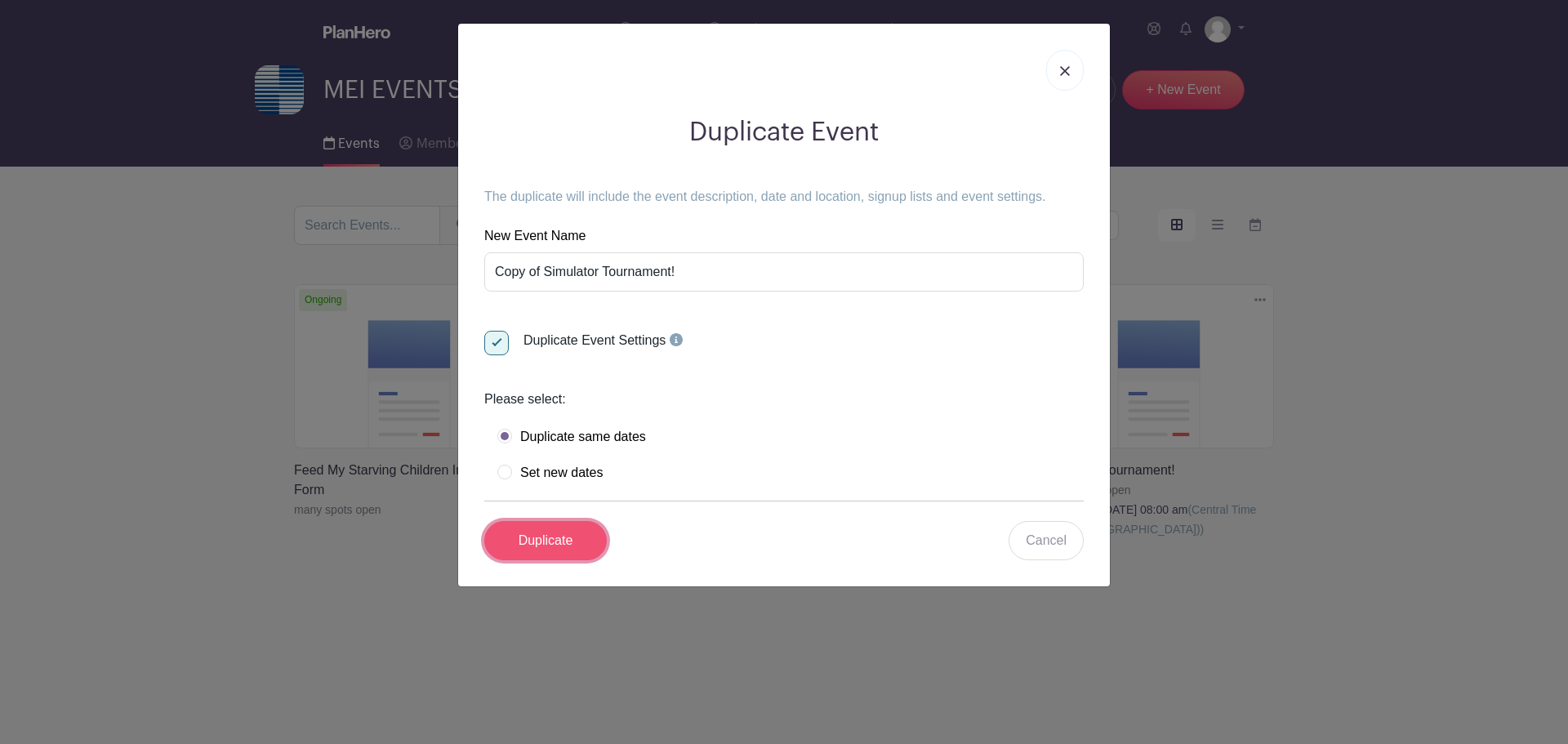
click at [568, 538] on input "Duplicate" at bounding box center [545, 540] width 122 height 39
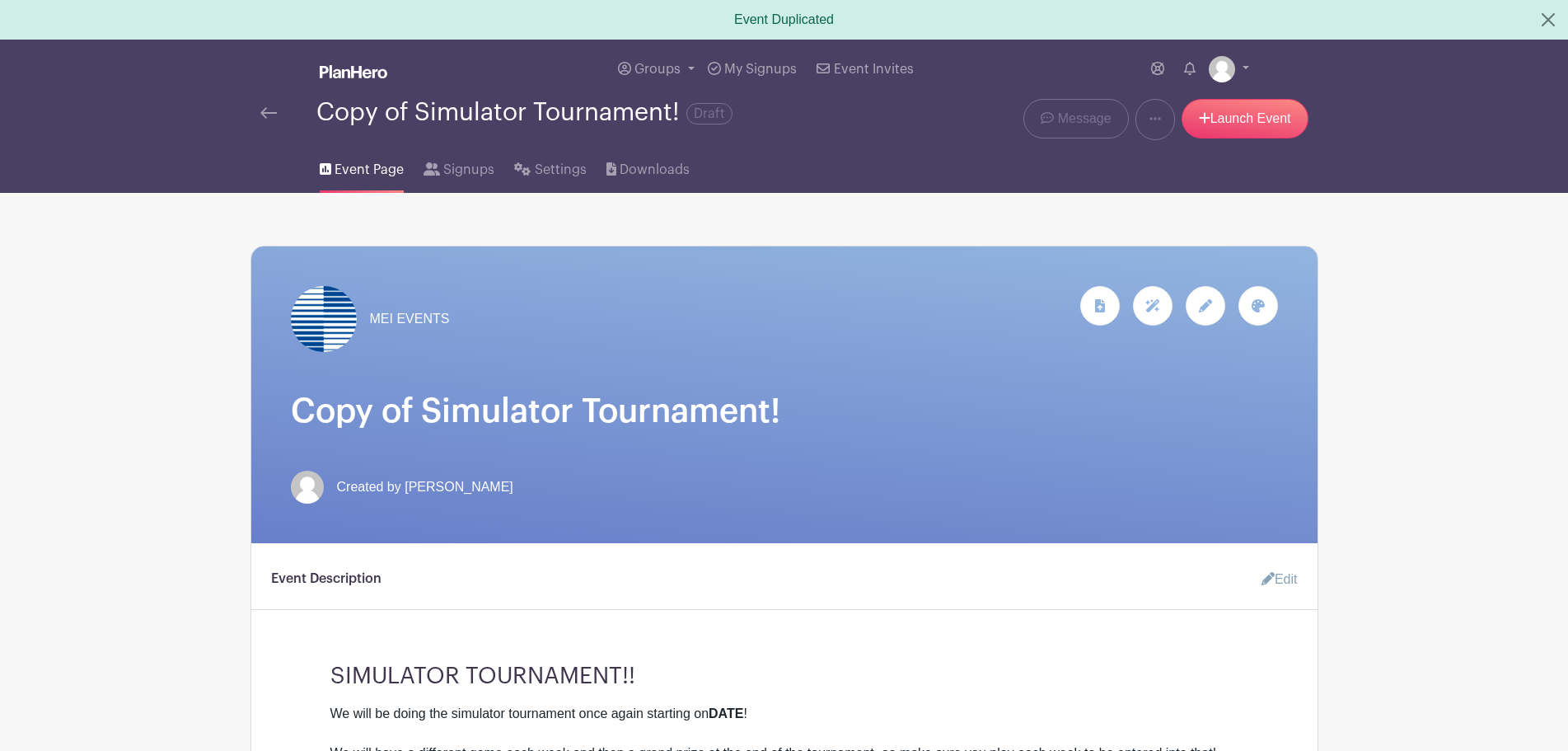
click at [267, 105] on link at bounding box center [268, 113] width 16 height 19
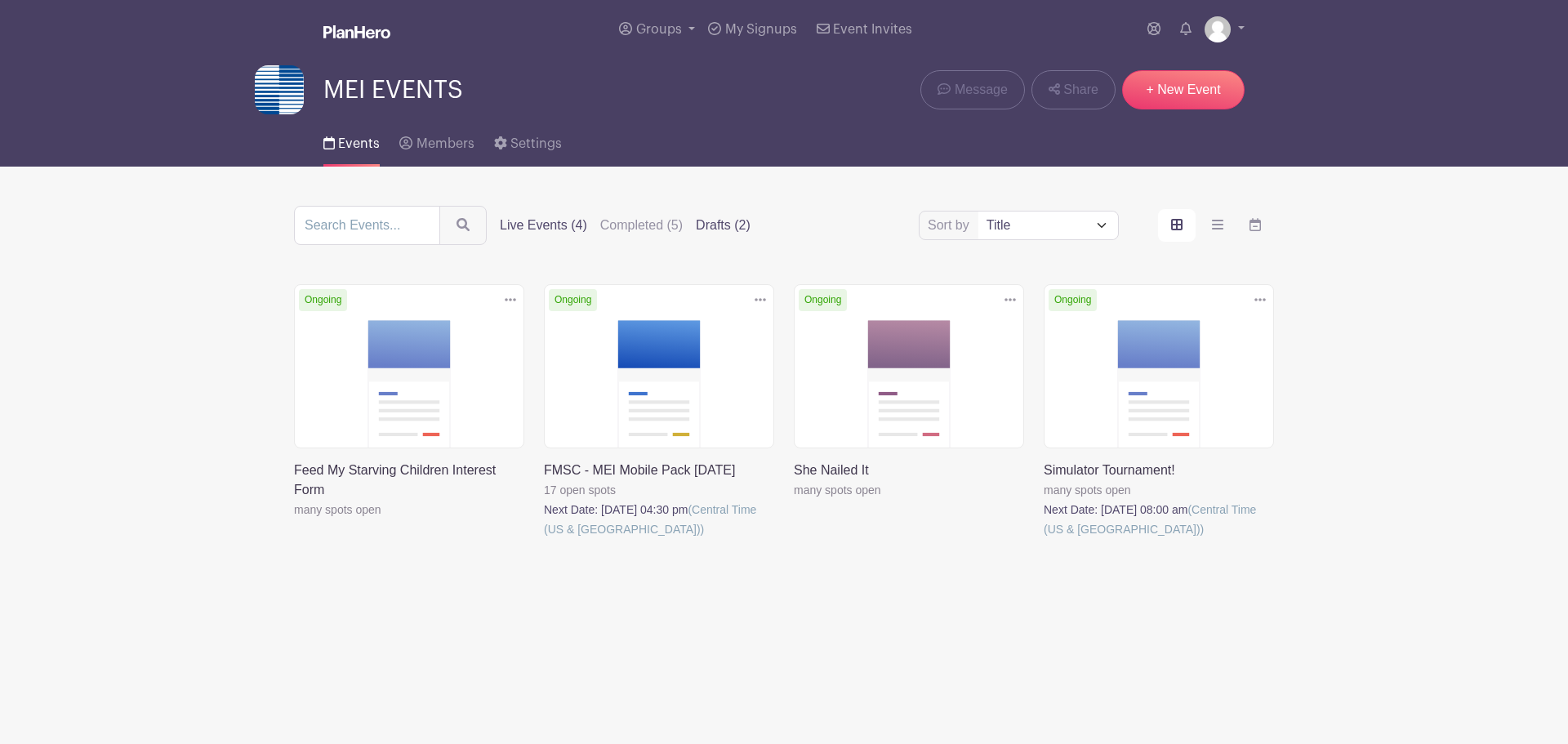
click at [726, 221] on label "Drafts (2)" at bounding box center [722, 225] width 55 height 19
click at [0, 0] on input "Drafts (2)" at bounding box center [0, 0] width 0 height 0
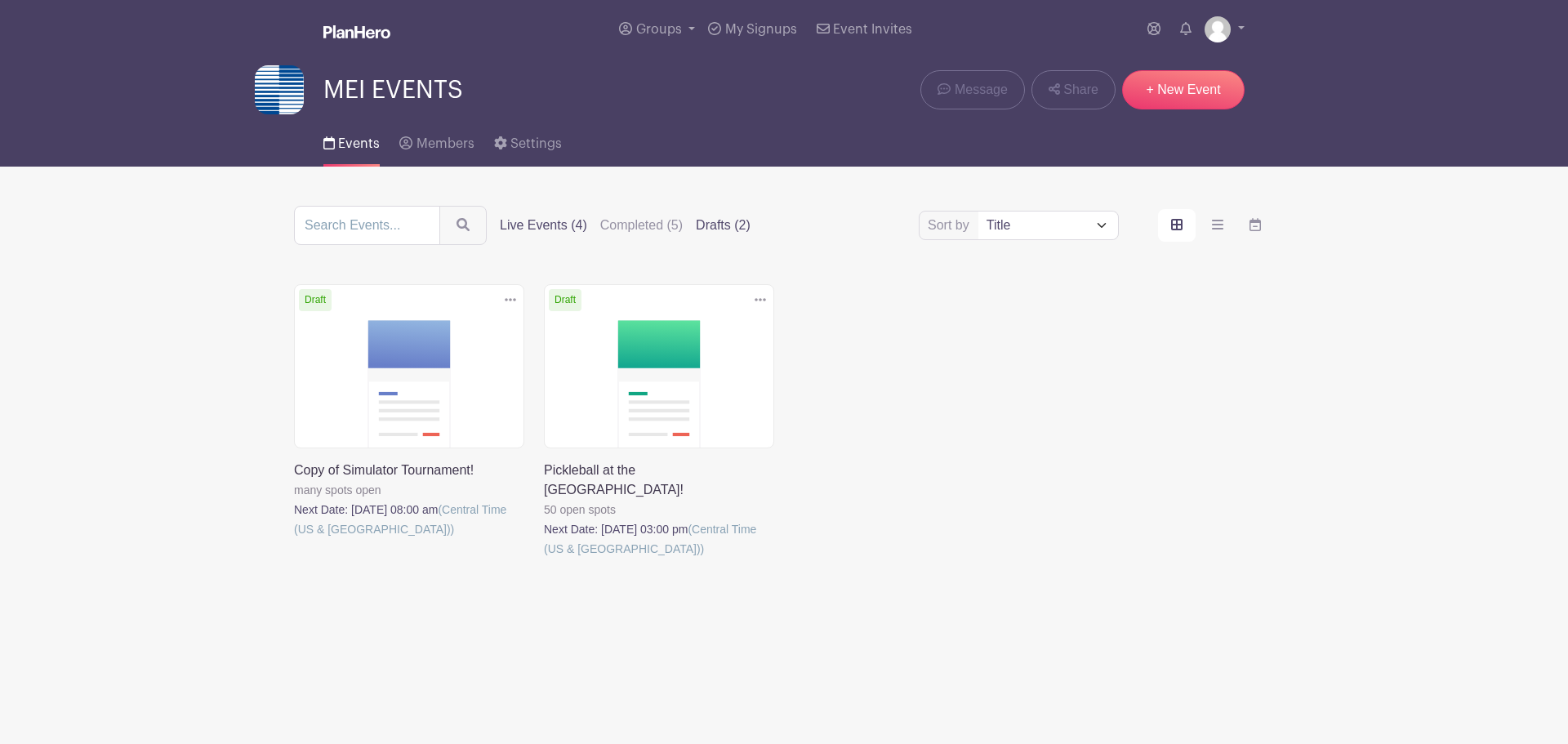
click at [514, 223] on label "Live Events (4)" at bounding box center [542, 225] width 87 height 19
click at [0, 0] on input "Live Events (4)" at bounding box center [0, 0] width 0 height 0
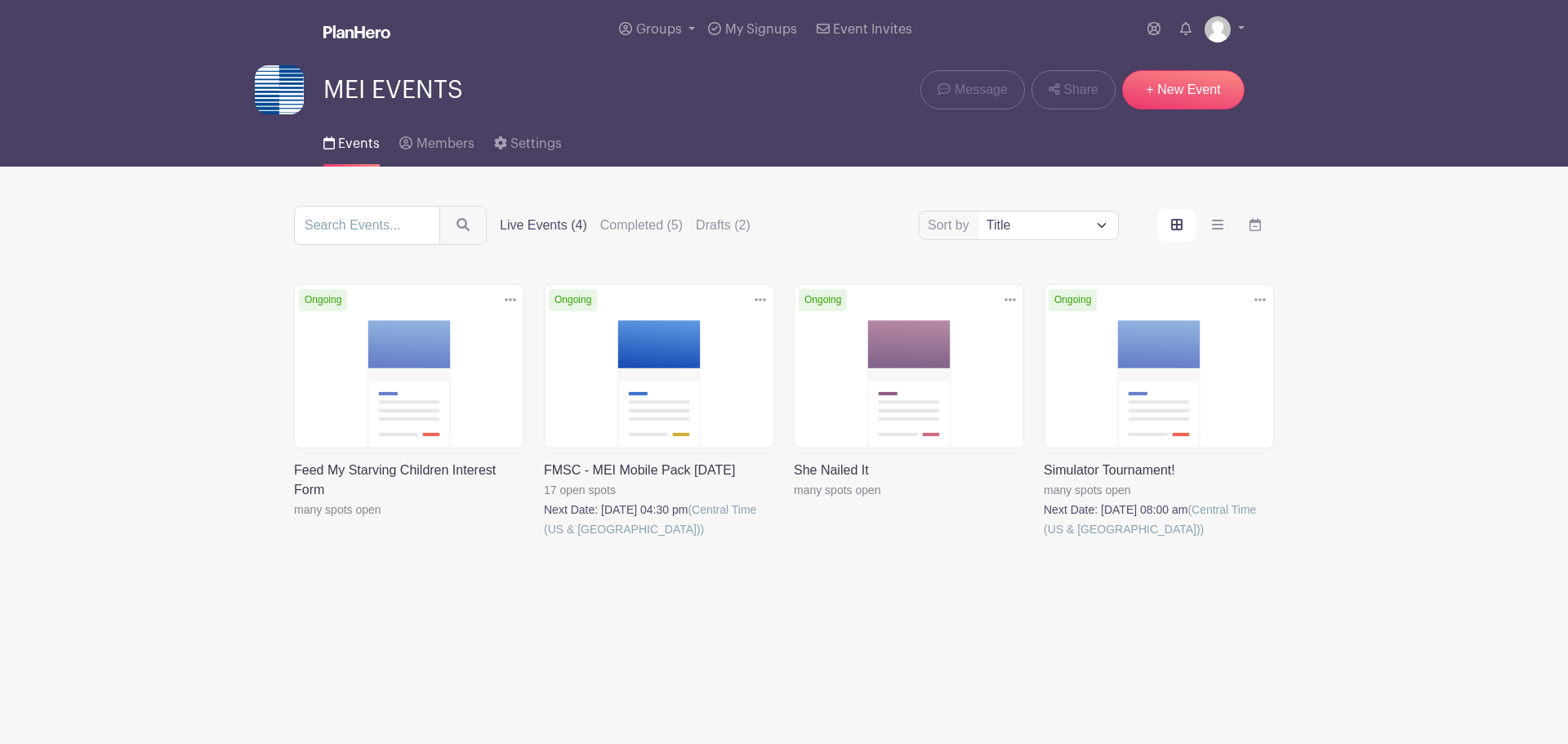
click at [1254, 301] on icon at bounding box center [1260, 299] width 11 height 13
click at [1175, 350] on link "Delete" at bounding box center [1206, 361] width 129 height 26
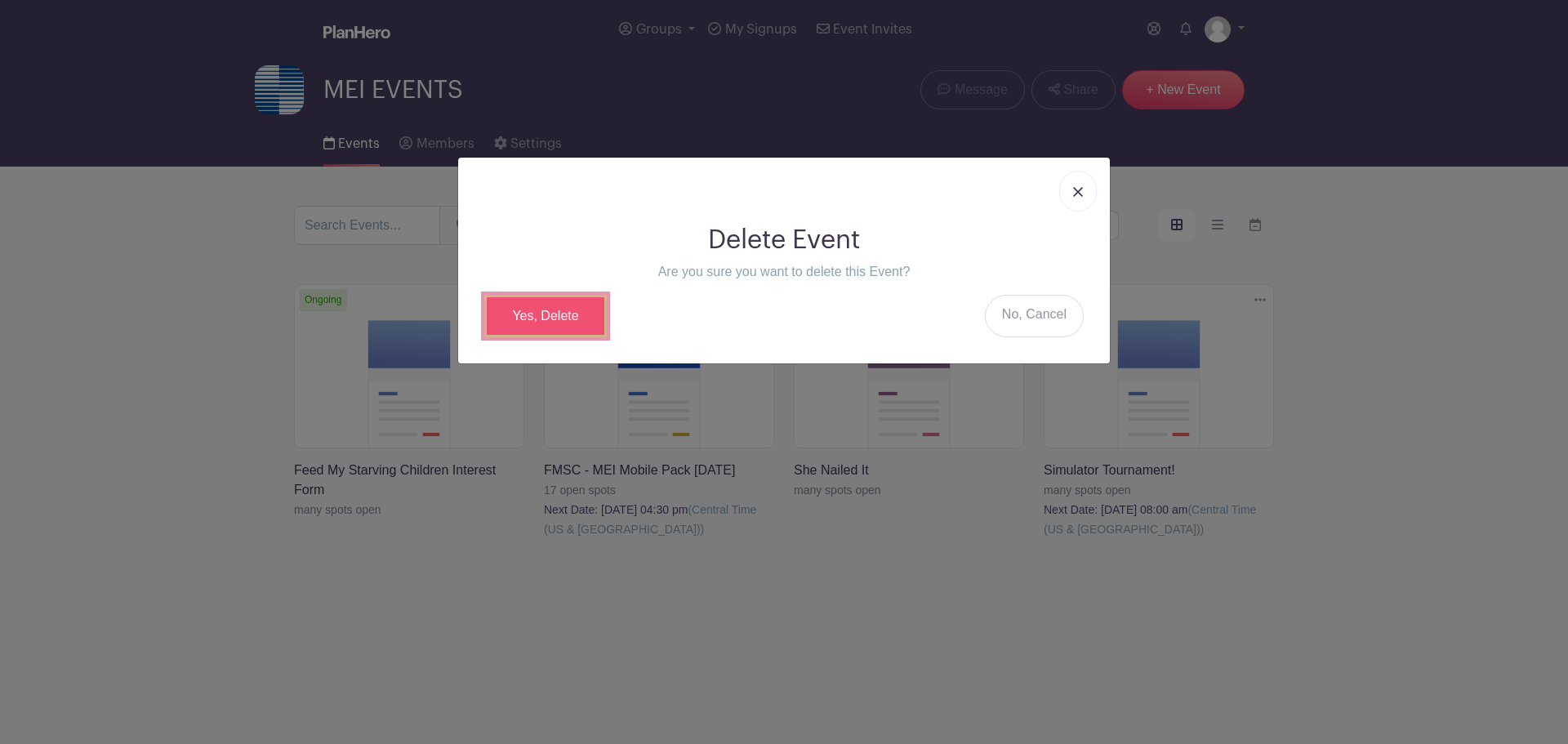
click at [561, 307] on link "Yes, Delete" at bounding box center [545, 316] width 122 height 42
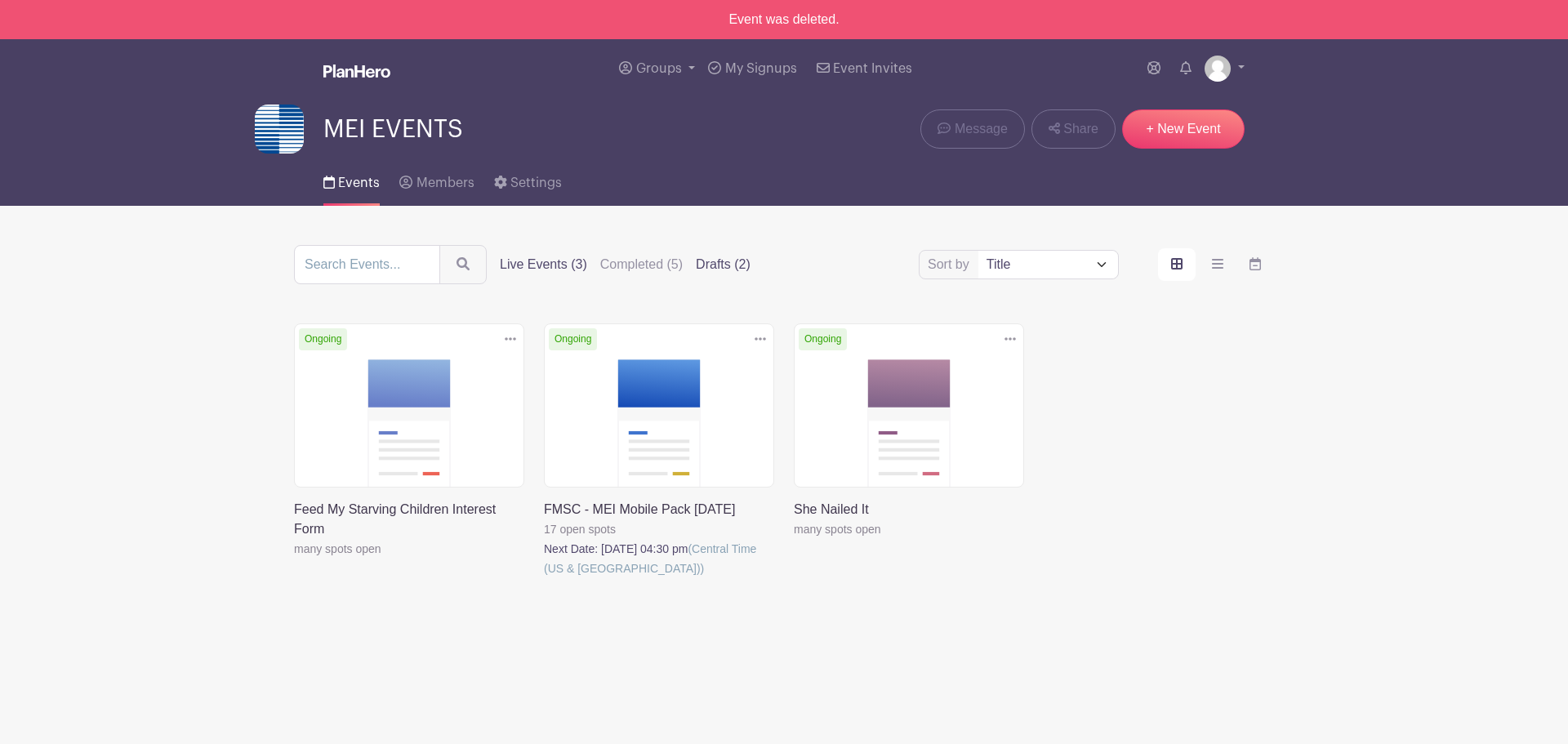
click at [734, 264] on label "Drafts (2)" at bounding box center [722, 264] width 55 height 19
click at [0, 0] on input "Drafts (2)" at bounding box center [0, 0] width 0 height 0
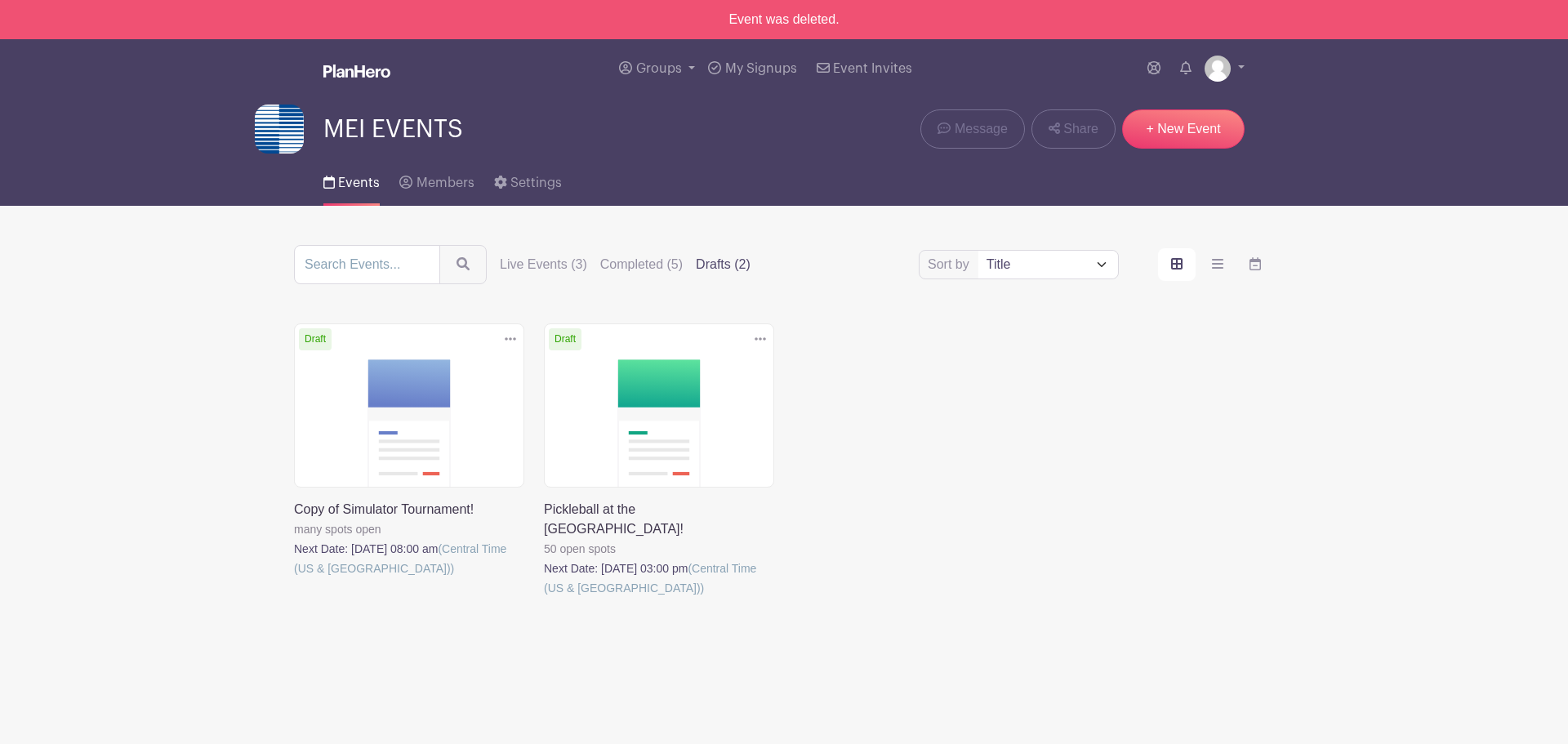
click at [505, 332] on icon at bounding box center [511, 339] width 11 height 13
click at [294, 578] on link at bounding box center [294, 578] width 0 height 0
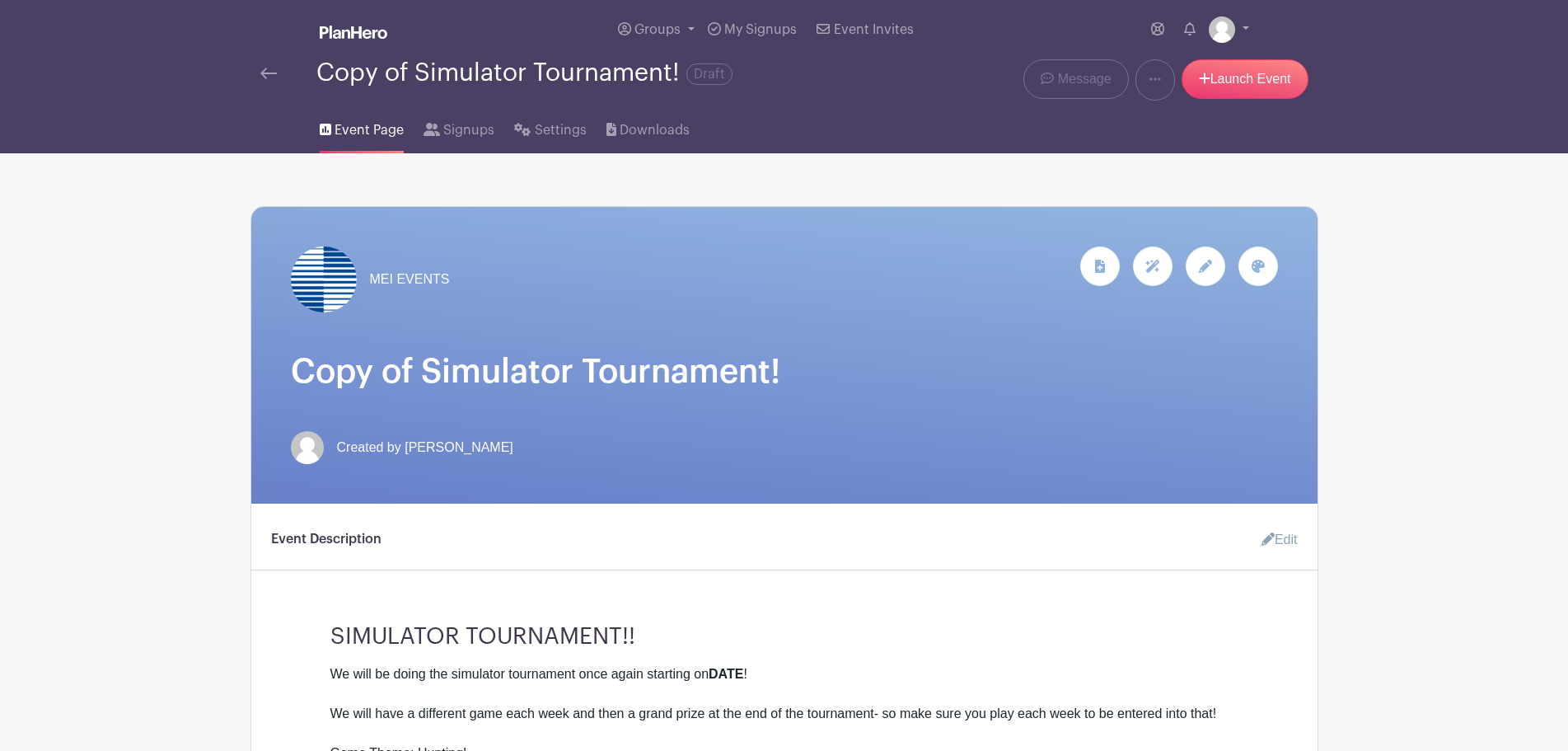
click at [437, 443] on span "Created by [PERSON_NAME]" at bounding box center [425, 447] width 177 height 19
click at [1215, 266] on div at bounding box center [1204, 265] width 40 height 40
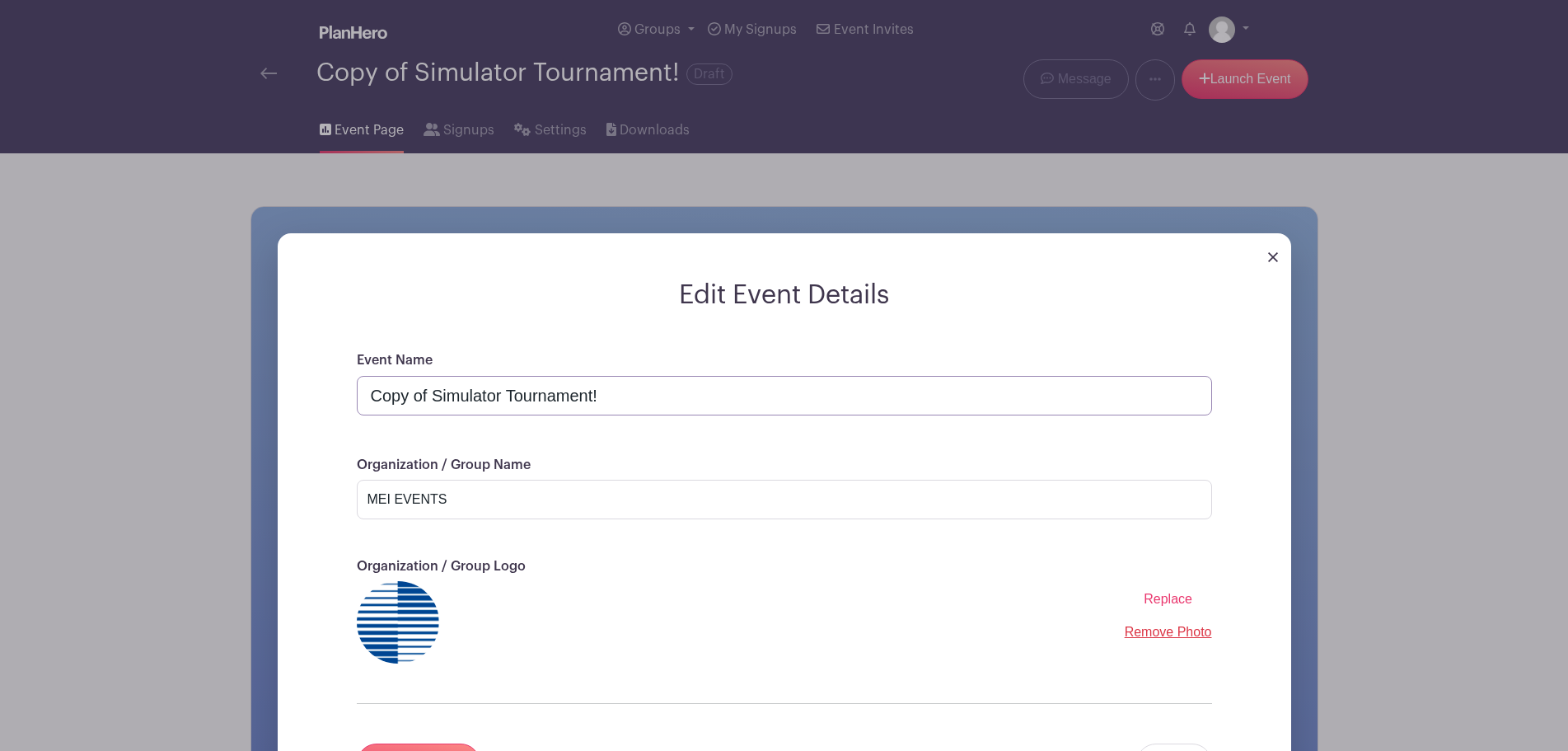
drag, startPoint x: 431, startPoint y: 397, endPoint x: 361, endPoint y: 389, distance: 70.5
click at [361, 389] on input "Copy of Simulator Tournament!" at bounding box center [784, 395] width 855 height 40
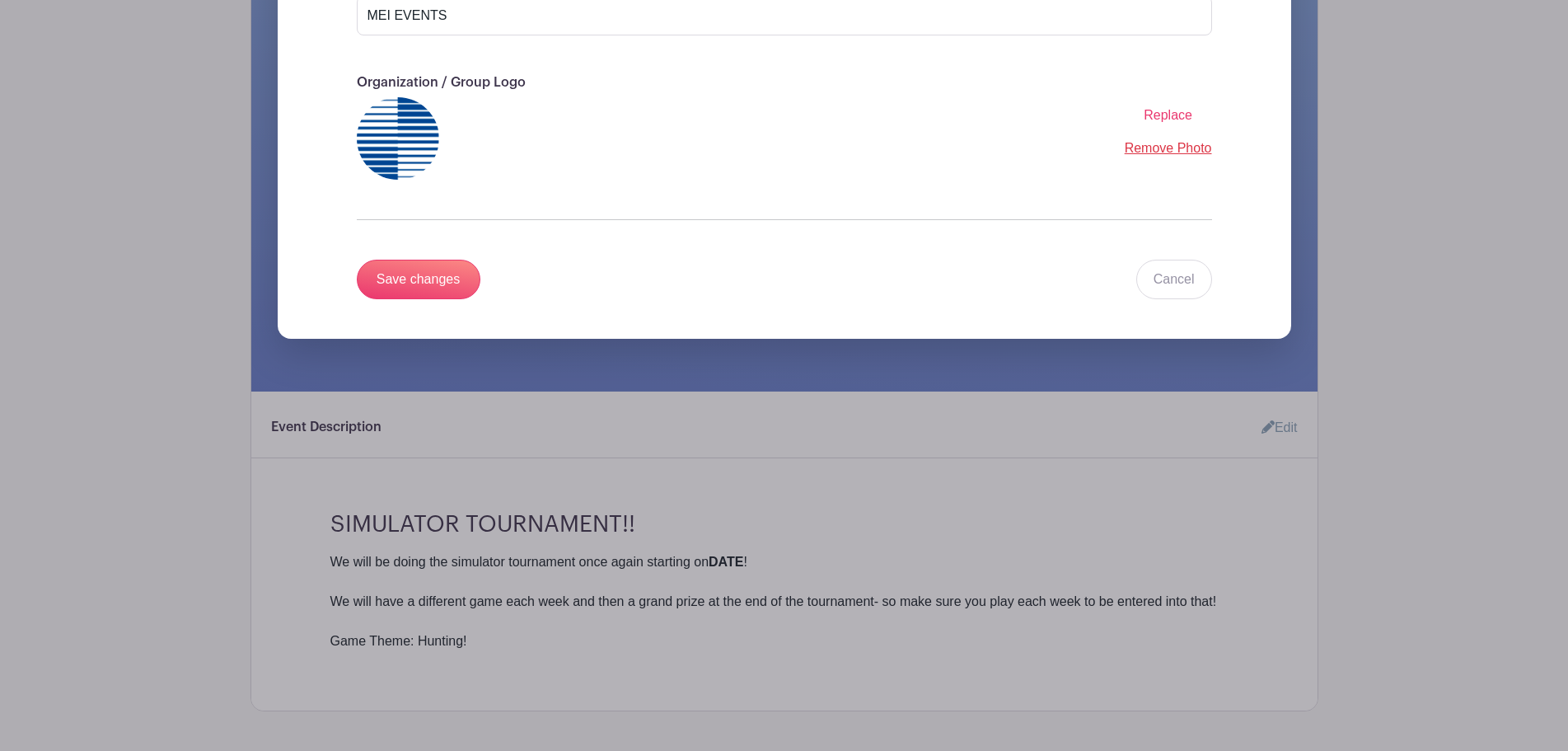
scroll to position [494, 0]
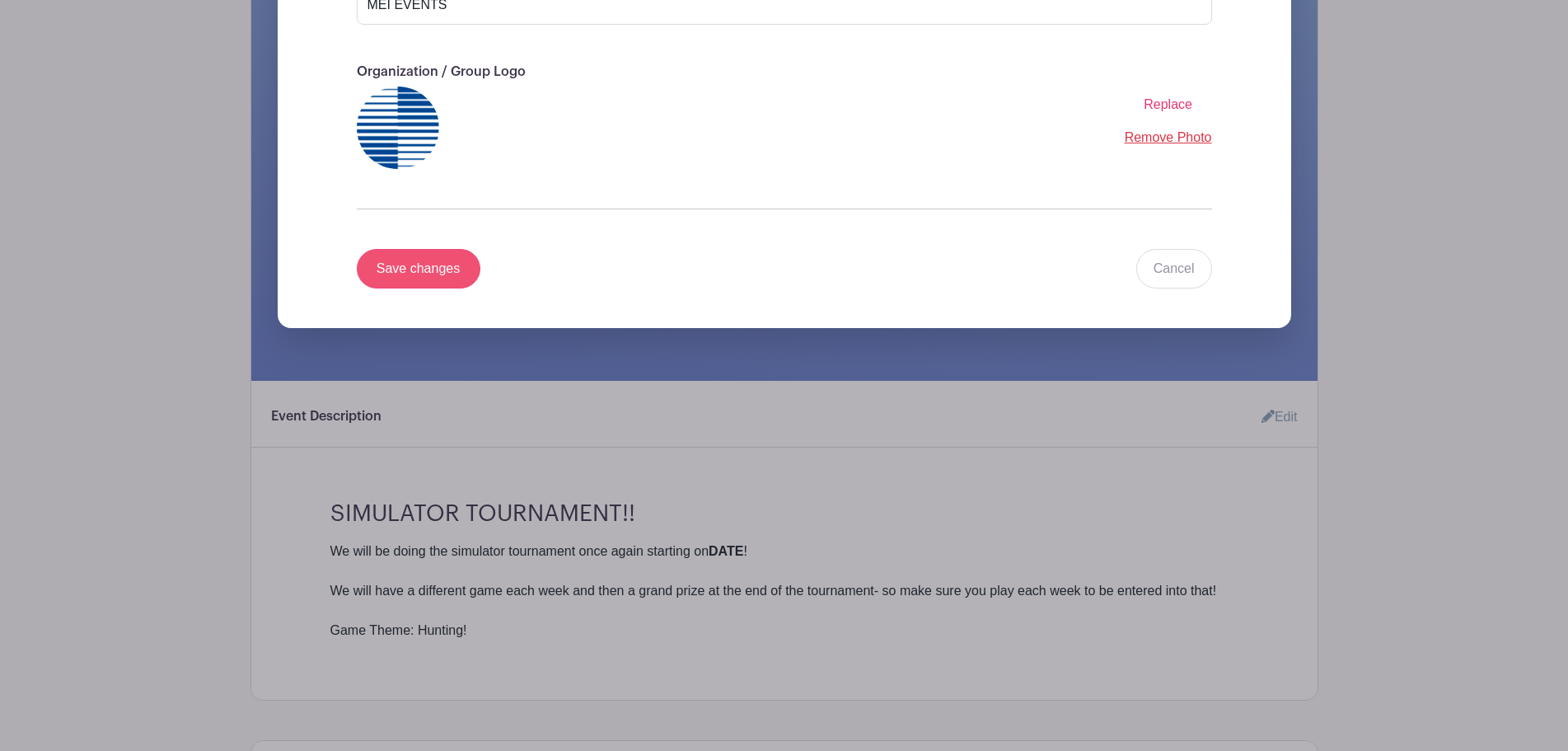
type input "Simulator Tournament!"
click at [402, 277] on input "Save changes" at bounding box center [419, 268] width 124 height 40
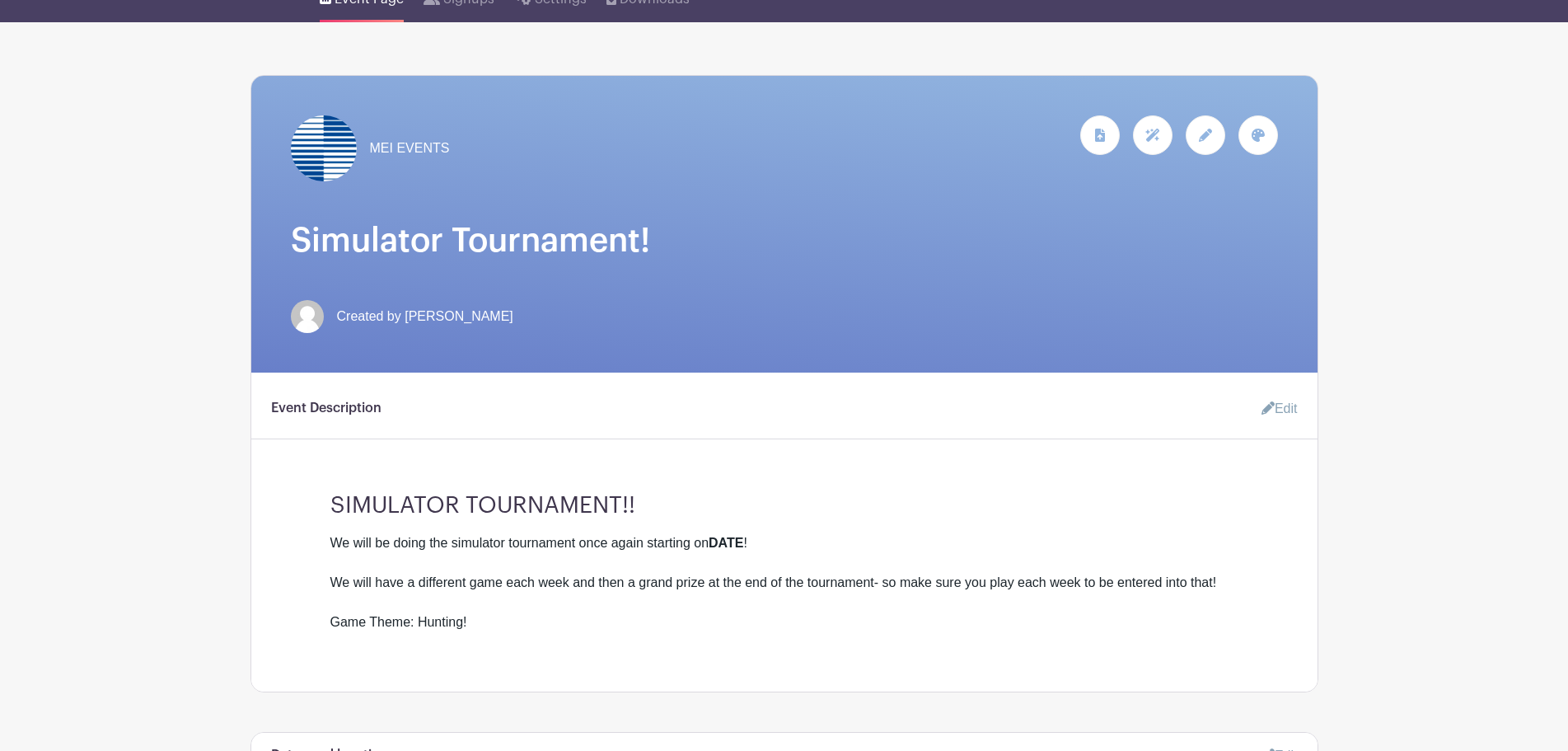
scroll to position [0, 0]
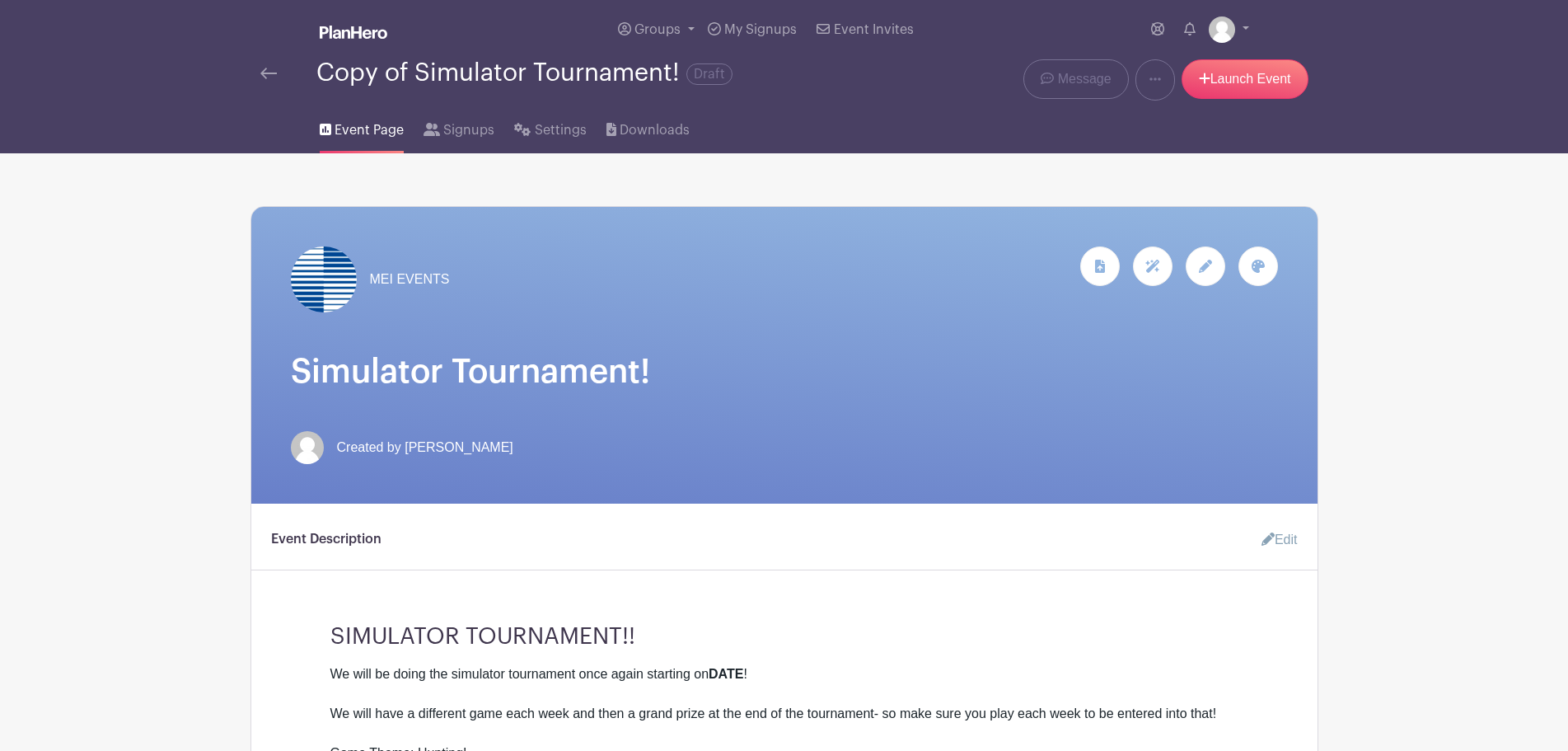
click at [274, 64] on link at bounding box center [268, 73] width 16 height 19
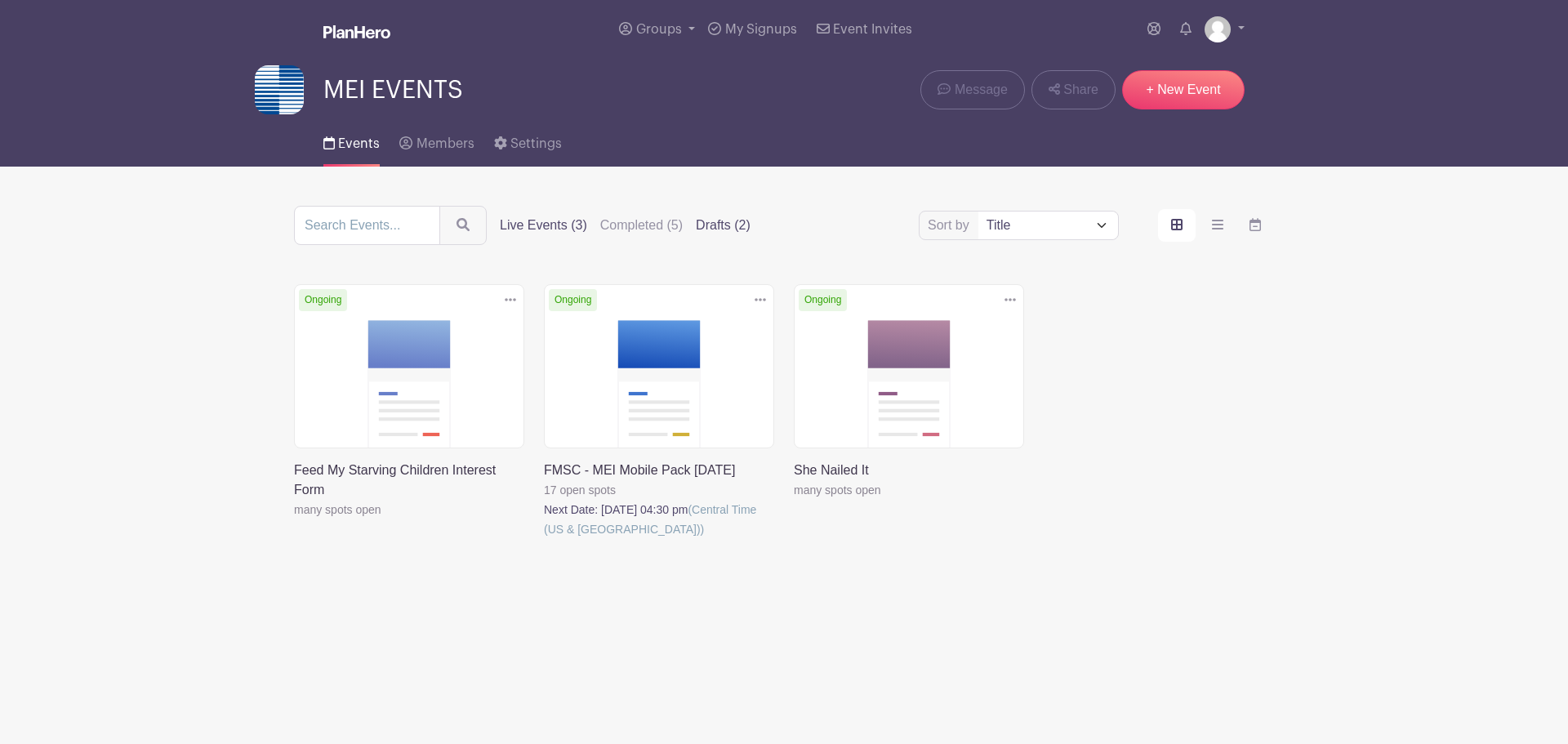
click at [718, 231] on label "Drafts (2)" at bounding box center [722, 225] width 55 height 19
click at [0, 0] on input "Drafts (2)" at bounding box center [0, 0] width 0 height 0
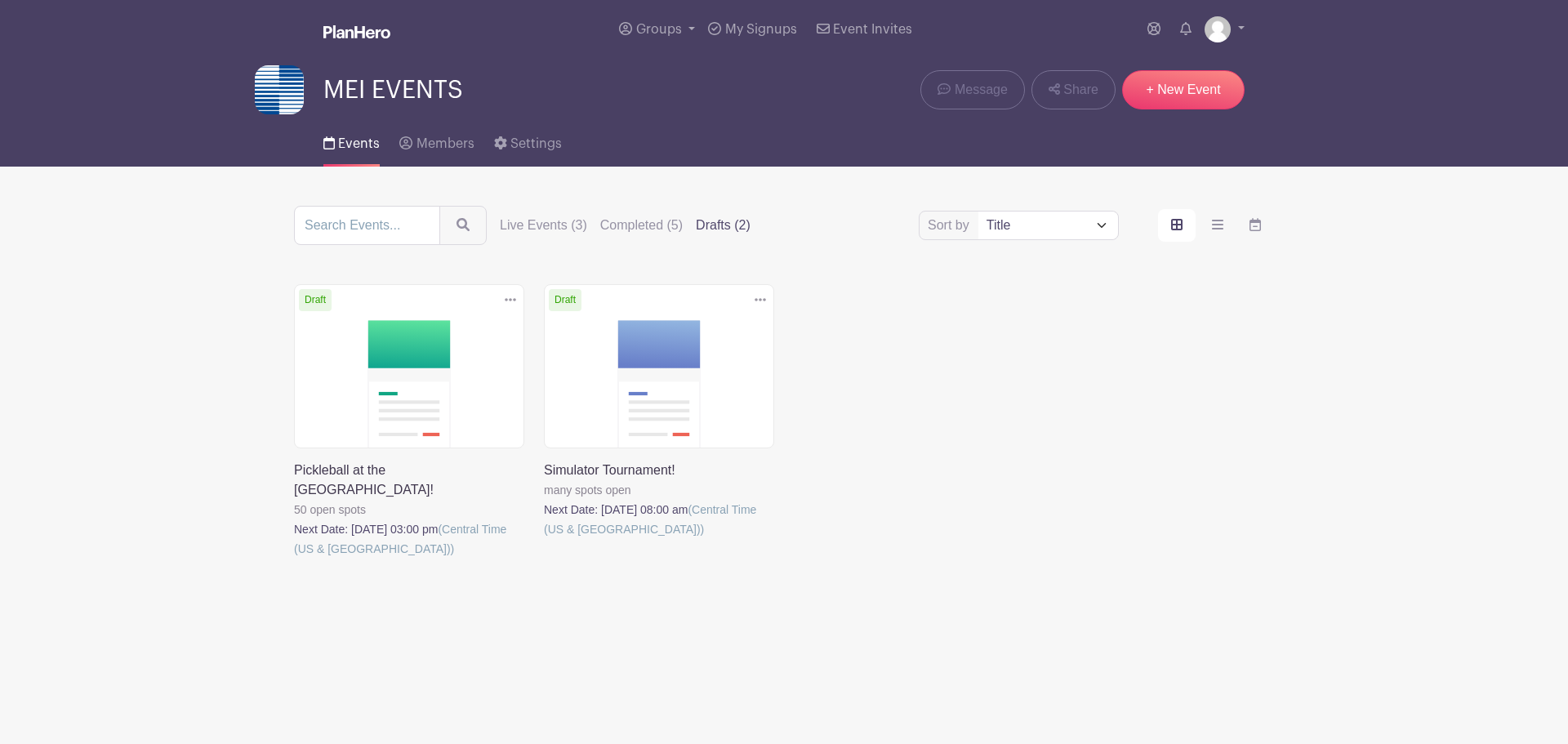
click at [985, 388] on div "Delete Event Are you sure you want to delete this Event? Yes, Delete No, Cancel…" at bounding box center [784, 444] width 1000 height 320
click at [544, 538] on link at bounding box center [544, 538] width 0 height 0
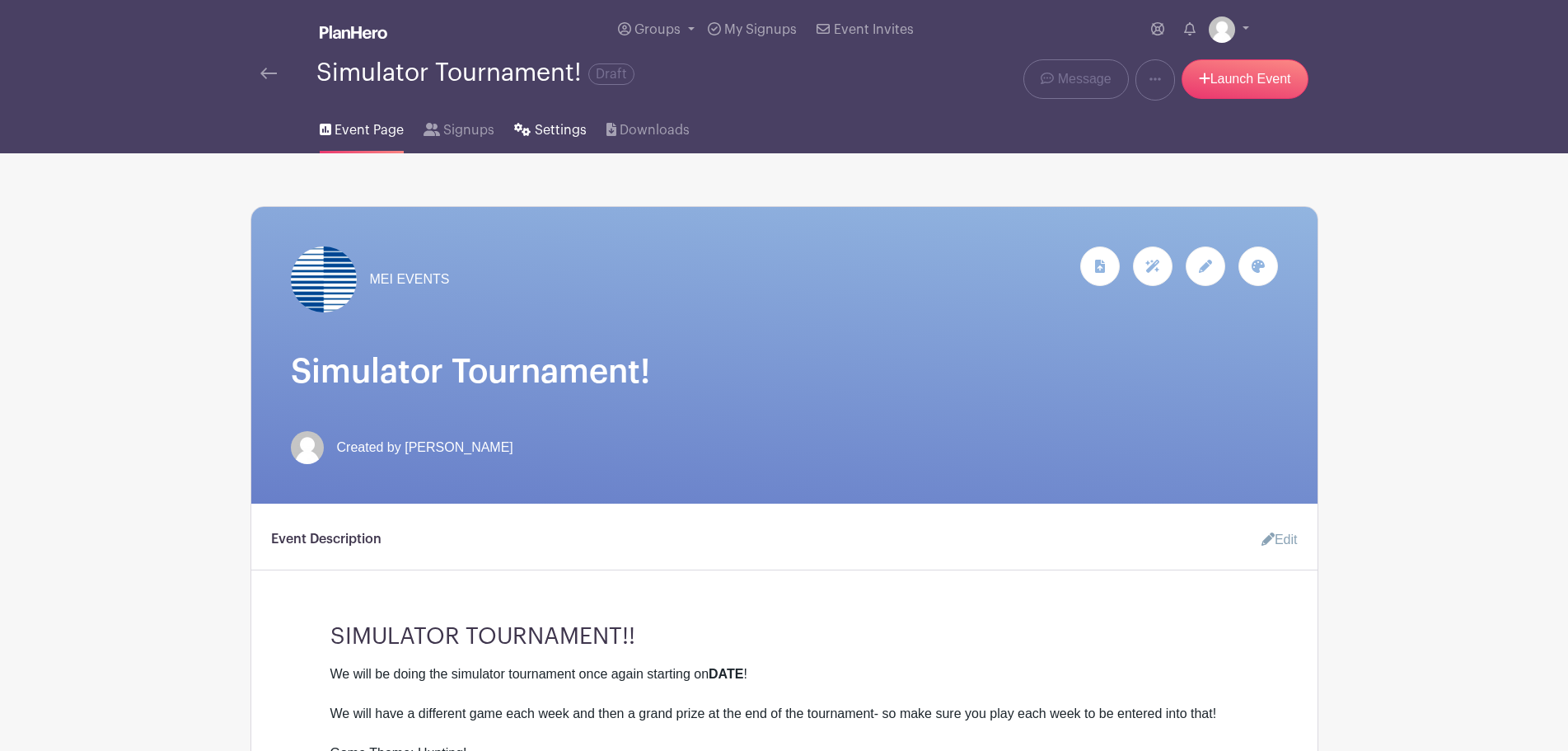
click at [549, 125] on span "Settings" at bounding box center [561, 130] width 52 height 19
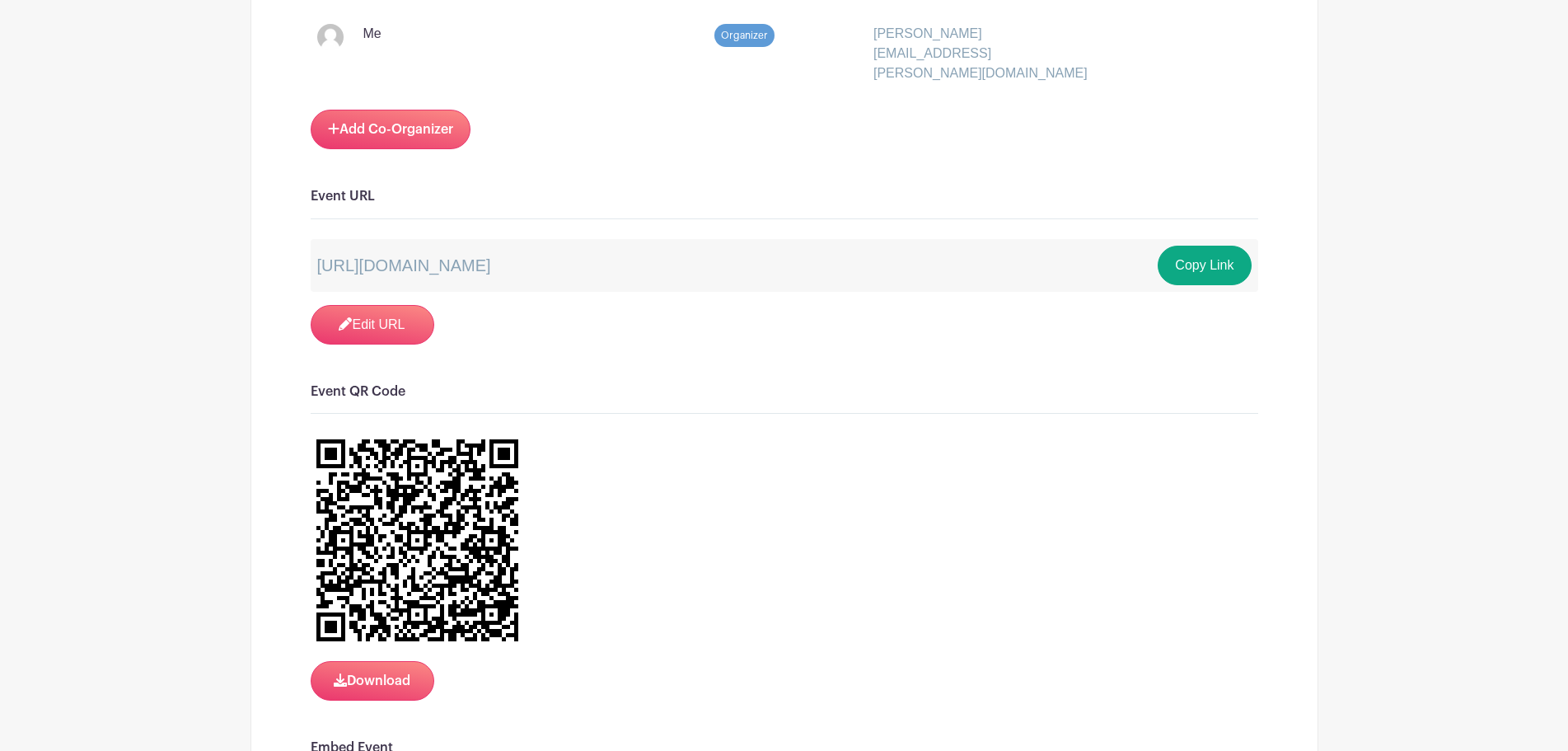
scroll to position [1071, 0]
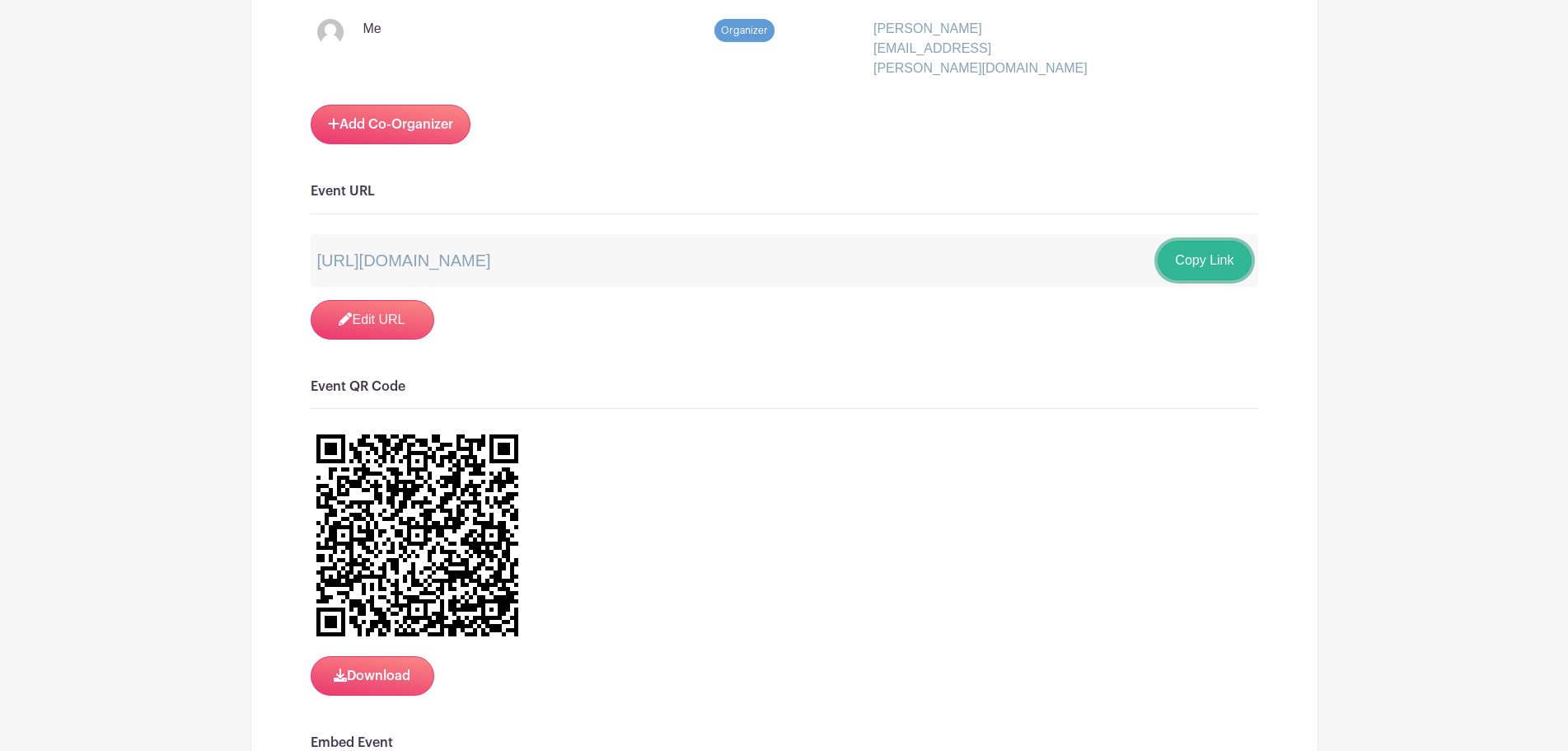
click at [1203, 240] on button "Copy Link" at bounding box center [1203, 260] width 93 height 40
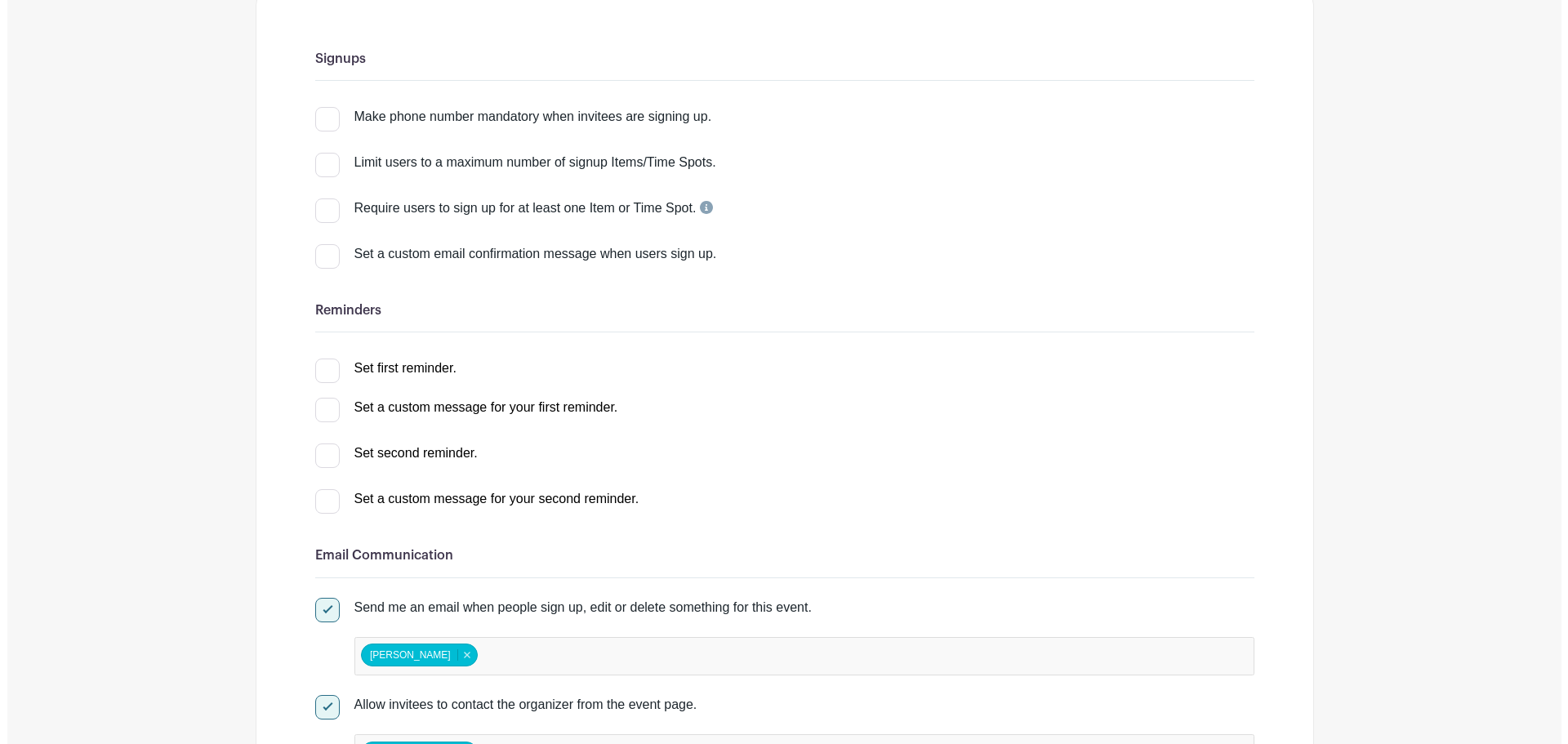
scroll to position [0, 0]
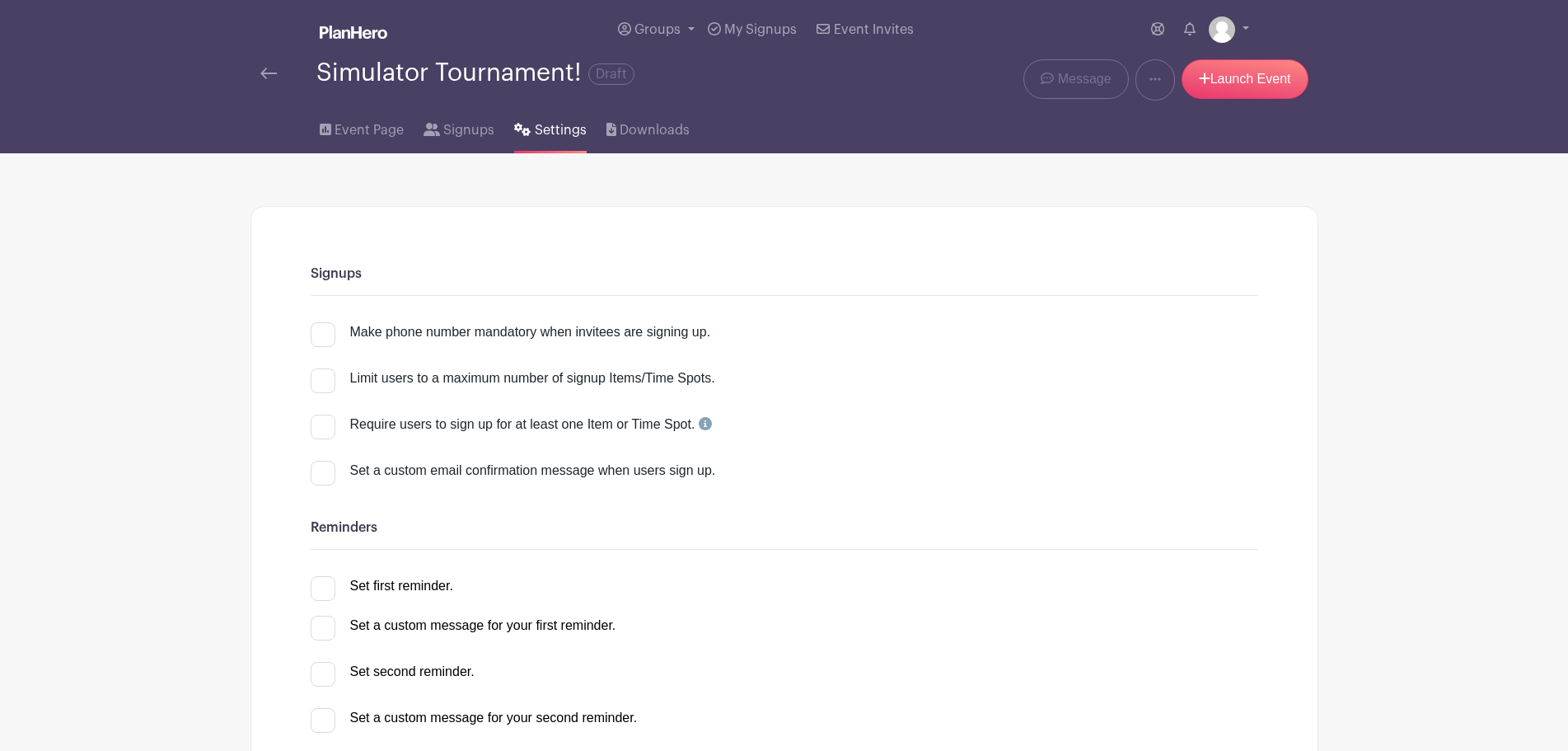
click at [273, 70] on img at bounding box center [268, 73] width 16 height 12
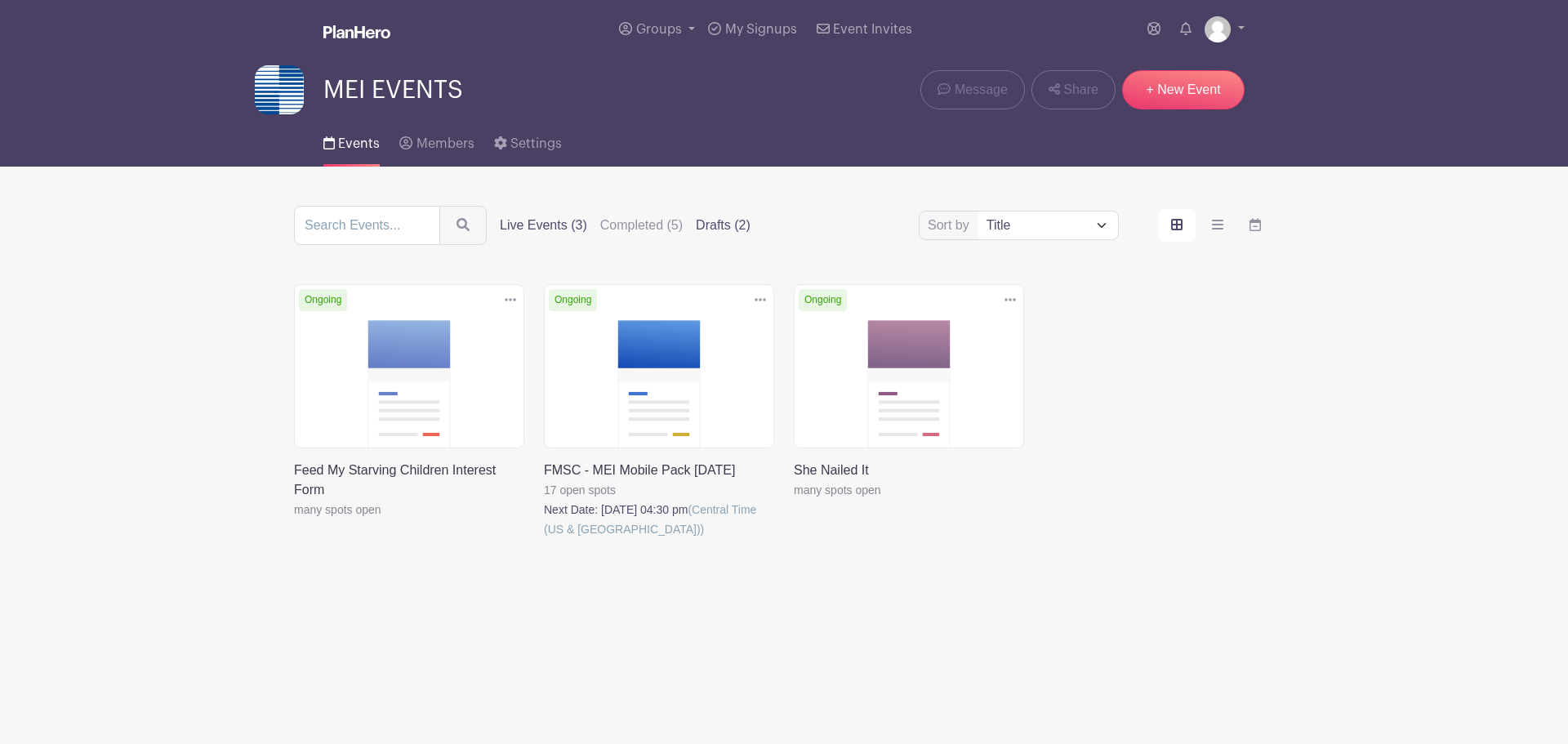
click at [738, 220] on label "Drafts (2)" at bounding box center [722, 225] width 55 height 19
click at [0, 0] on input "Drafts (2)" at bounding box center [0, 0] width 0 height 0
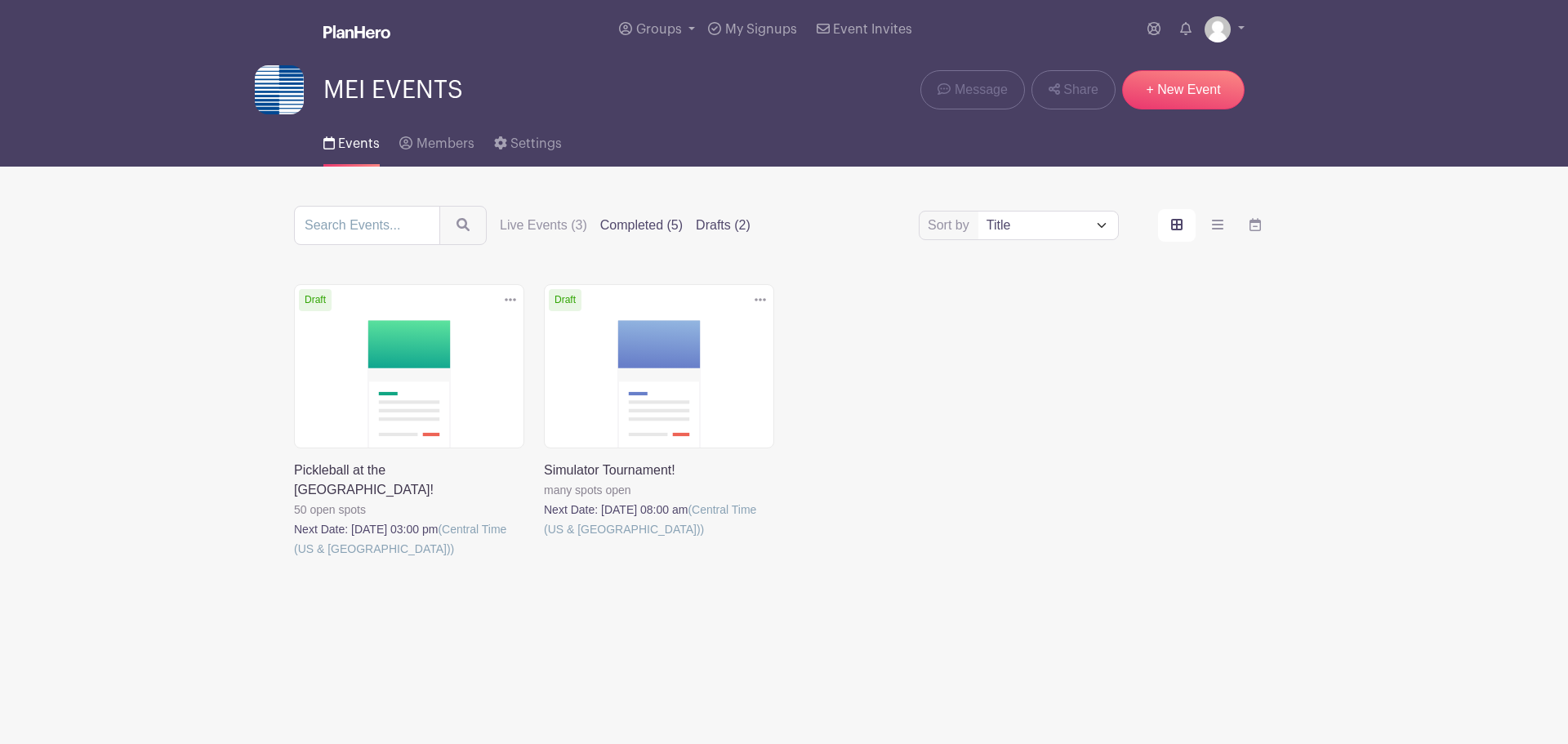
click at [659, 219] on label "Completed (5)" at bounding box center [641, 225] width 82 height 19
click at [0, 0] on input "Completed (5)" at bounding box center [0, 0] width 0 height 0
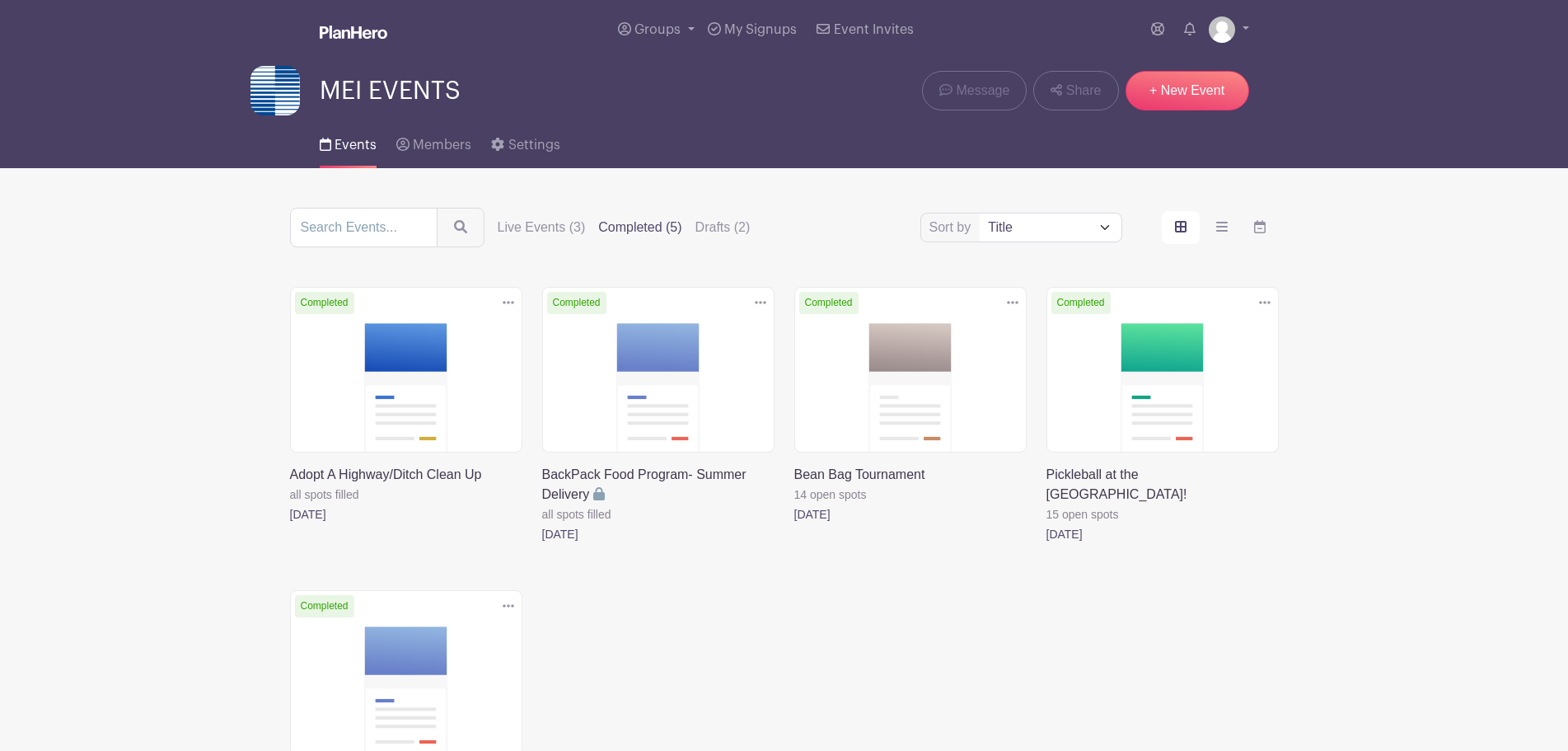
click at [758, 230] on div "Sort by Title Recently modified Newest Live Events (3) Completed (5) Drafts (2)" at bounding box center [784, 227] width 988 height 40
click at [721, 229] on label "Drafts (2)" at bounding box center [722, 227] width 55 height 19
click at [0, 0] on input "Drafts (2)" at bounding box center [0, 0] width 0 height 0
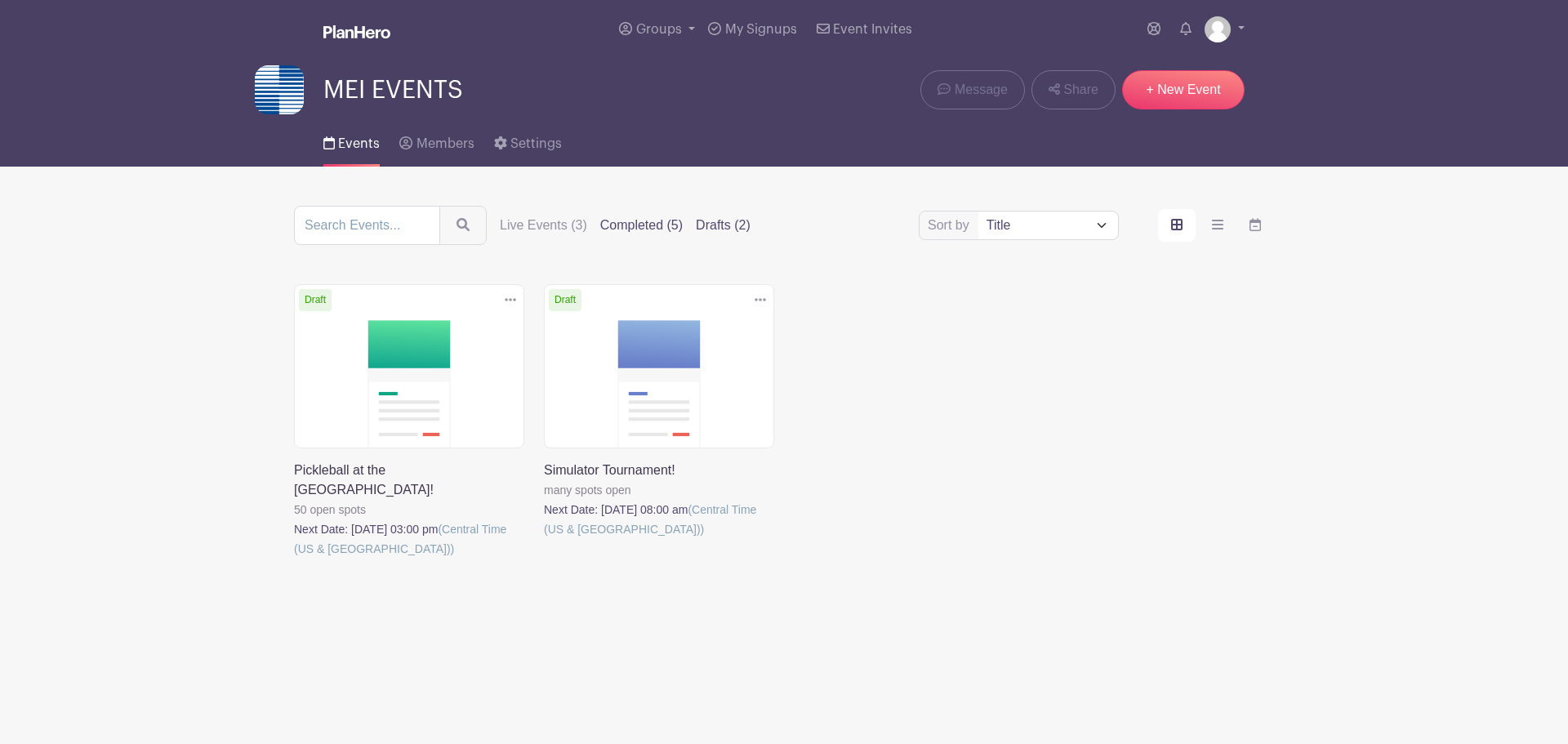
click at [657, 215] on label "Completed (5)" at bounding box center [641, 225] width 82 height 19
click at [0, 0] on input "Completed (5)" at bounding box center [0, 0] width 0 height 0
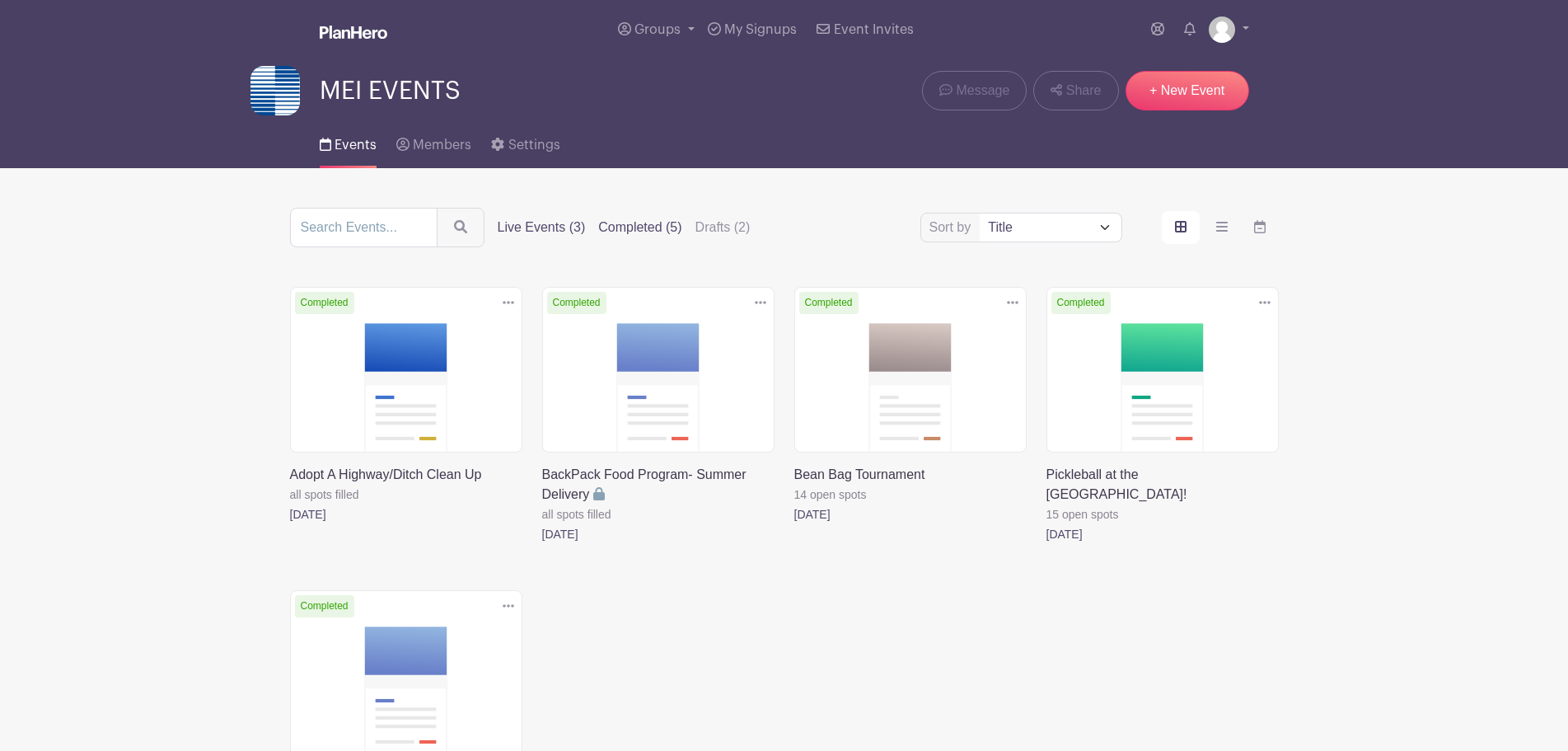
click at [569, 227] on label "Live Events (3)" at bounding box center [541, 227] width 88 height 19
click at [0, 0] on input "Live Events (3)" at bounding box center [0, 0] width 0 height 0
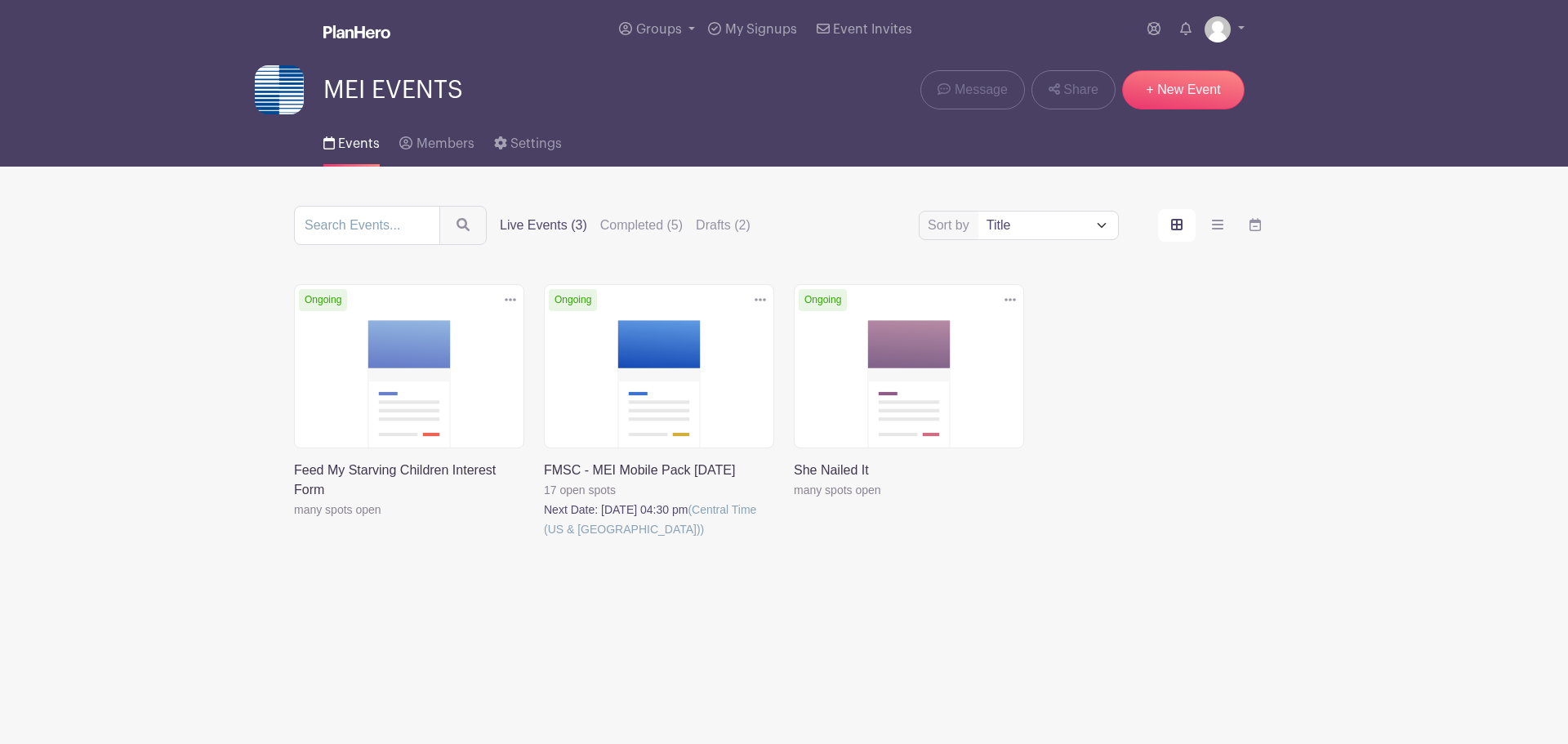
click at [286, 93] on img at bounding box center [278, 89] width 49 height 49
